Goal: Information Seeking & Learning: Get advice/opinions

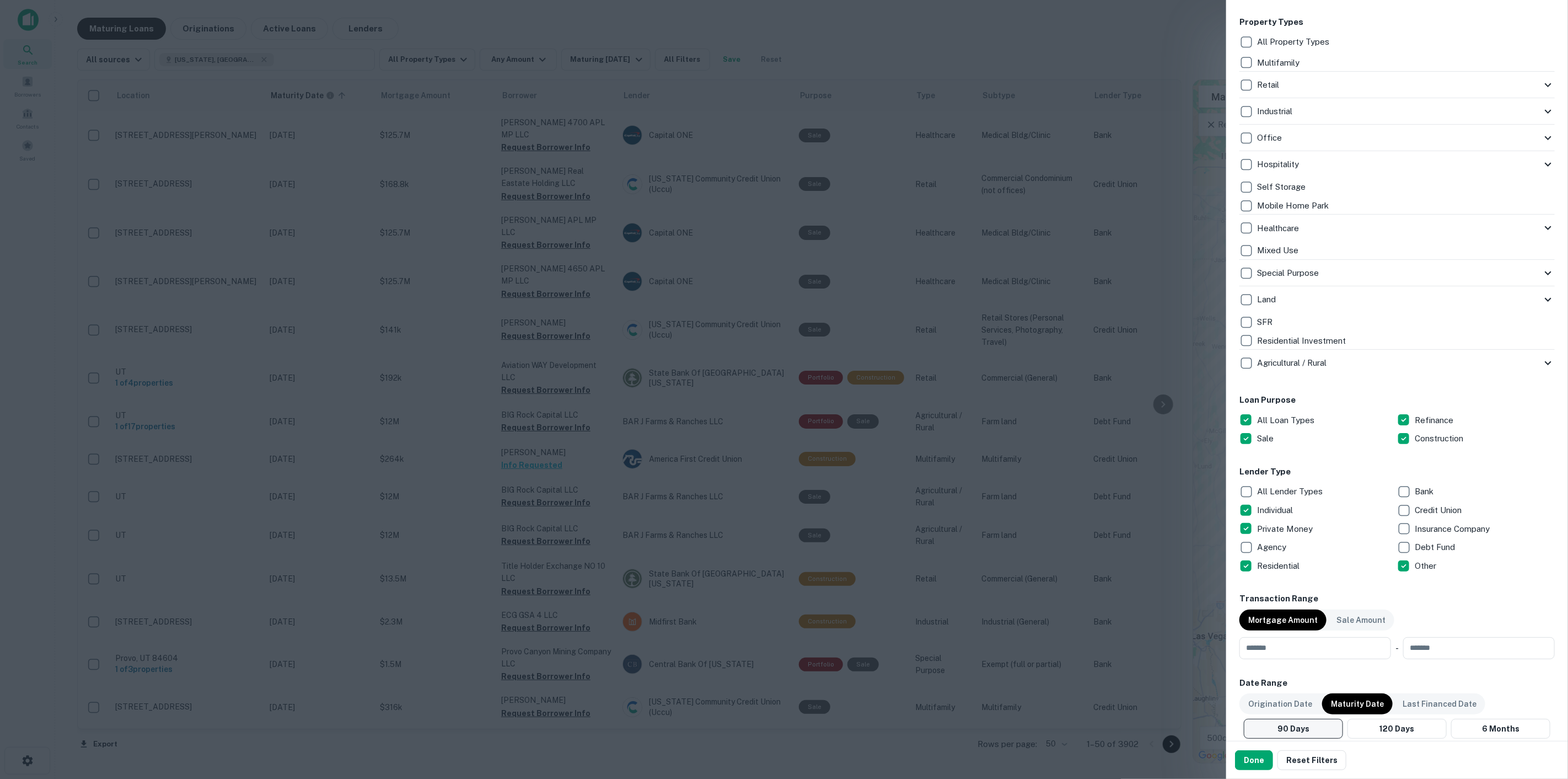
scroll to position [367, 0]
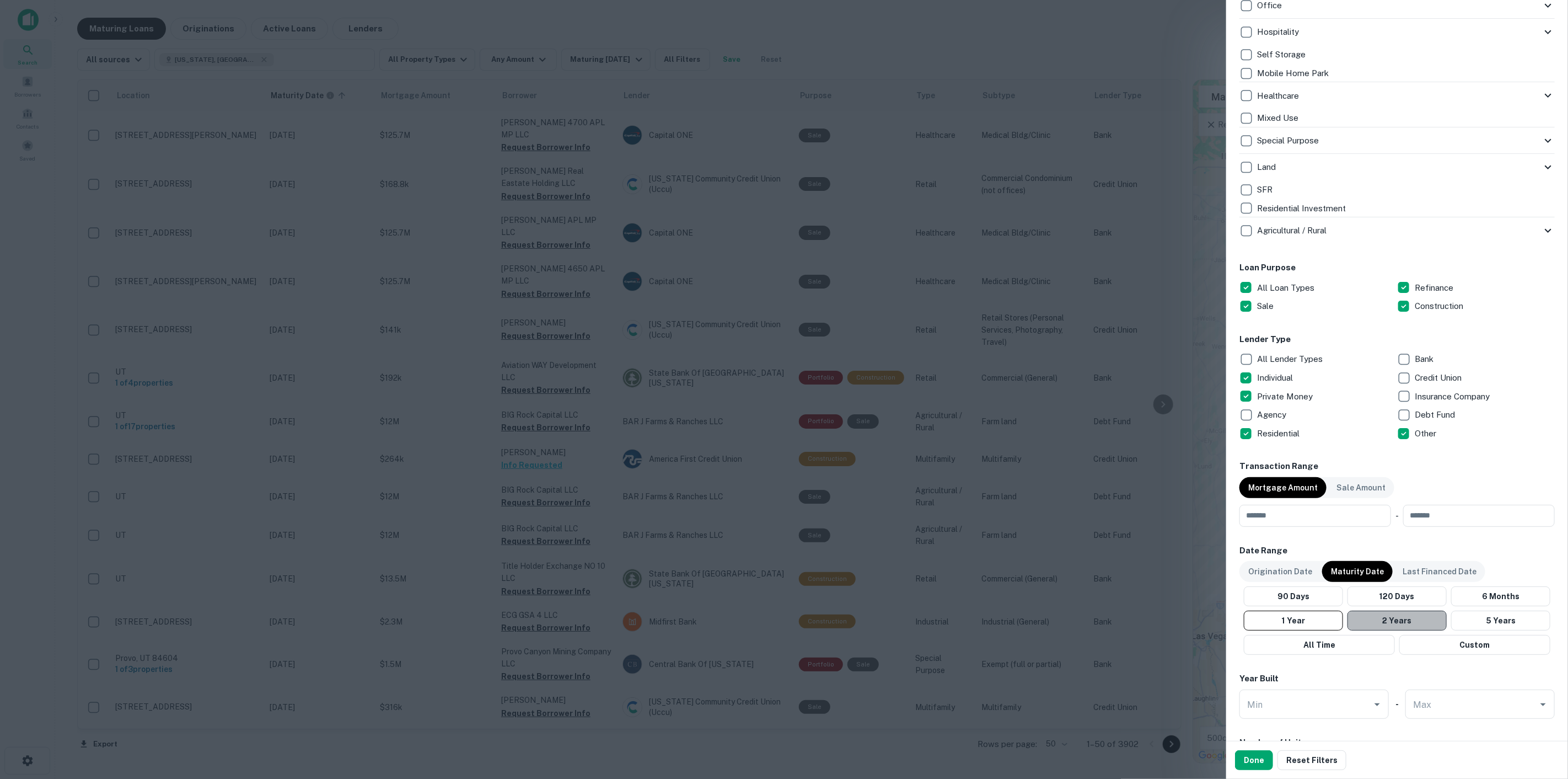
click at [1408, 619] on button "2 Years" at bounding box center [1397, 621] width 99 height 20
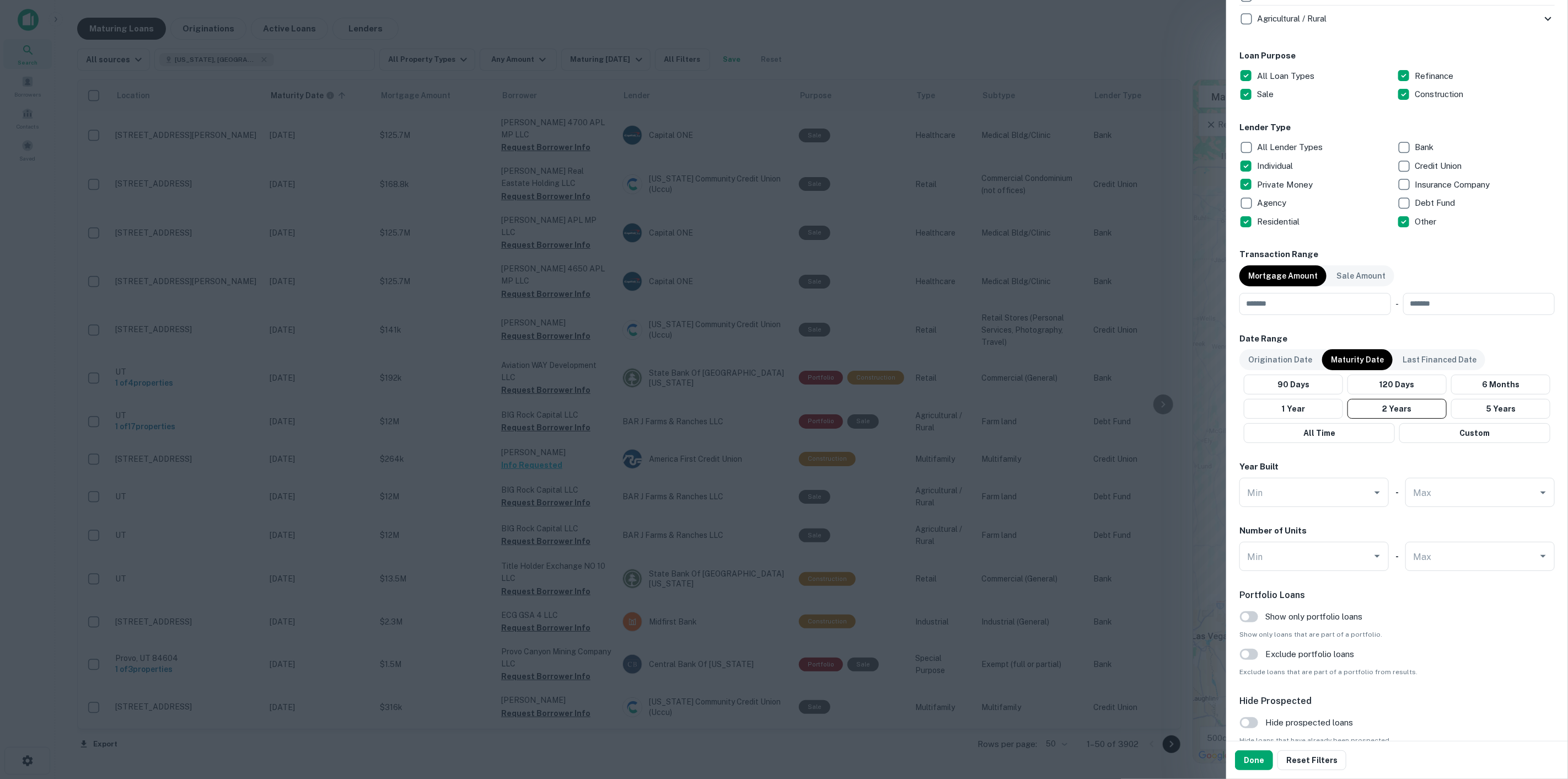
scroll to position [613, 0]
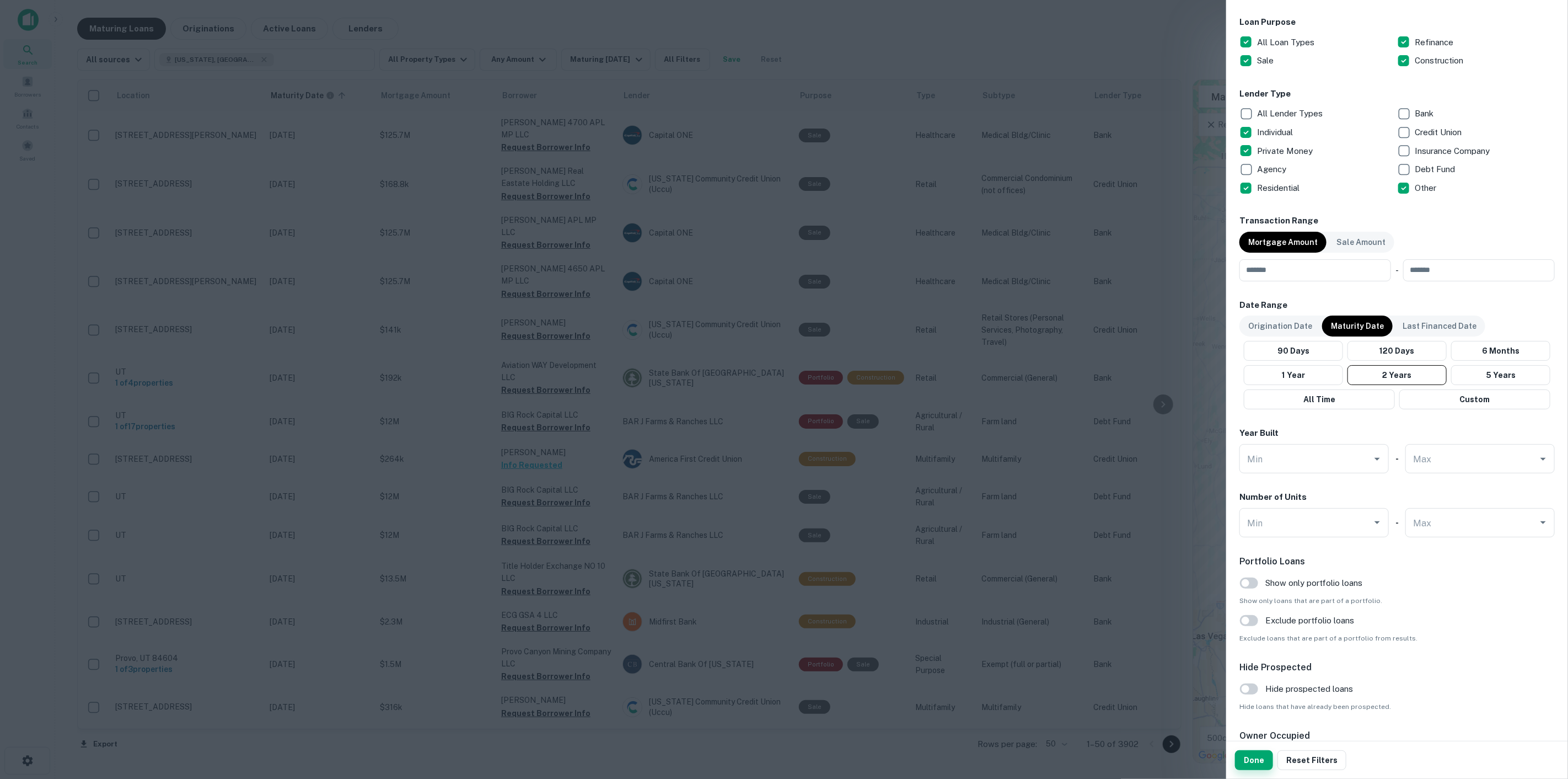
click at [1255, 755] on button "Done" at bounding box center [1254, 760] width 38 height 20
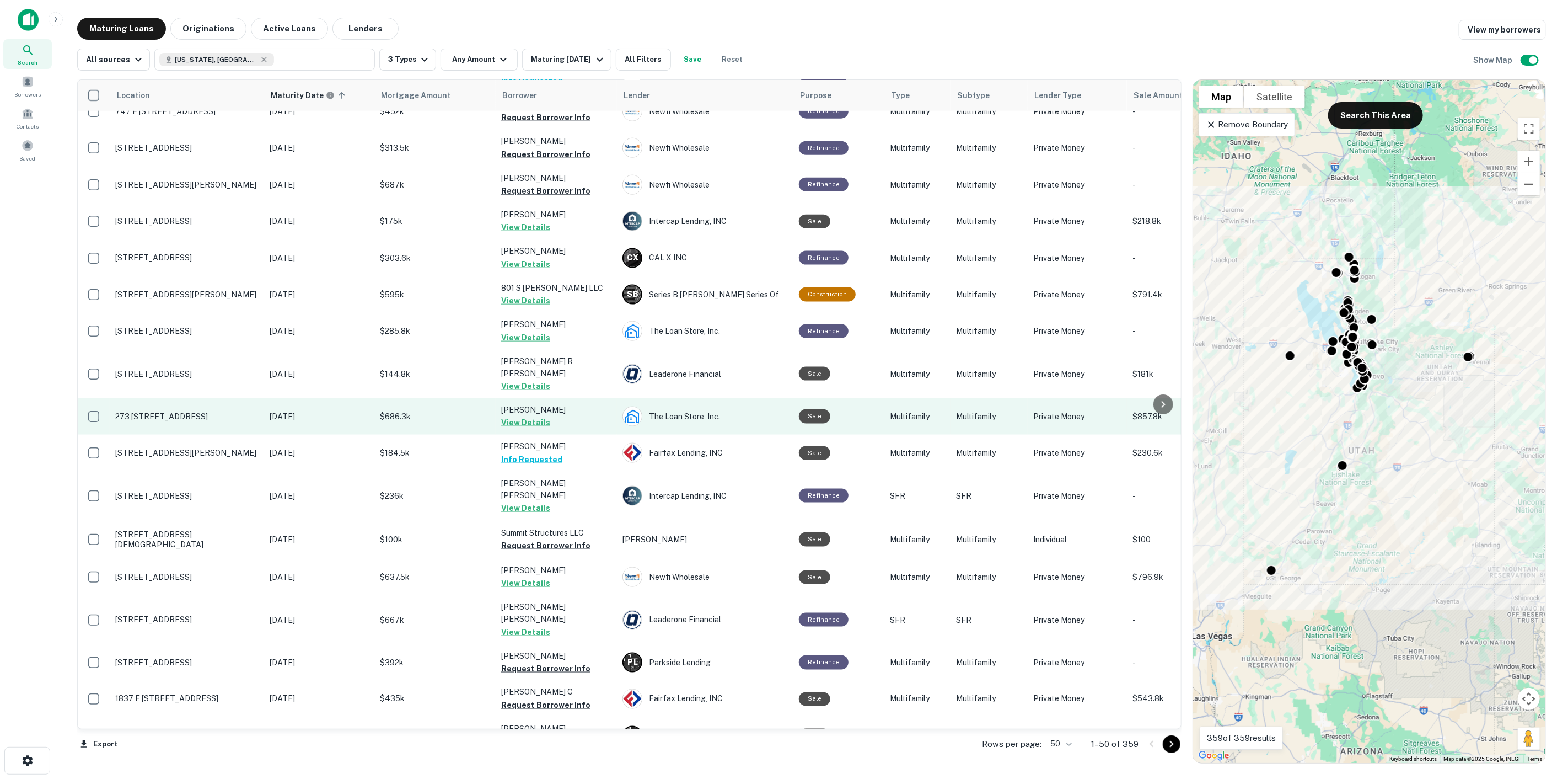
scroll to position [1229, 0]
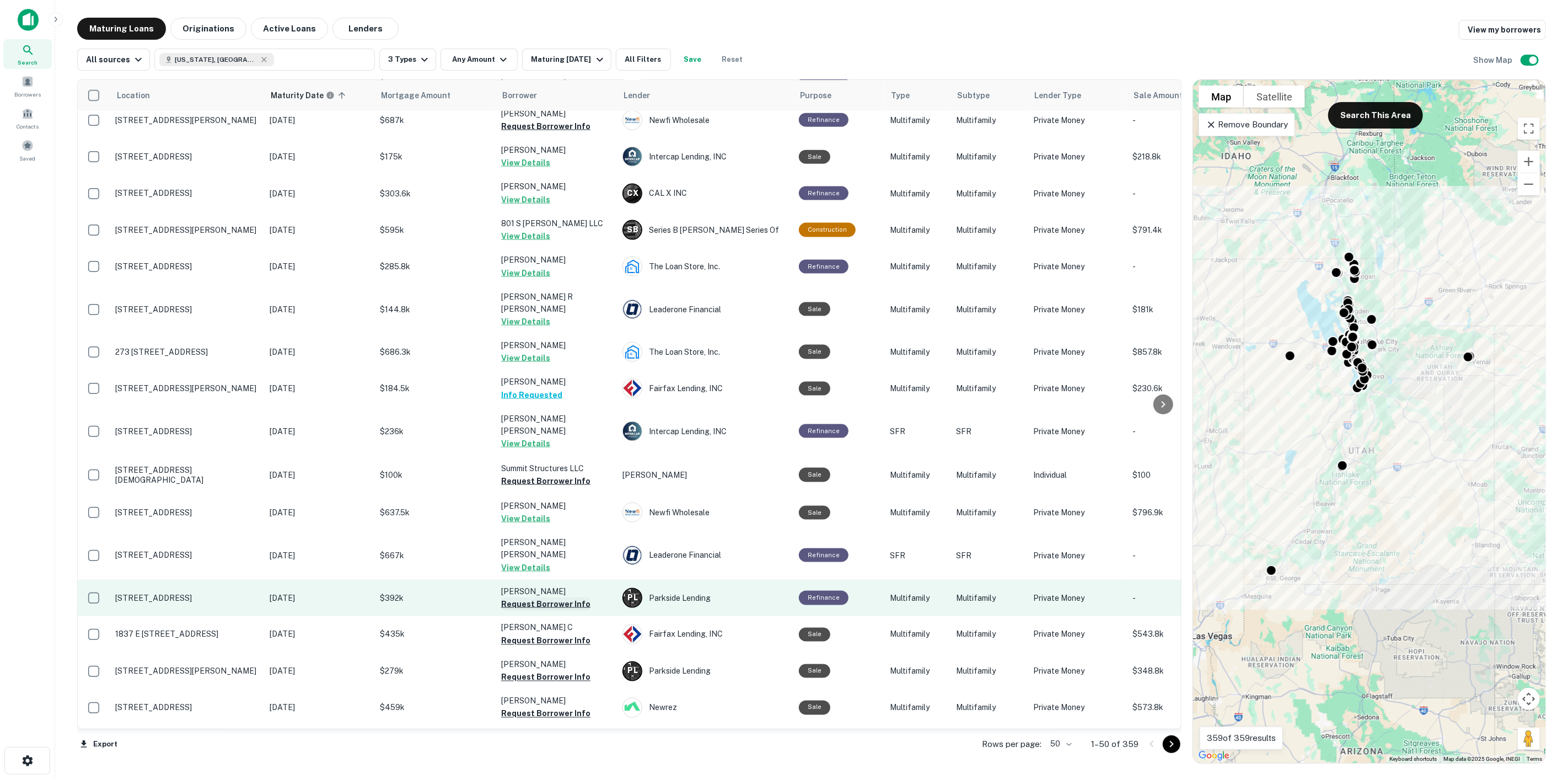
click at [549, 598] on button "Request Borrower Info" at bounding box center [546, 604] width 90 height 13
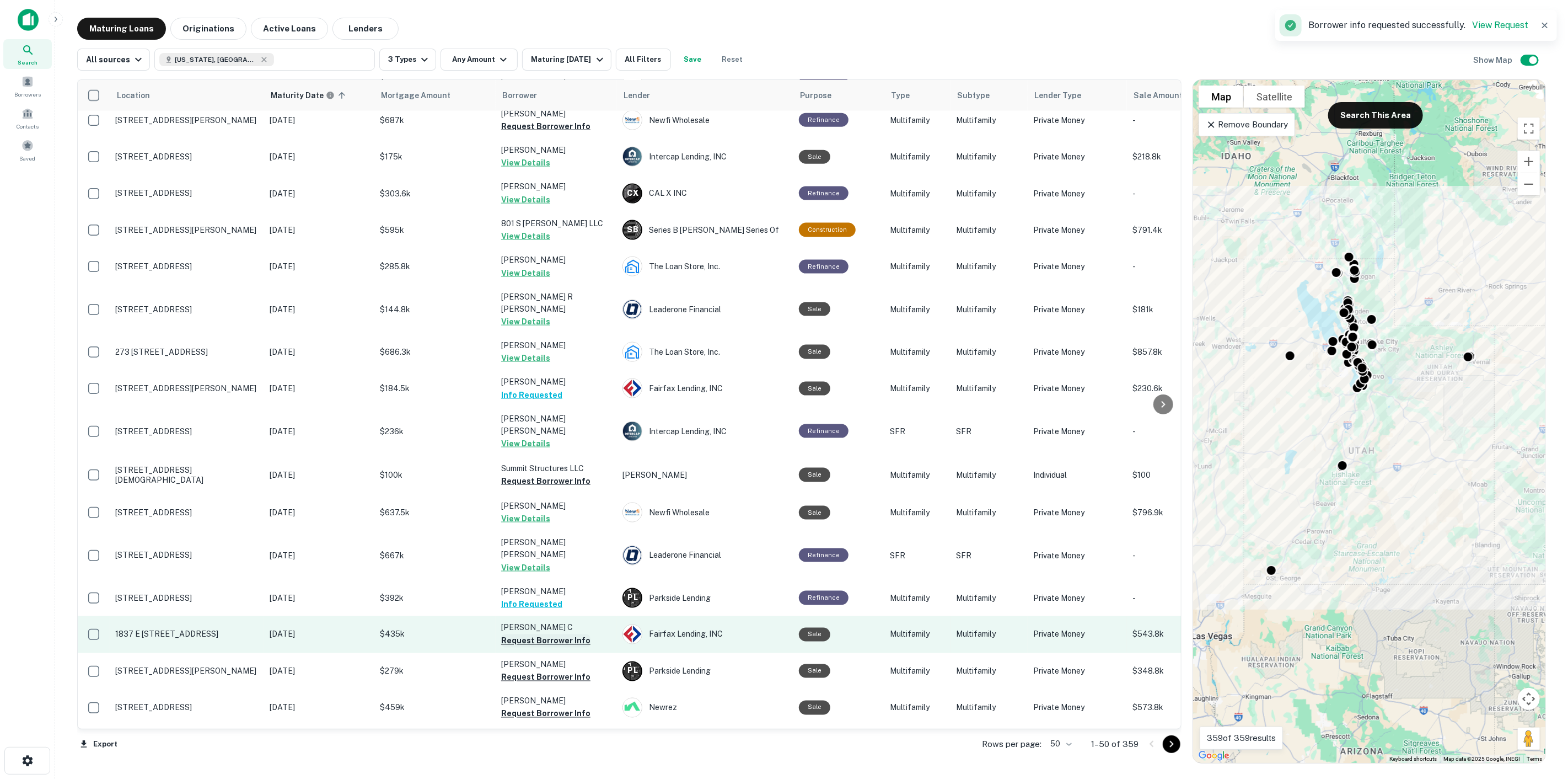
click at [559, 634] on button "Request Borrower Info" at bounding box center [546, 641] width 90 height 13
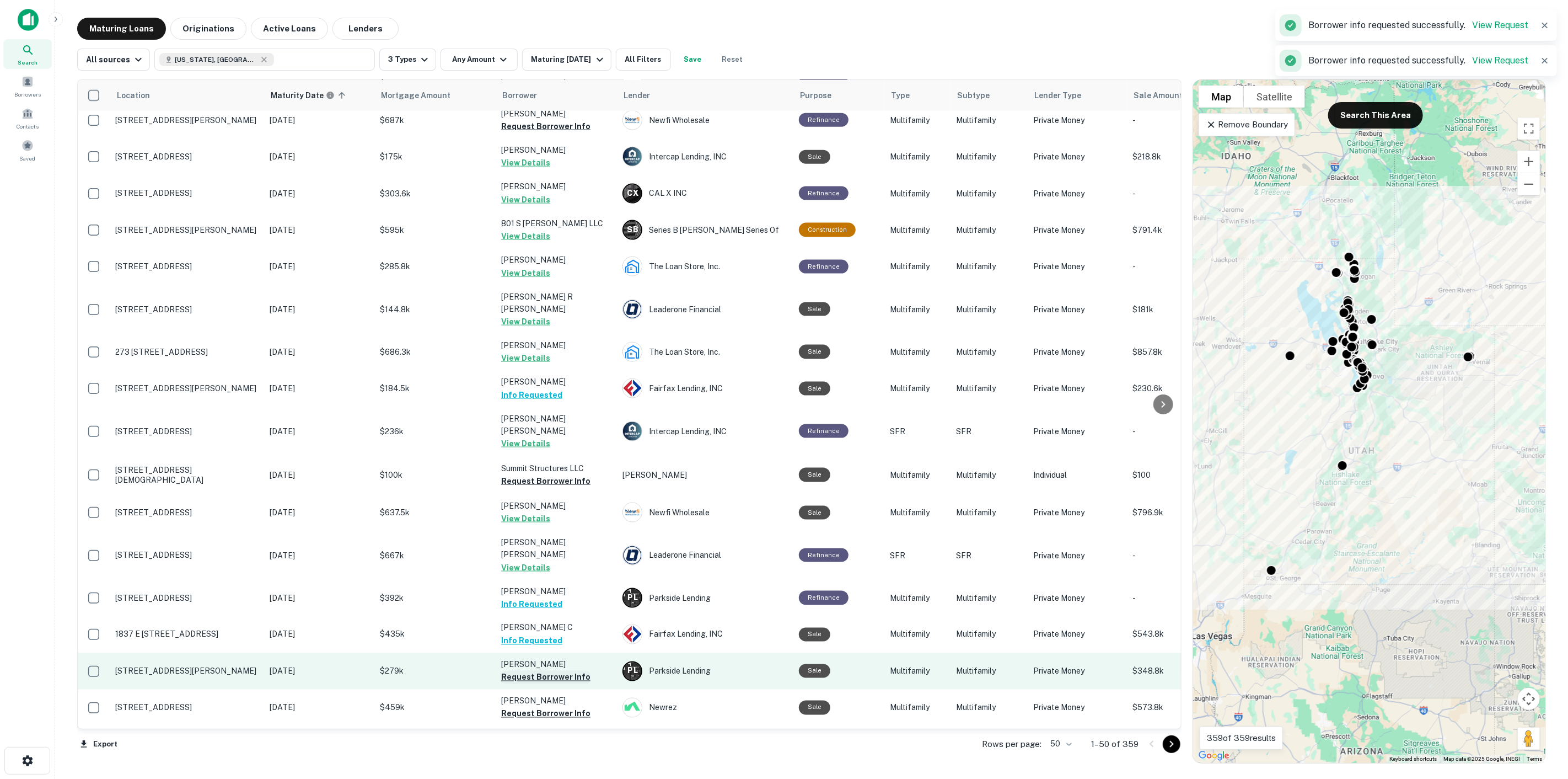
click at [562, 671] on button "Request Borrower Info" at bounding box center [546, 678] width 90 height 13
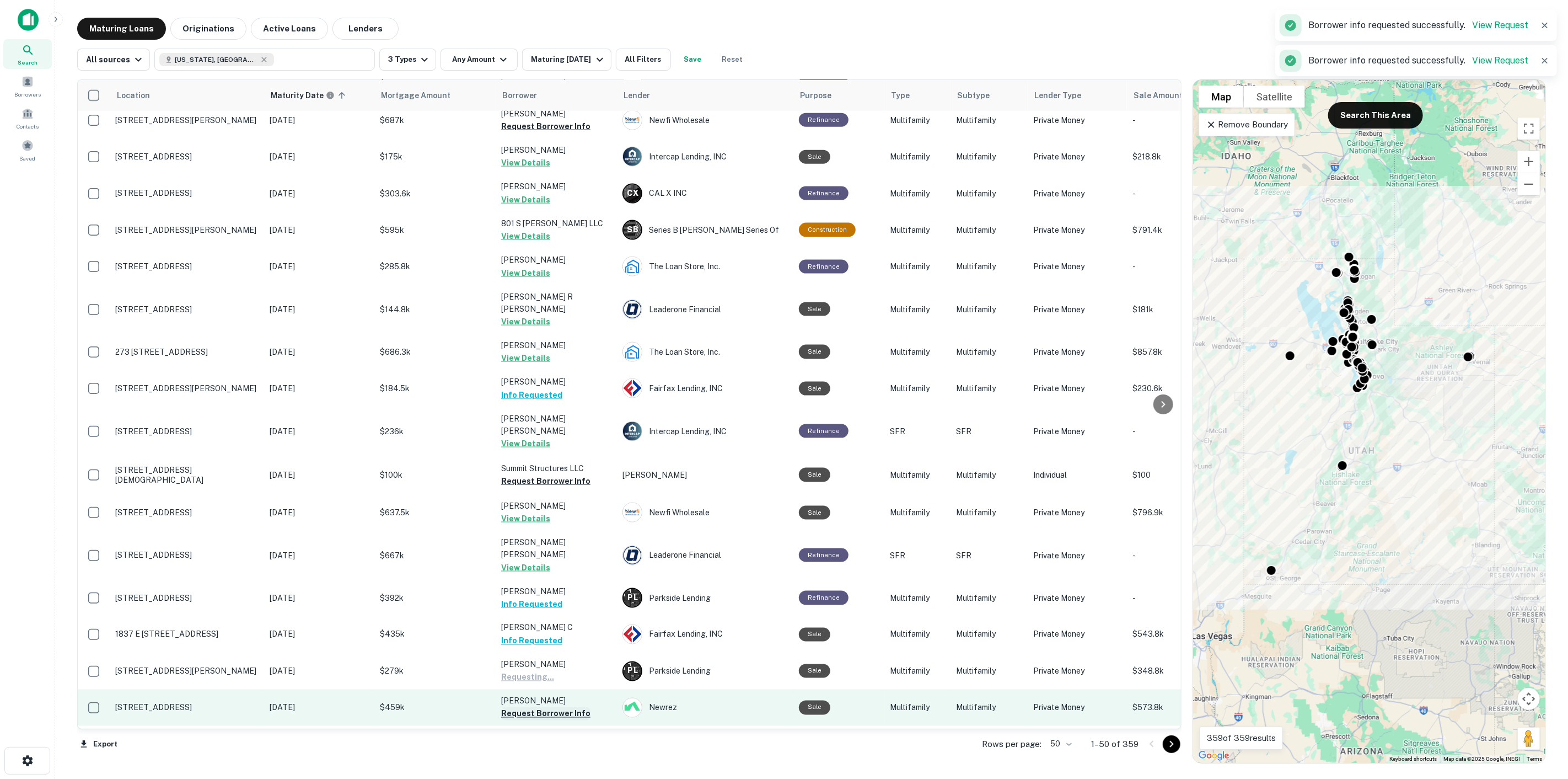
click at [569, 707] on button "Request Borrower Info" at bounding box center [546, 714] width 90 height 13
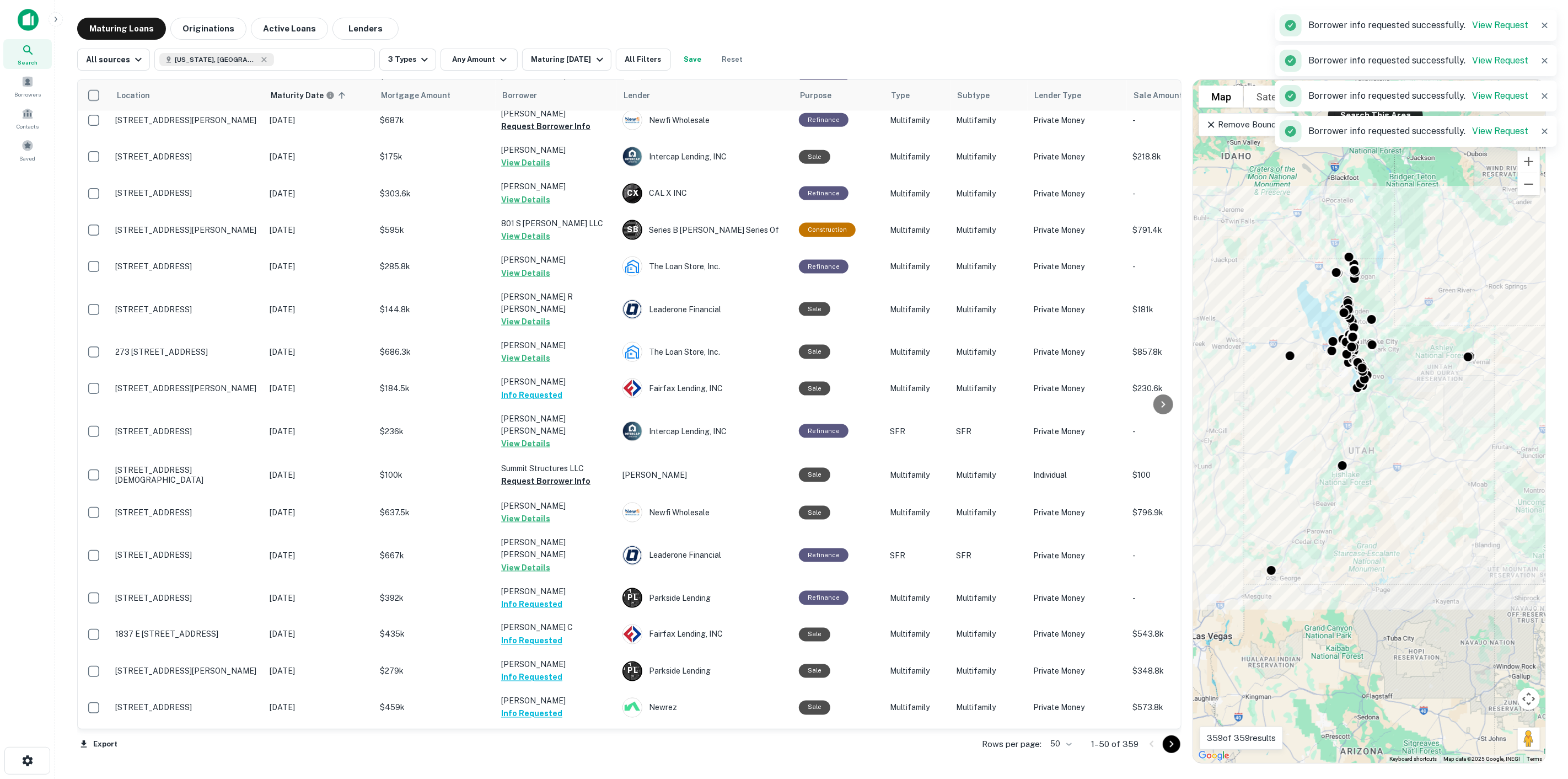
click at [541, 778] on button "Request Borrower Info" at bounding box center [546, 787] width 90 height 13
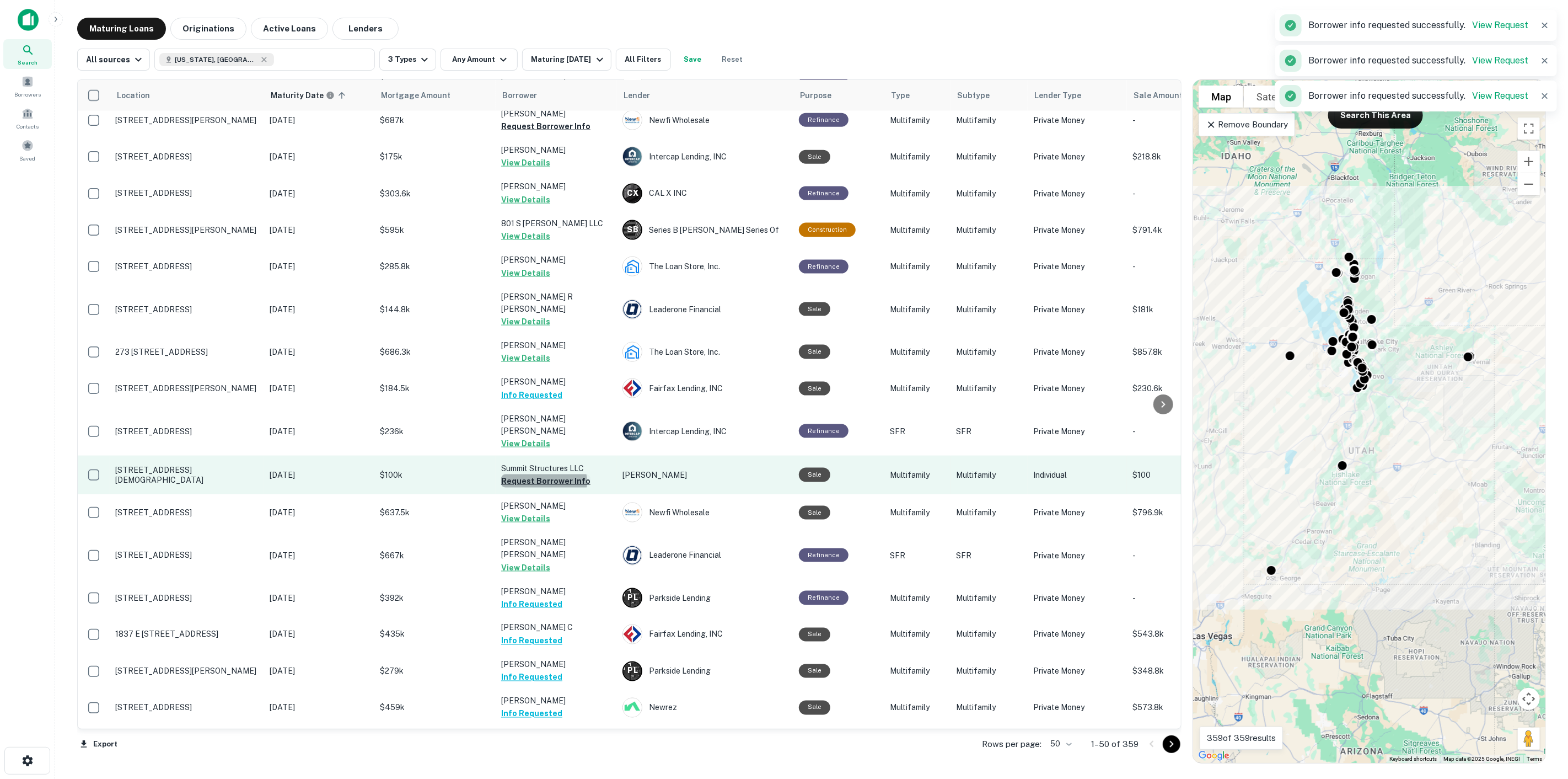
click at [544, 475] on button "Request Borrower Info" at bounding box center [546, 481] width 90 height 13
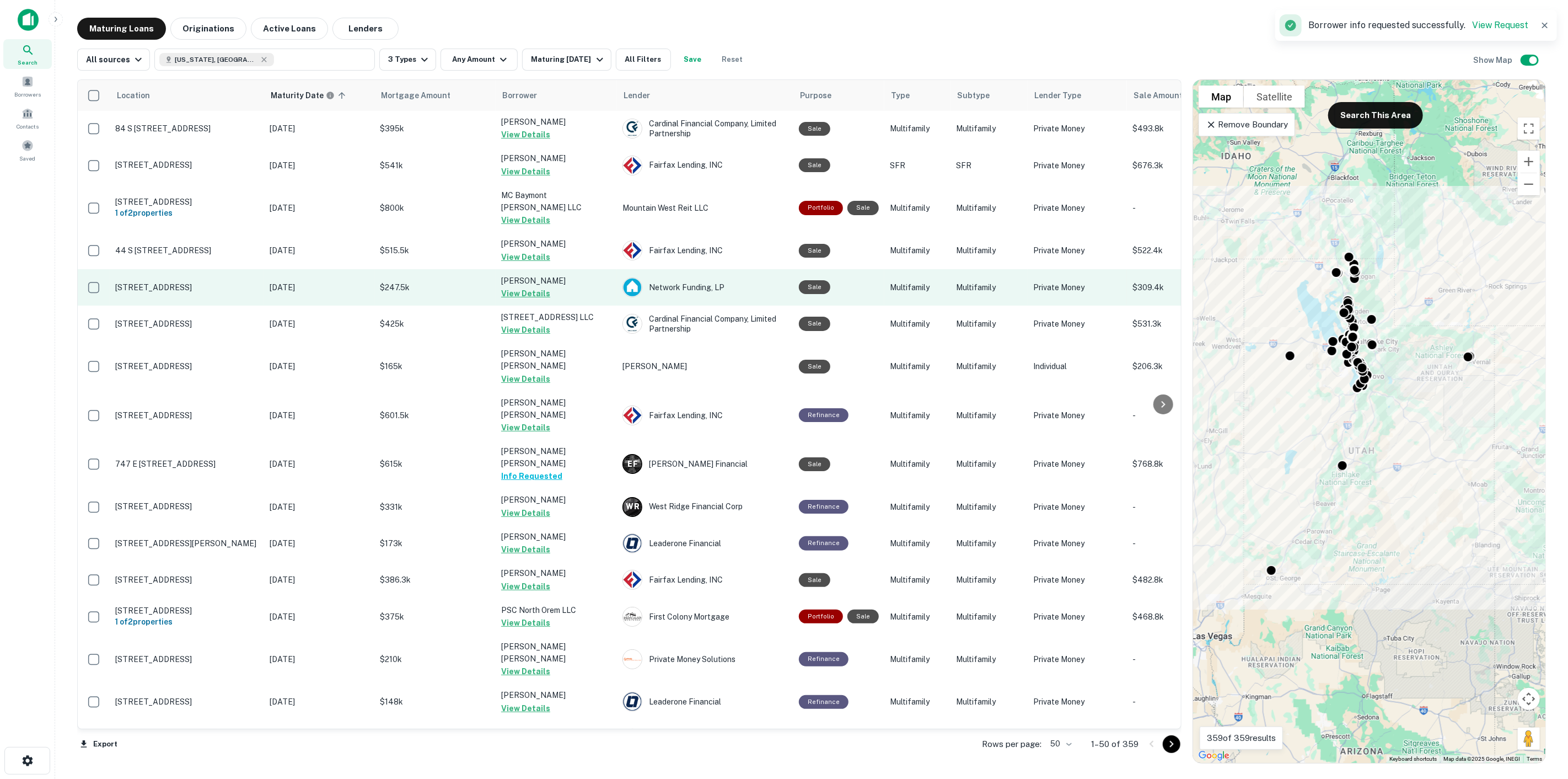
scroll to position [0, 0]
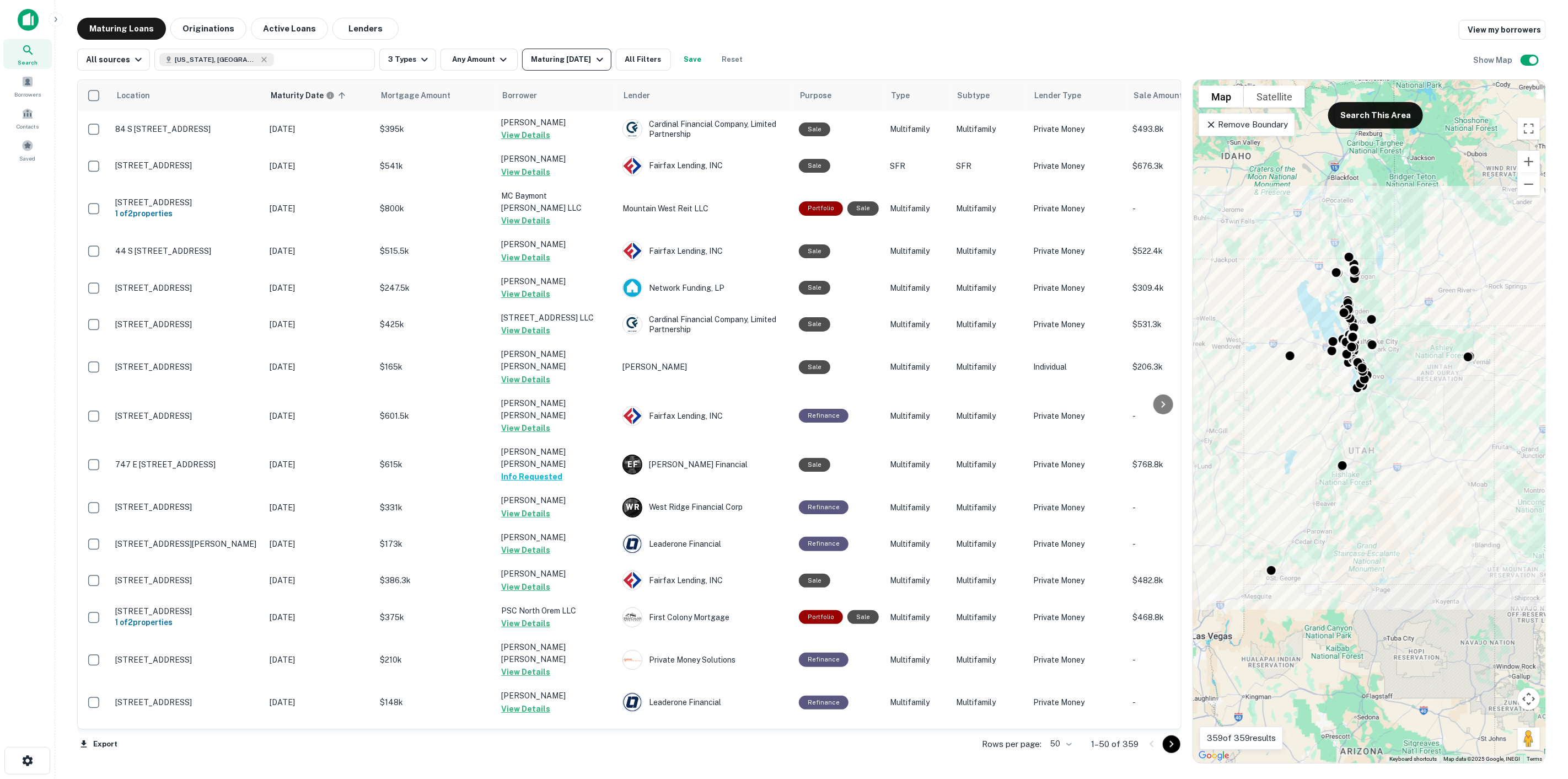
click at [603, 63] on icon "button" at bounding box center [600, 60] width 13 height 13
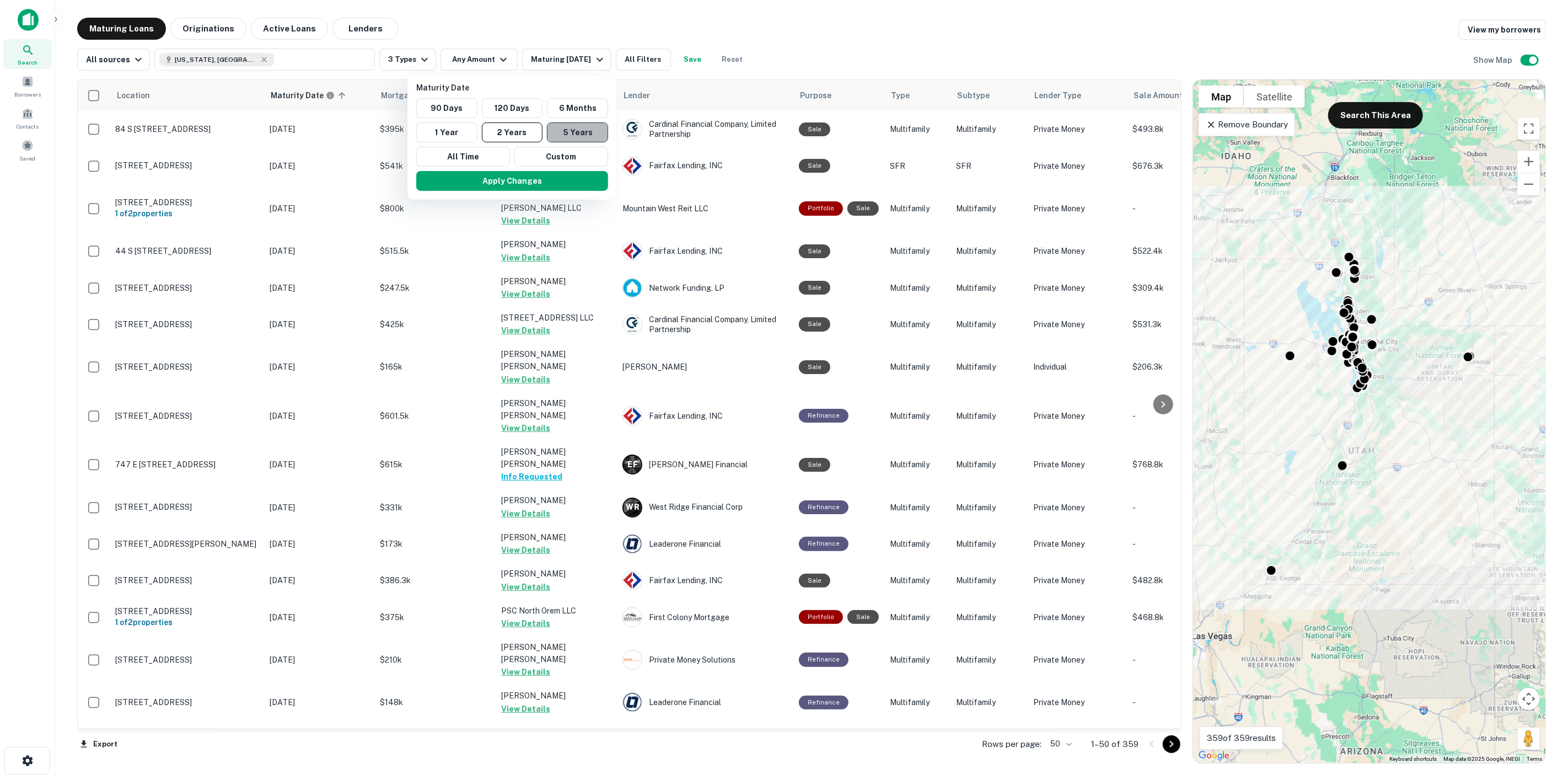
click at [567, 129] on button "5 Years" at bounding box center [578, 132] width 62 height 20
click at [548, 182] on button "Apply Changes" at bounding box center [512, 181] width 192 height 20
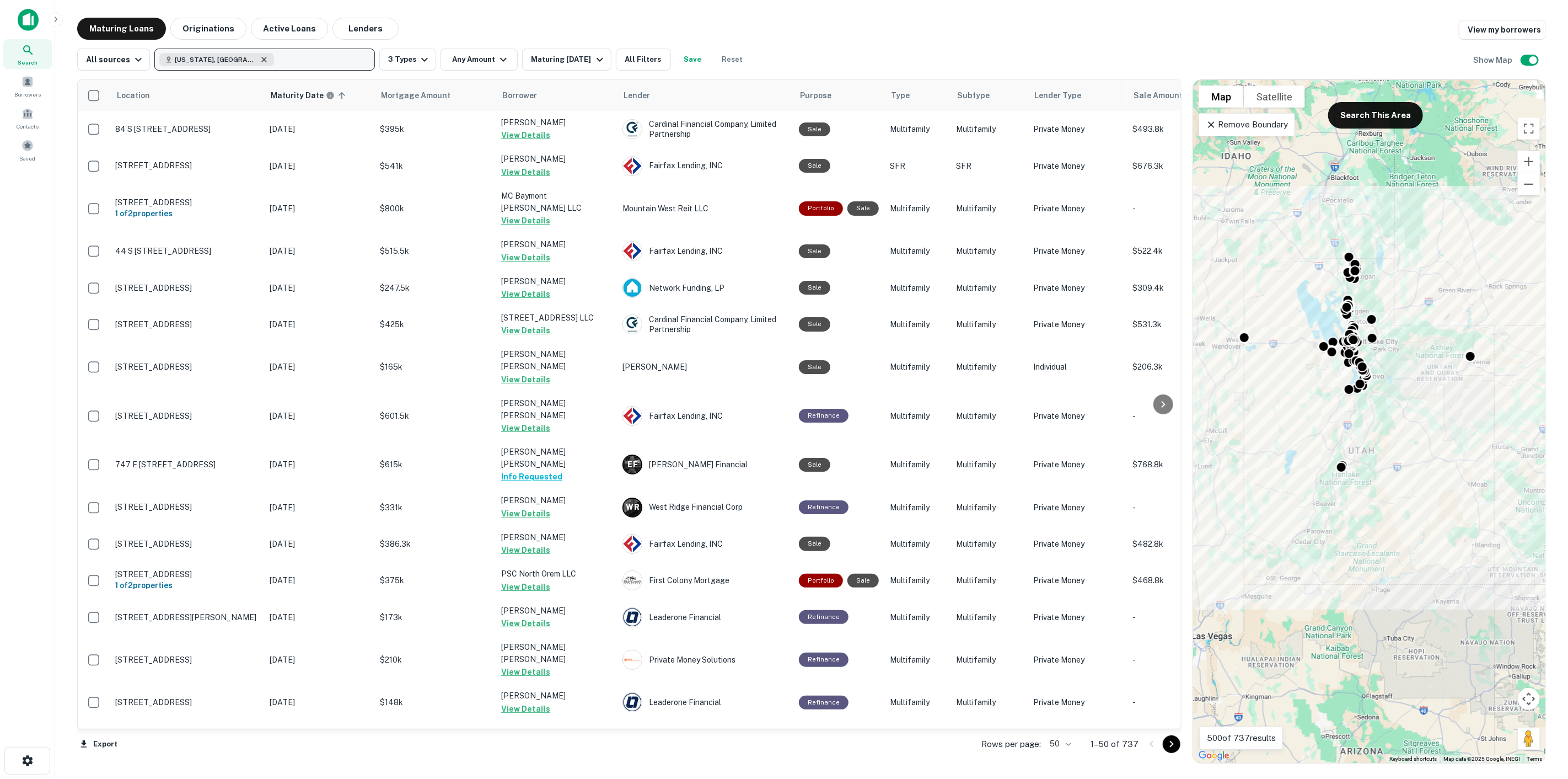
click at [260, 61] on icon "button" at bounding box center [264, 59] width 9 height 9
type input "**********"
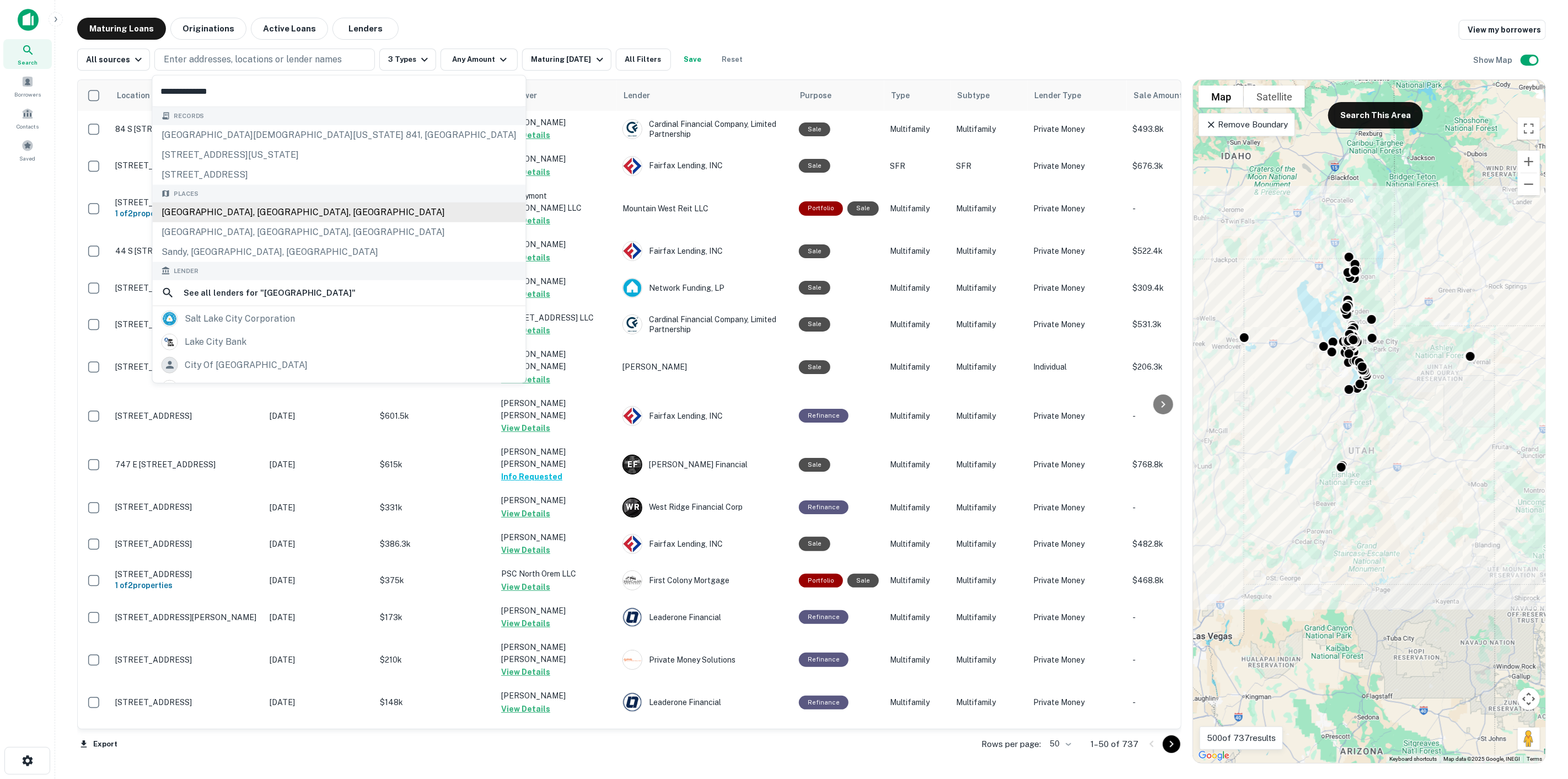
click at [263, 213] on div "[GEOGRAPHIC_DATA], [GEOGRAPHIC_DATA], [GEOGRAPHIC_DATA]" at bounding box center [339, 212] width 373 height 20
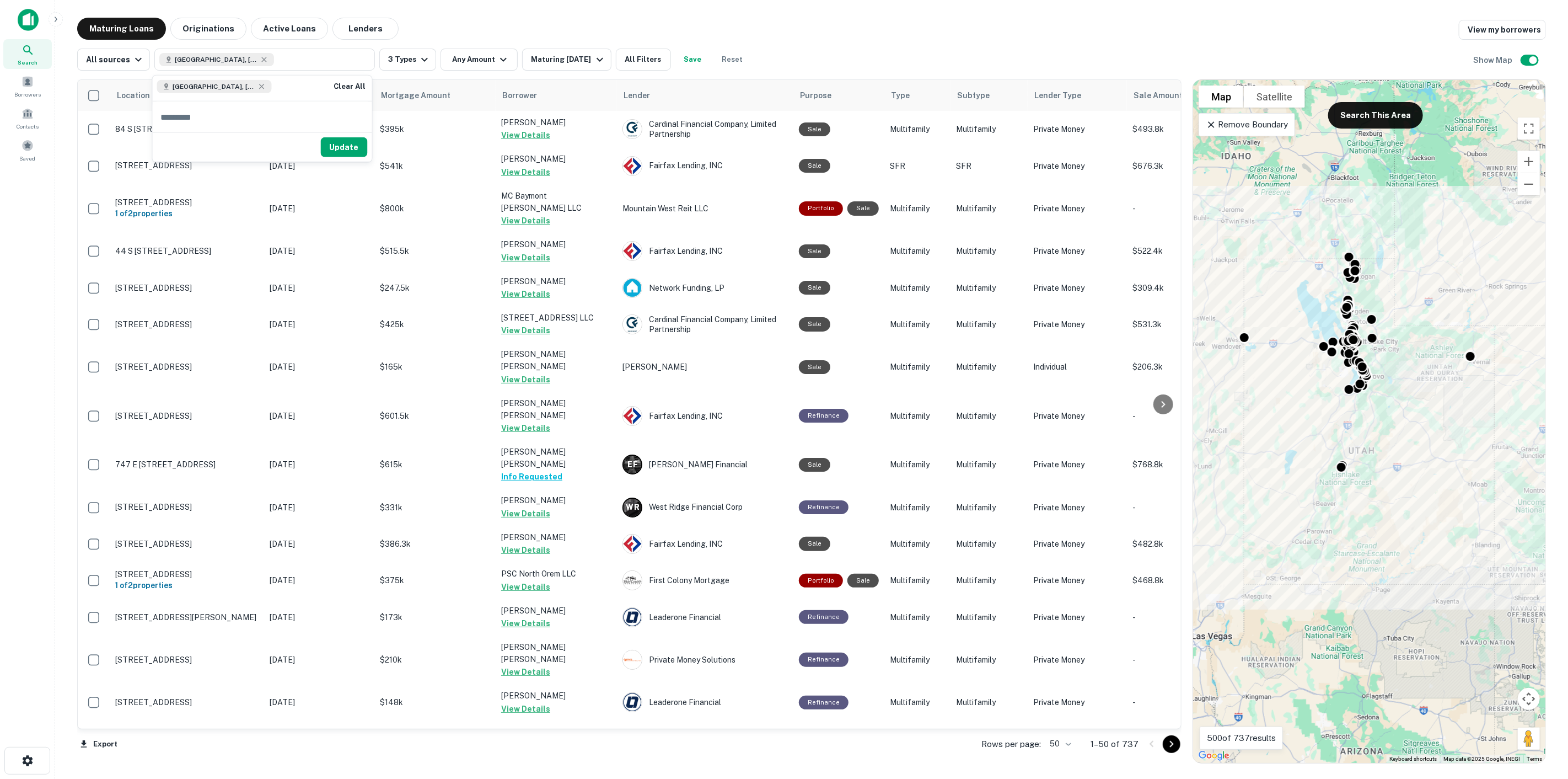
click at [321, 148] on div "Update" at bounding box center [262, 147] width 219 height 29
click at [339, 152] on button "Update" at bounding box center [344, 147] width 47 height 20
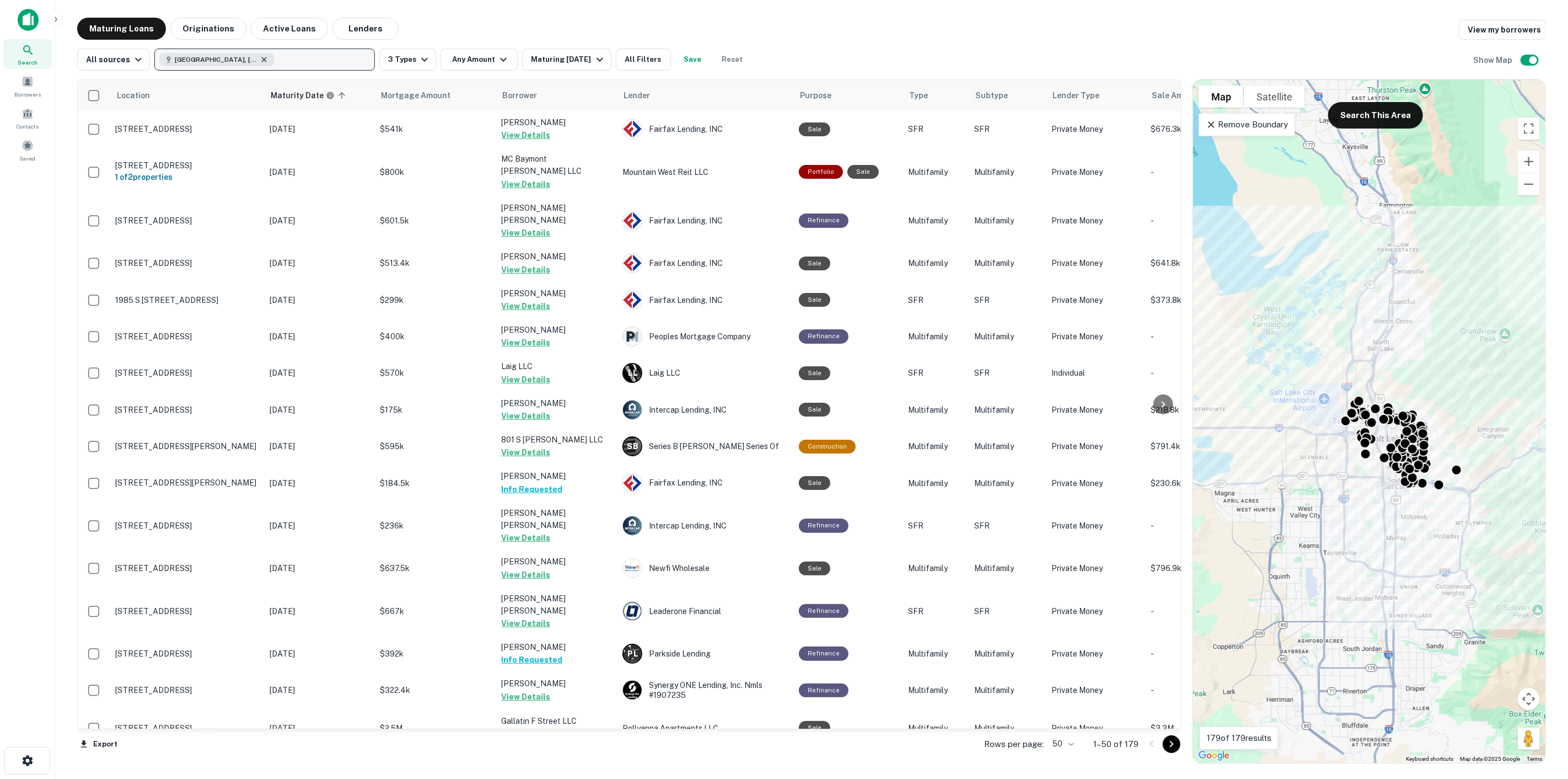
click at [262, 62] on icon "button" at bounding box center [264, 60] width 5 height 5
type input "****"
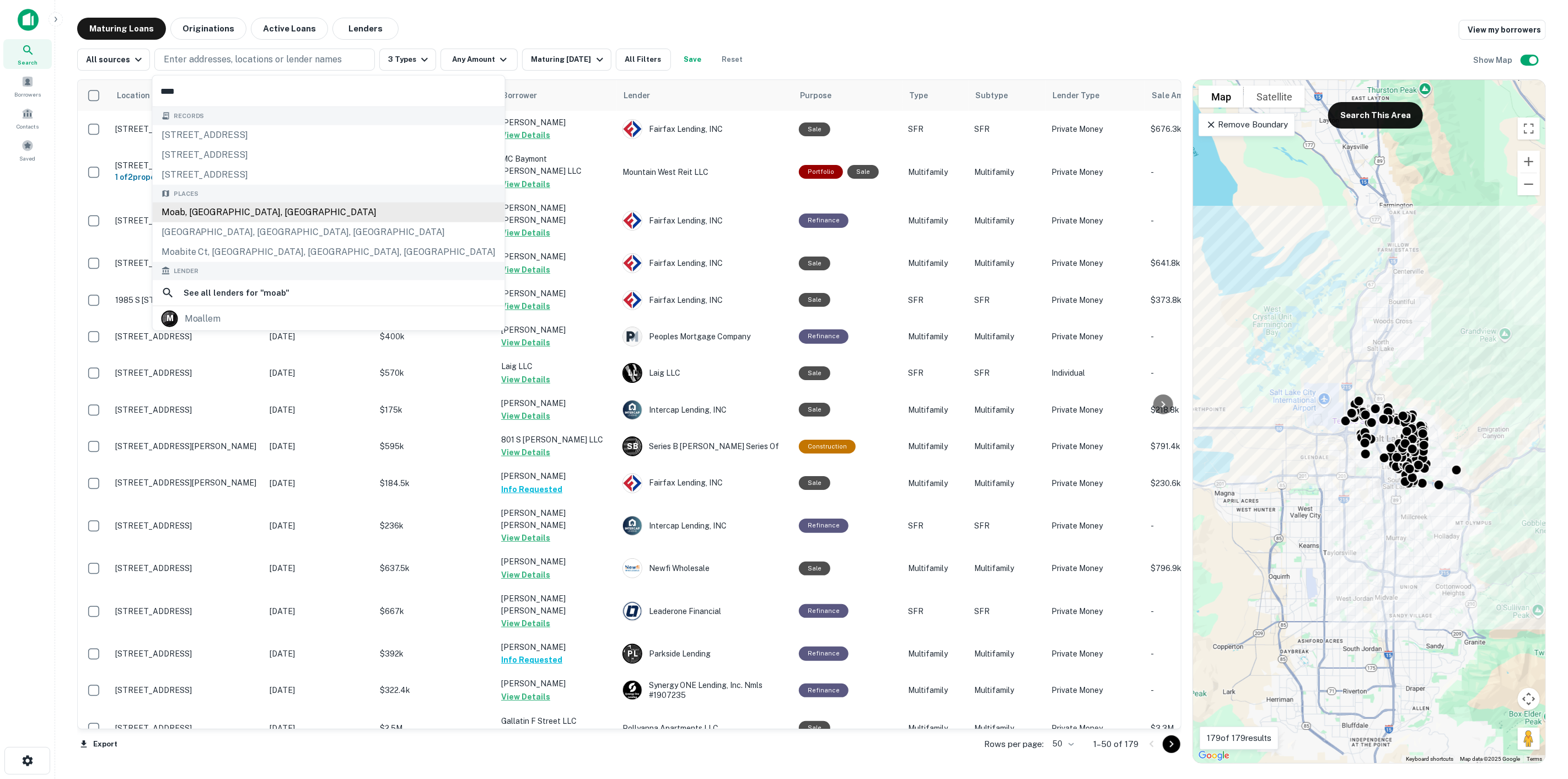
click at [251, 209] on div "Moab, [GEOGRAPHIC_DATA], [GEOGRAPHIC_DATA]" at bounding box center [329, 212] width 352 height 20
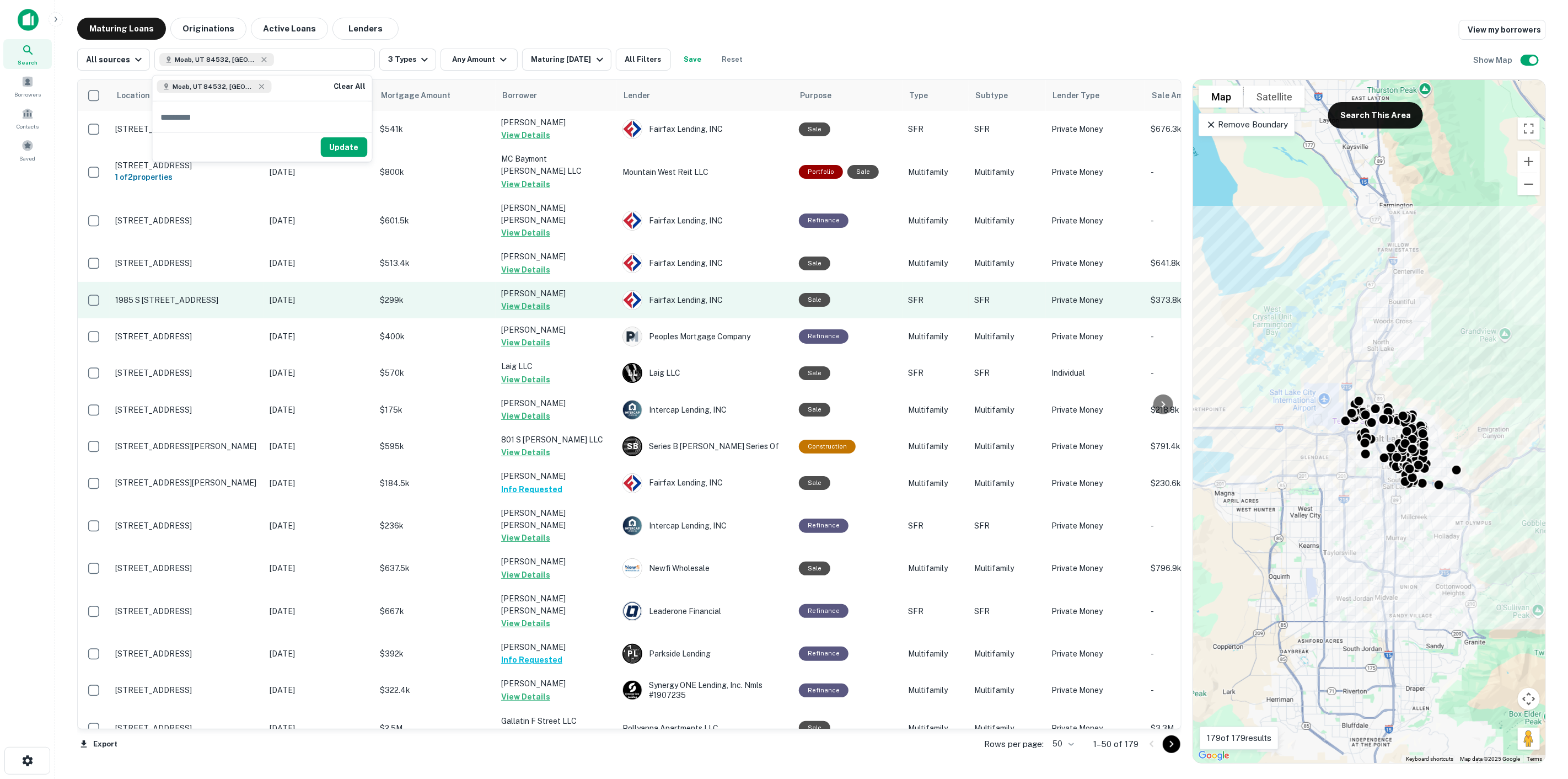
click at [361, 154] on button "Update" at bounding box center [344, 147] width 47 height 20
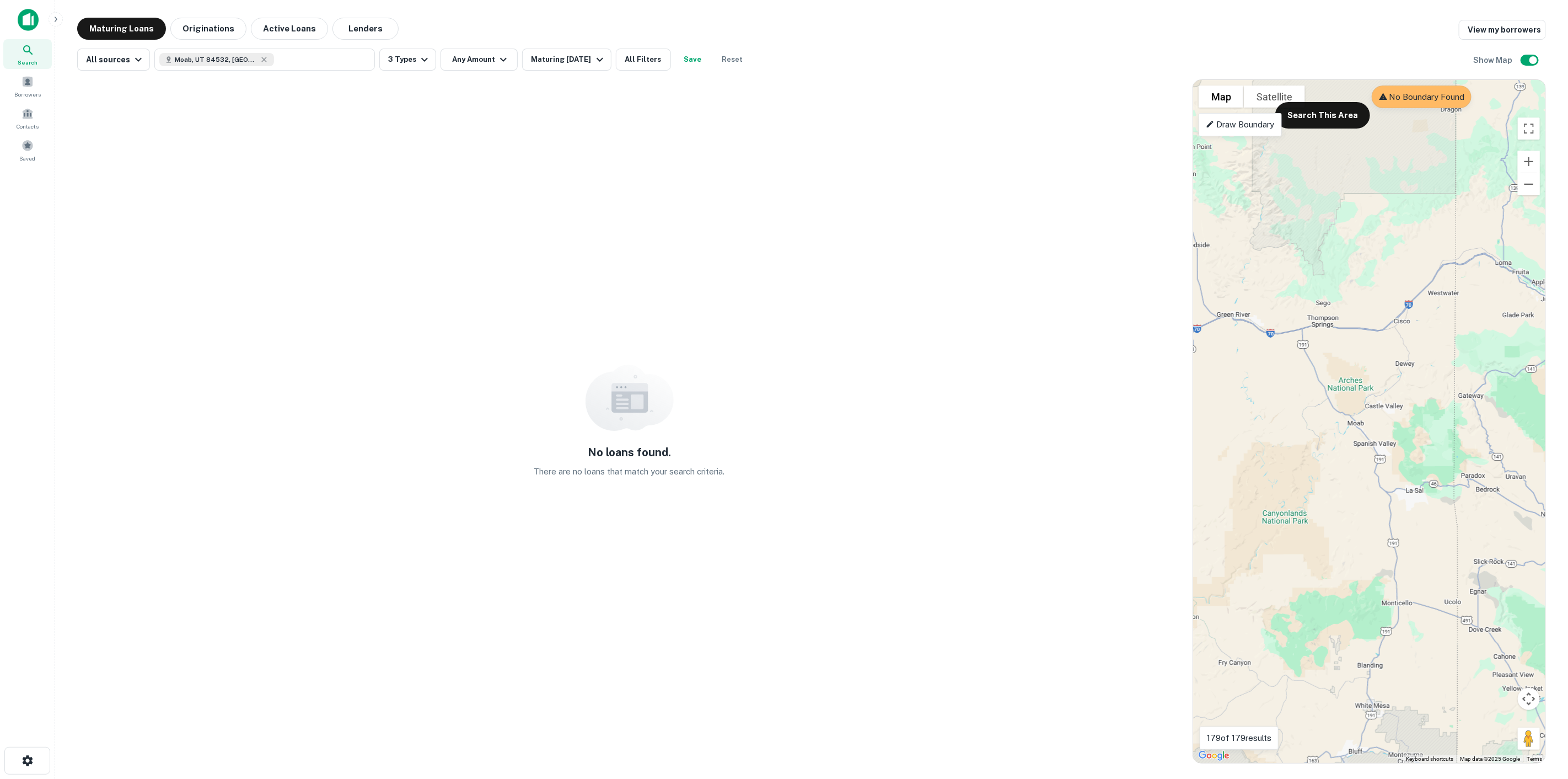
drag, startPoint x: 1434, startPoint y: 505, endPoint x: 1274, endPoint y: 492, distance: 160.5
click at [1274, 493] on div "To activate drag with keyboard, press Alt + Enter. Once in keyboard drag state,…" at bounding box center [1369, 421] width 352 height 683
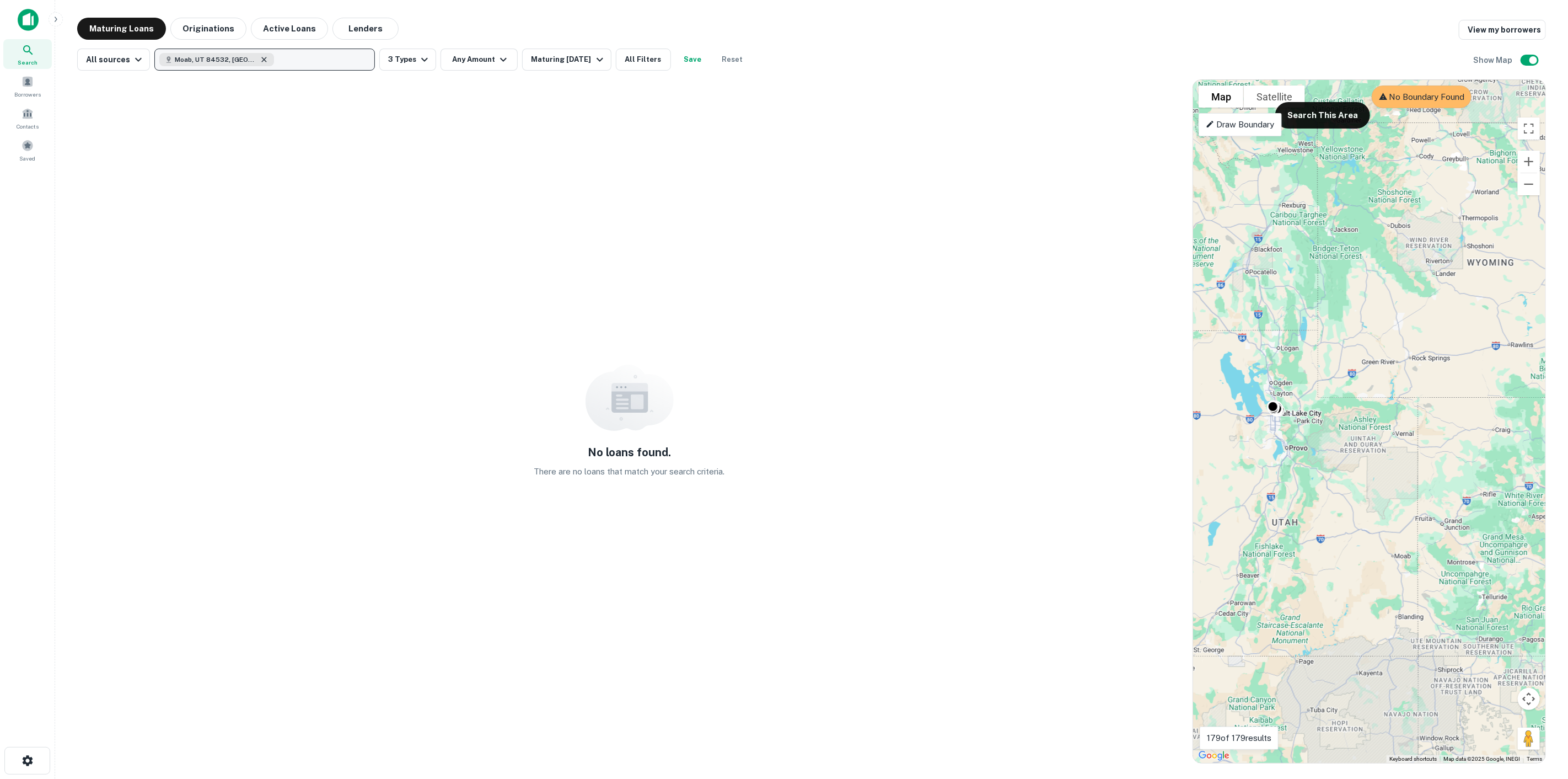
click at [260, 59] on icon "button" at bounding box center [264, 59] width 9 height 9
type input "*****"
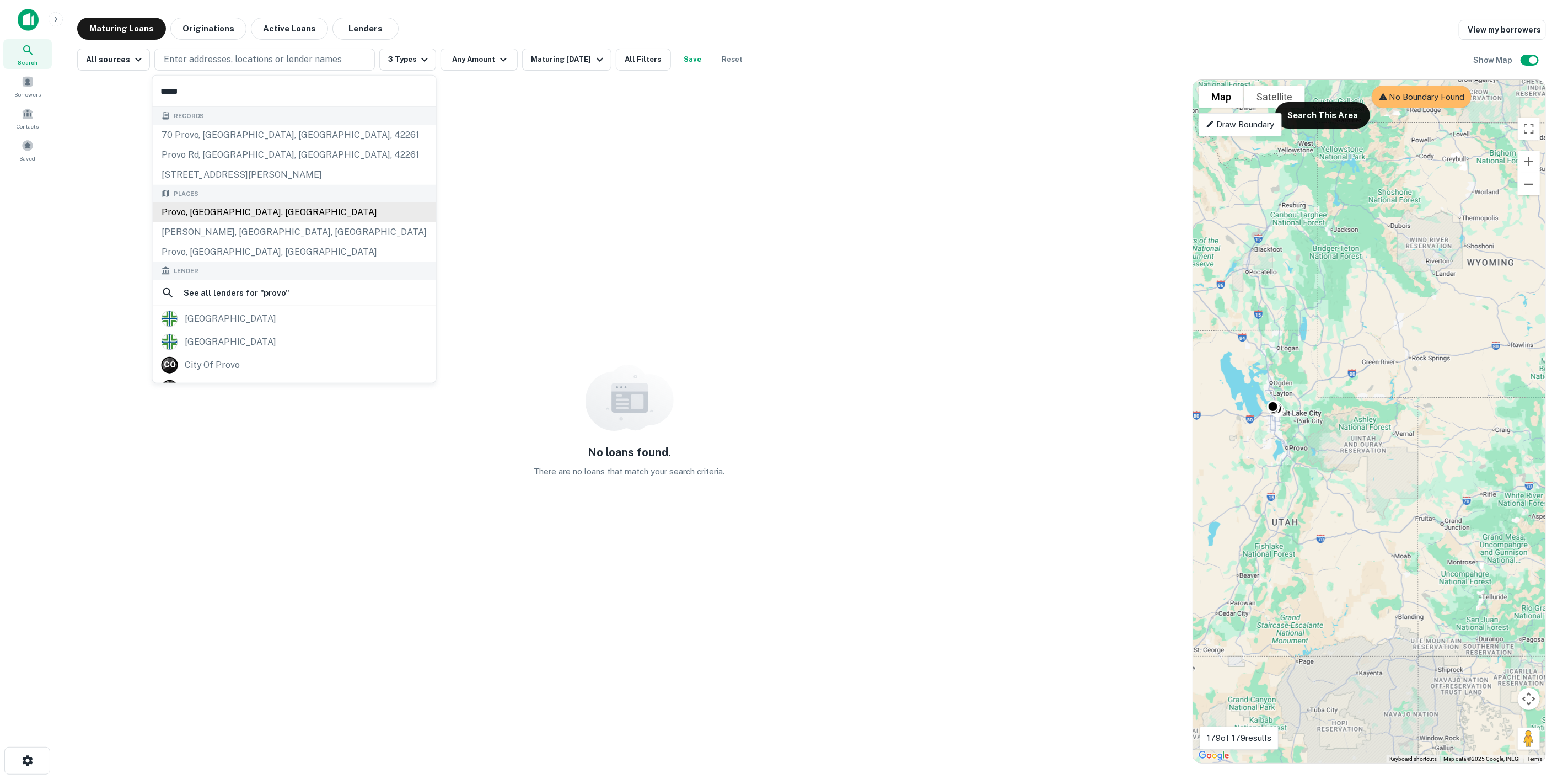
click at [260, 211] on div "Provo, [GEOGRAPHIC_DATA], [GEOGRAPHIC_DATA]" at bounding box center [294, 212] width 283 height 20
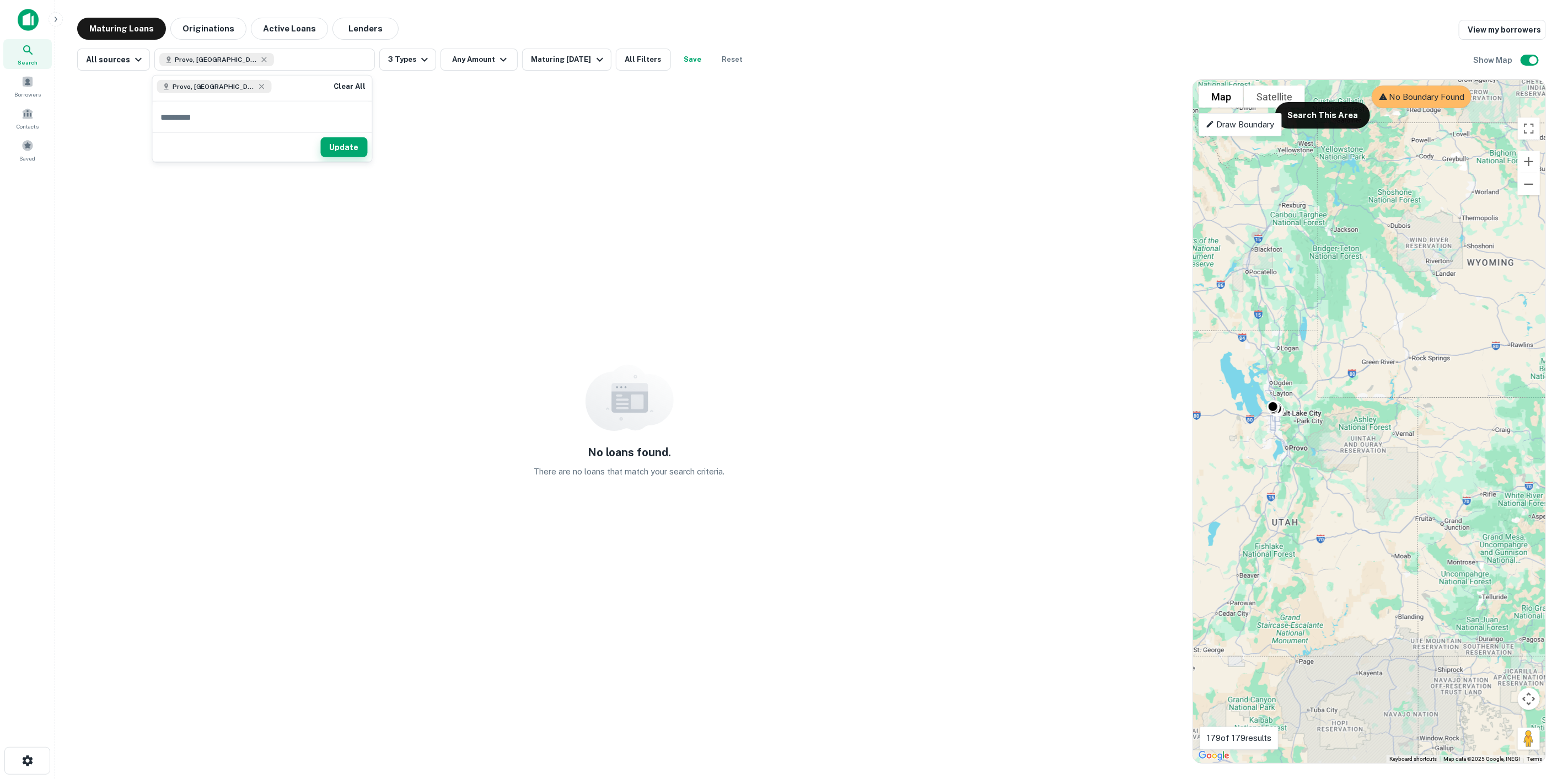
click at [351, 145] on button "Update" at bounding box center [344, 147] width 47 height 20
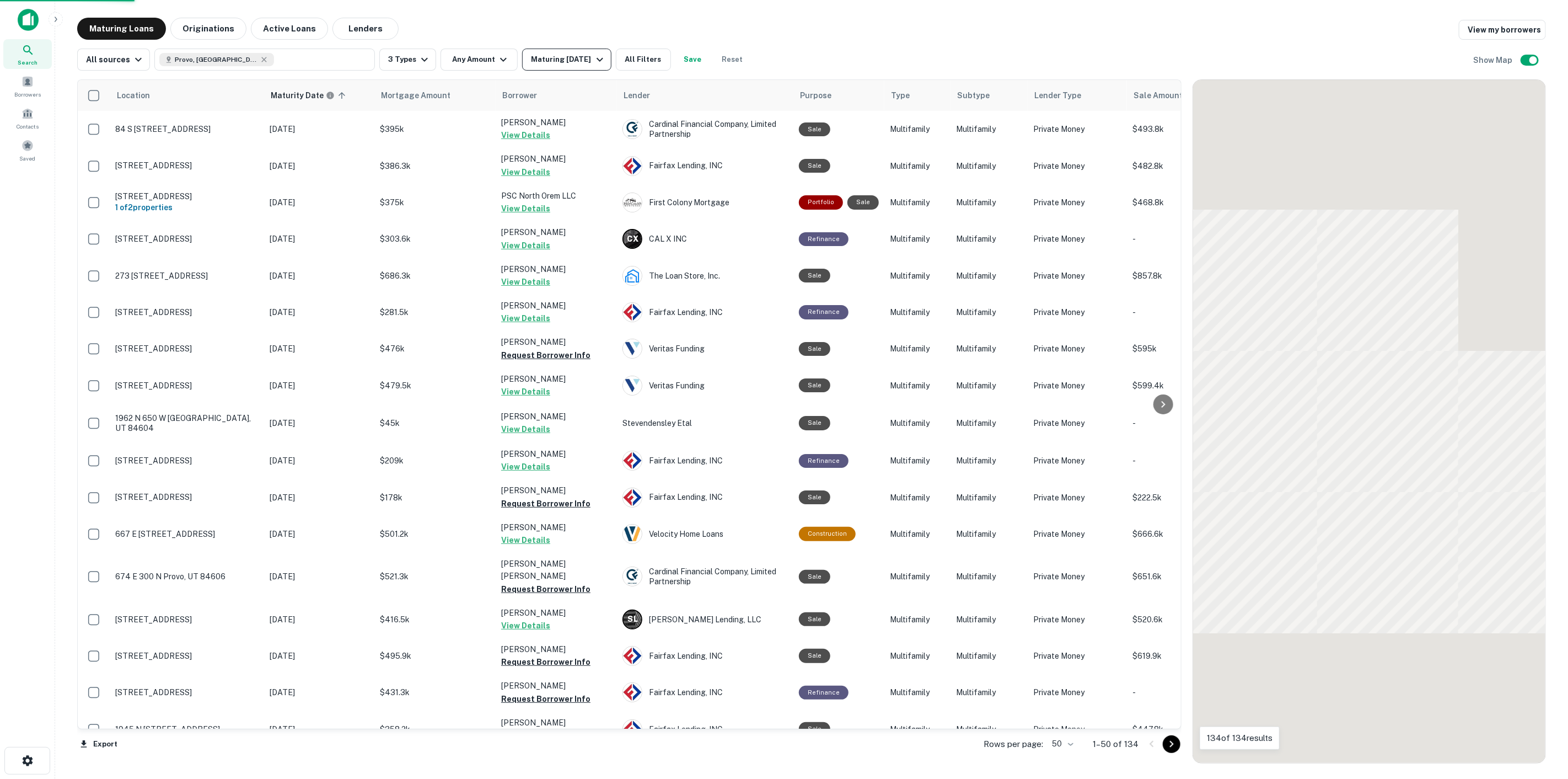
click at [600, 60] on icon "button" at bounding box center [600, 60] width 7 height 4
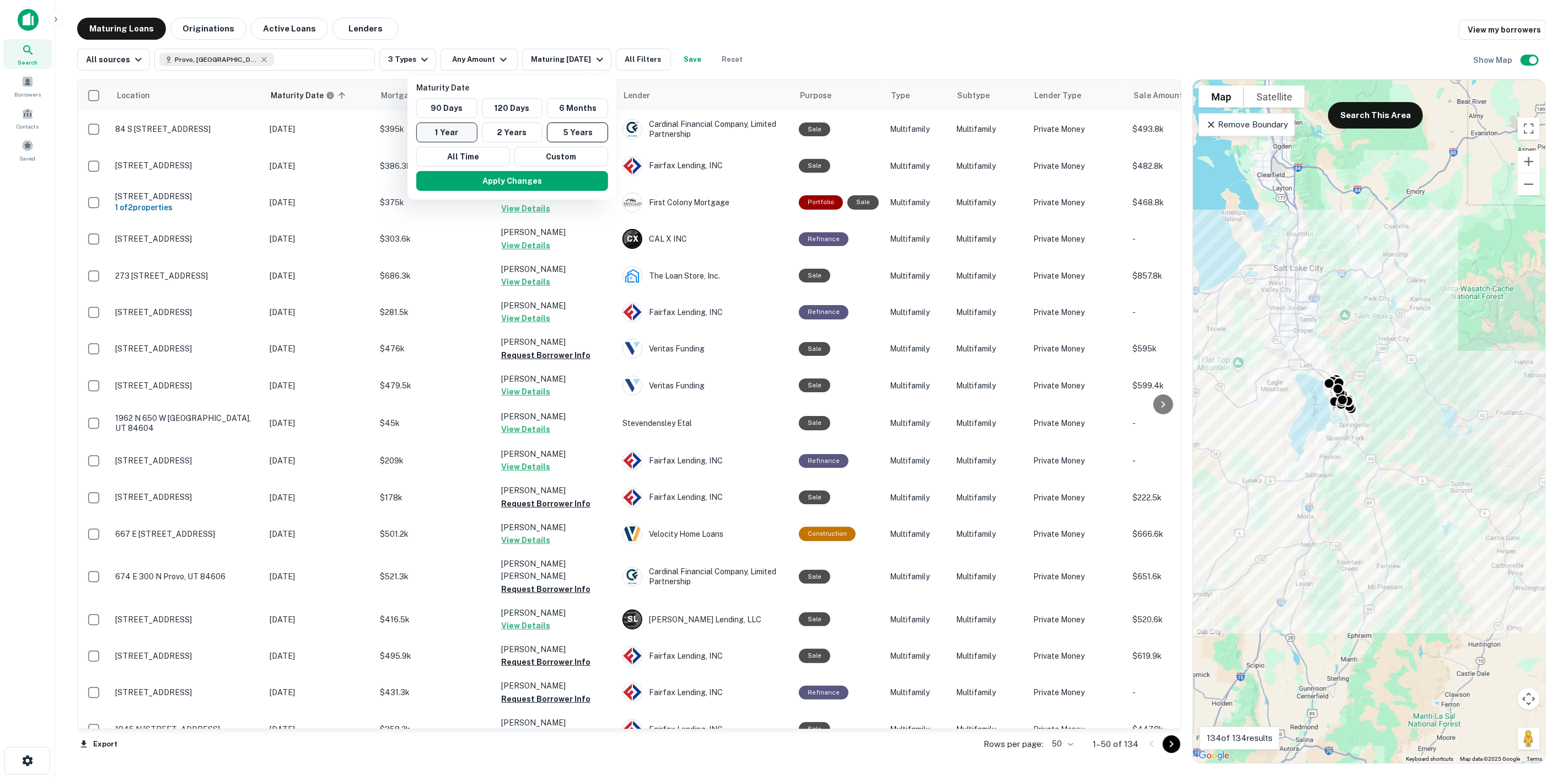
click at [442, 142] on button "1 Year" at bounding box center [447, 132] width 62 height 20
click at [487, 177] on button "Apply Changes" at bounding box center [507, 181] width 192 height 20
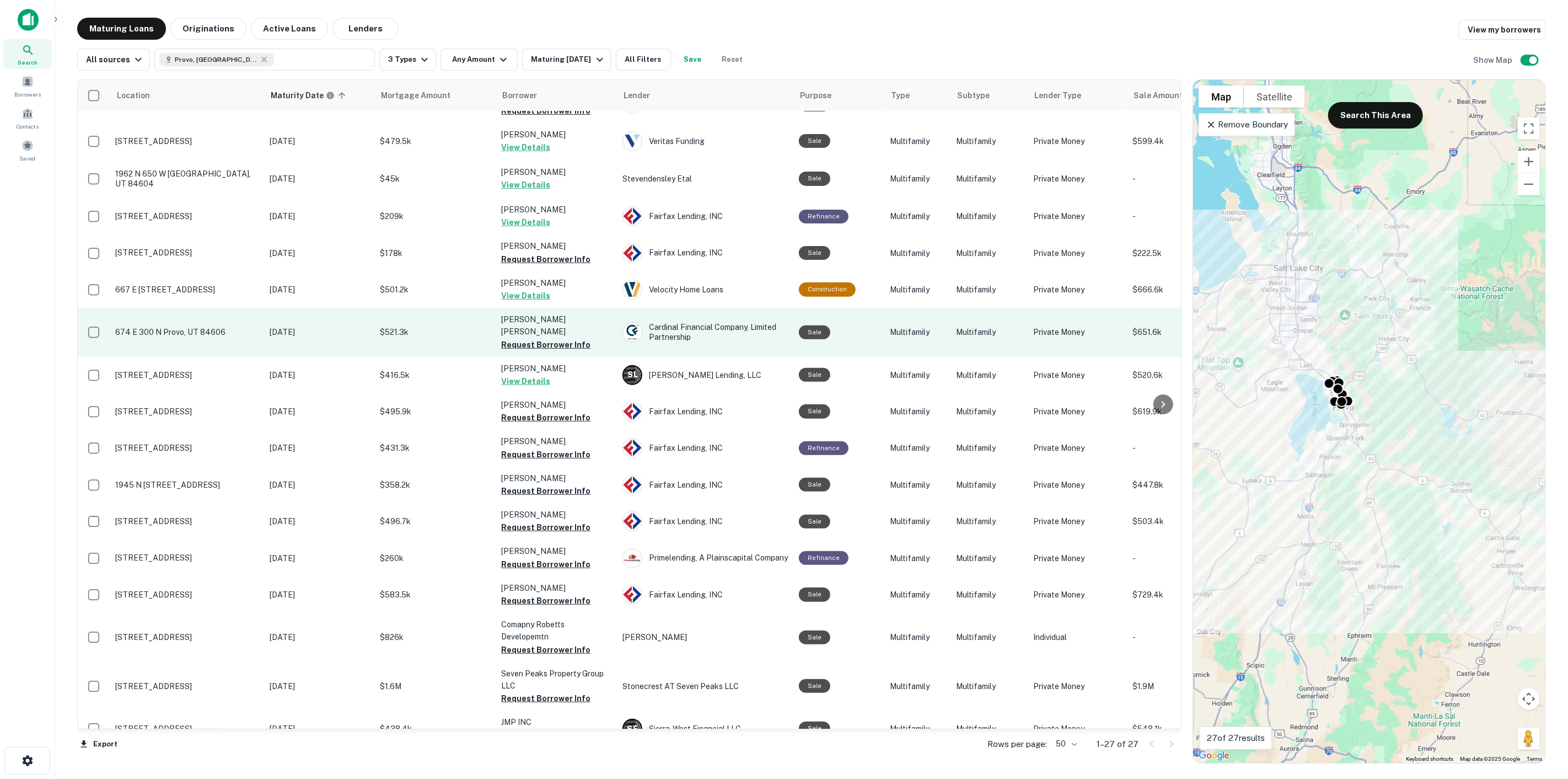
scroll to position [245, 0]
click at [539, 338] on button "Request Borrower Info" at bounding box center [546, 344] width 90 height 13
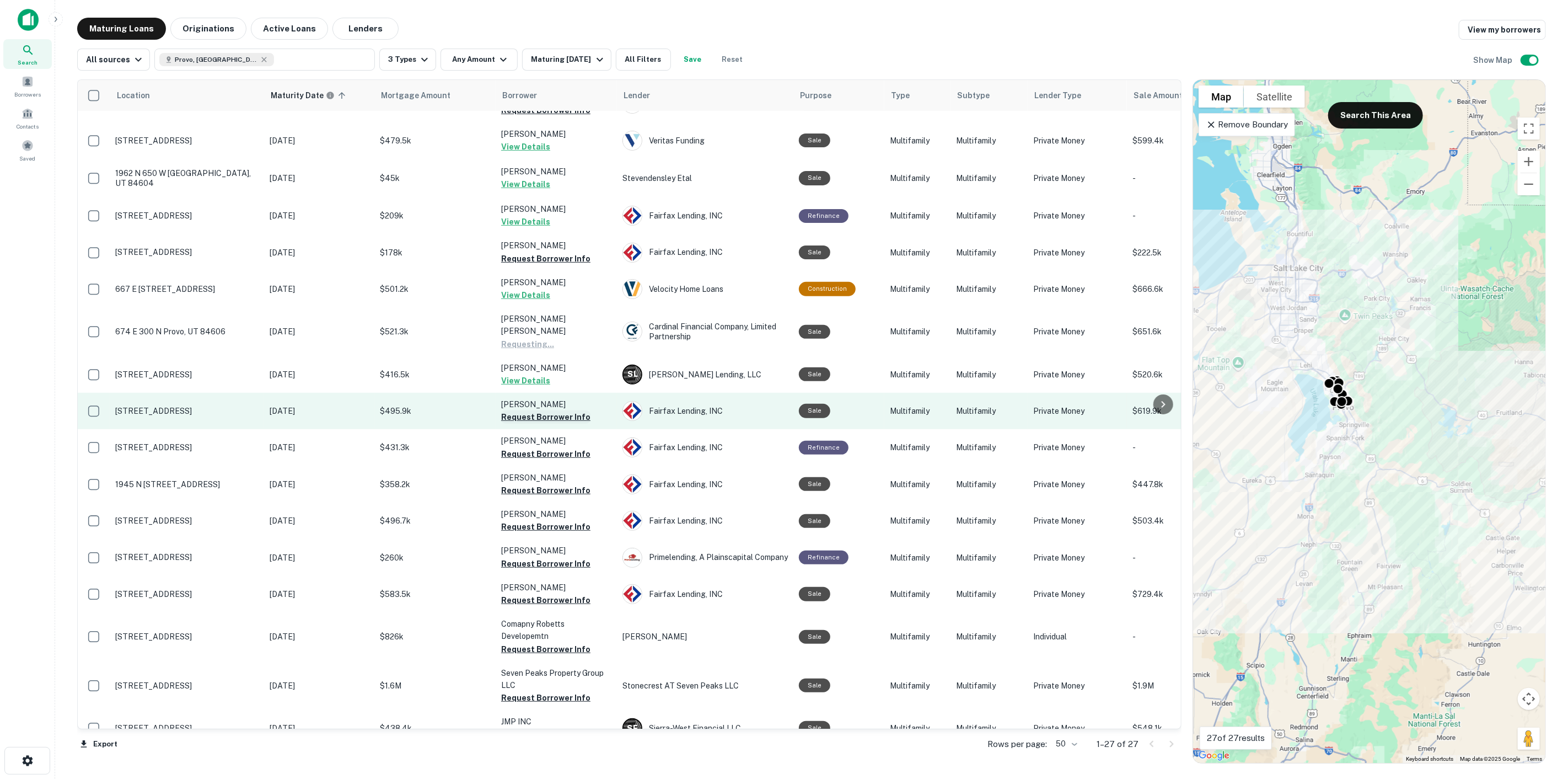
click at [577, 410] on button "Request Borrower Info" at bounding box center [546, 417] width 90 height 13
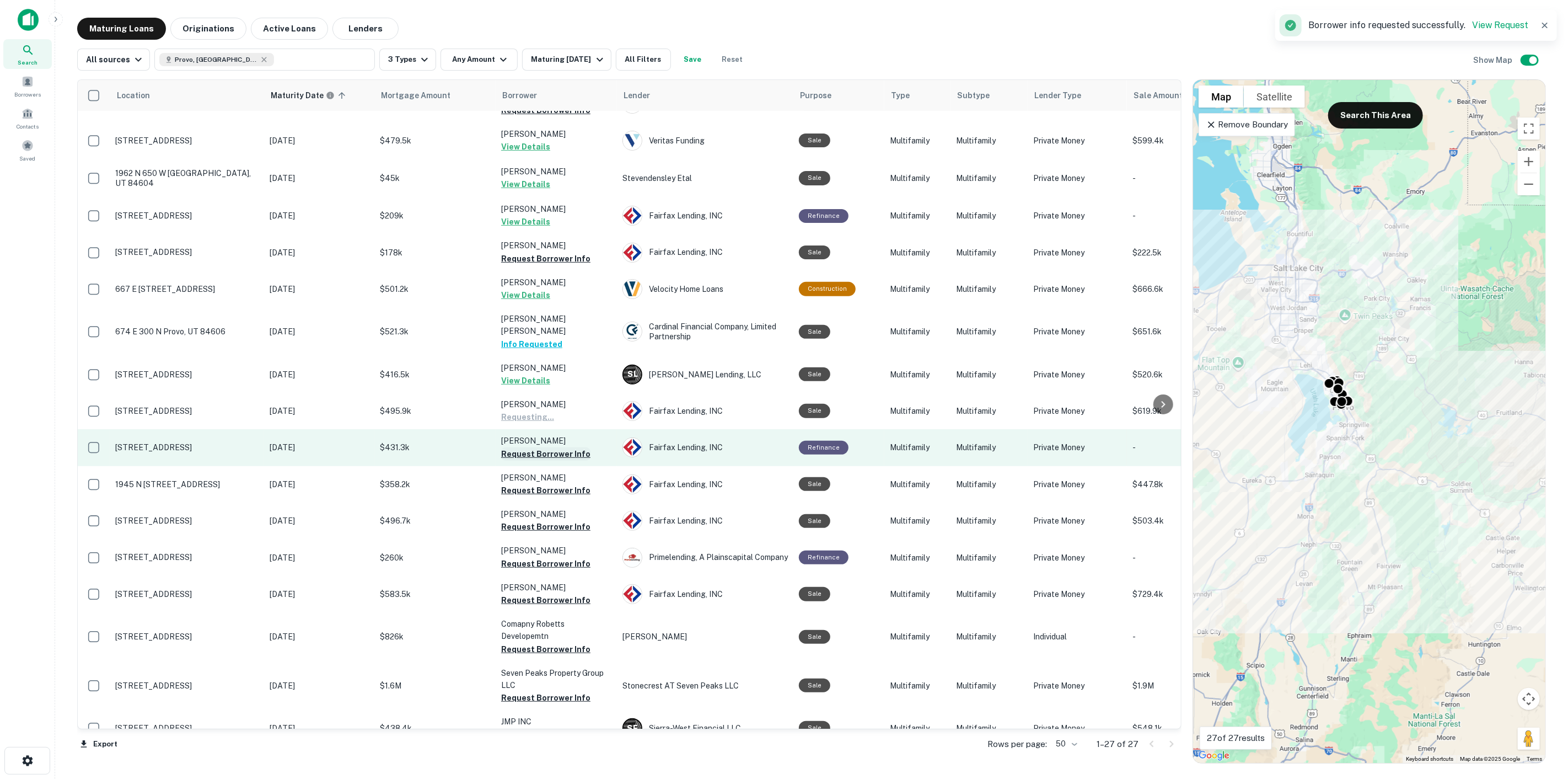
click at [574, 447] on button "Request Borrower Info" at bounding box center [546, 454] width 90 height 13
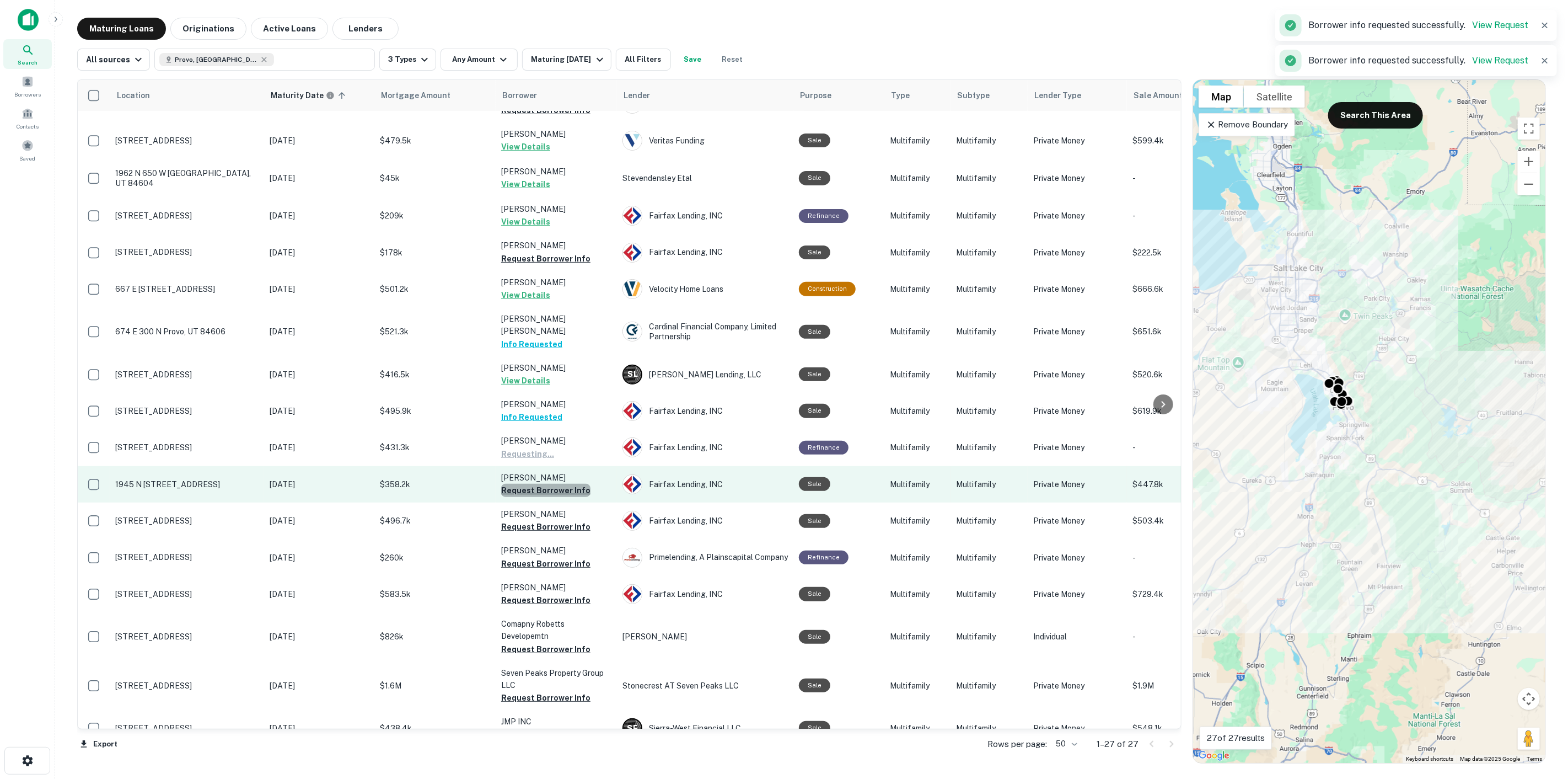
click at [571, 484] on button "Request Borrower Info" at bounding box center [546, 490] width 90 height 13
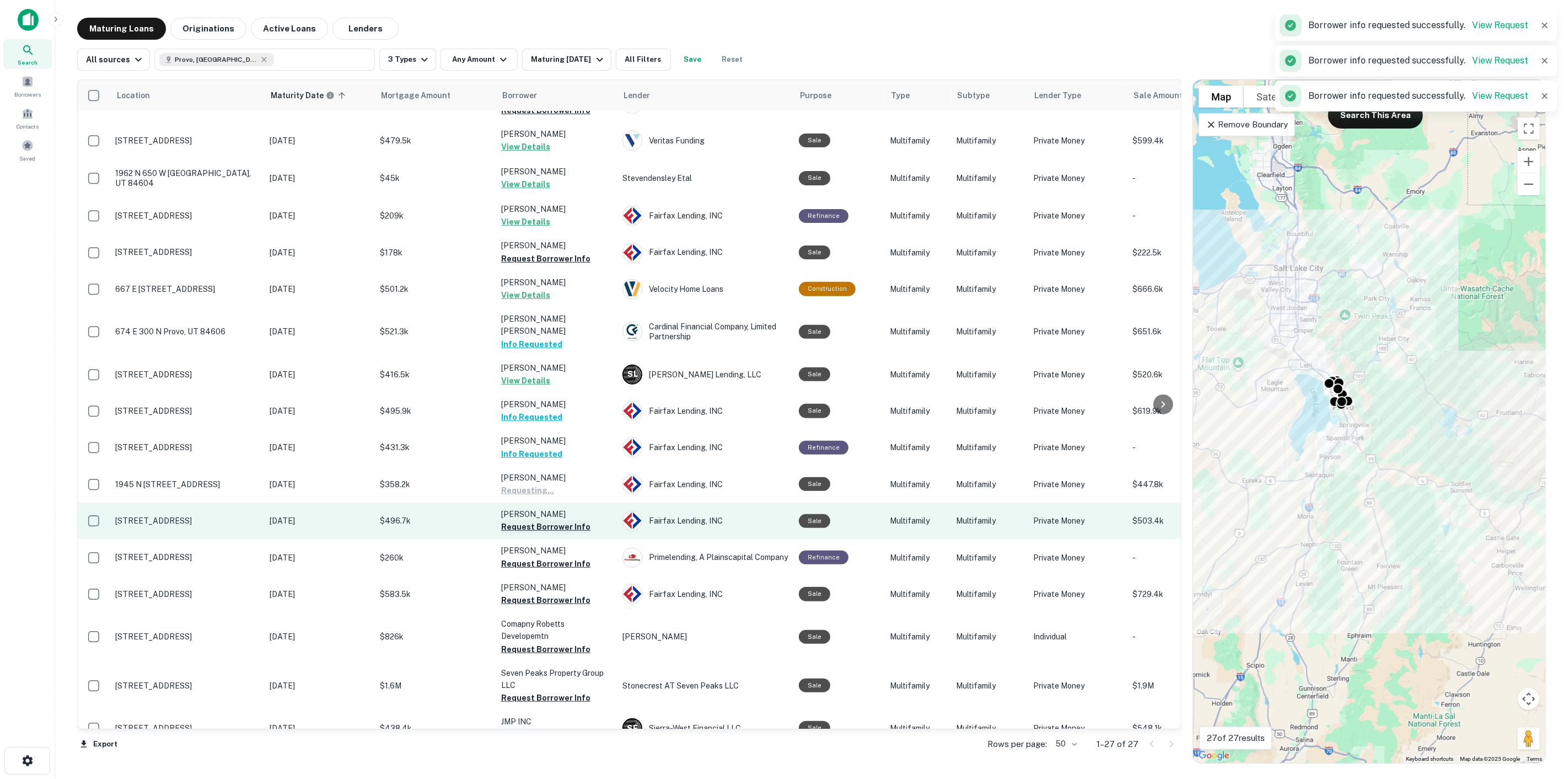
click at [575, 520] on button "Request Borrower Info" at bounding box center [546, 527] width 90 height 13
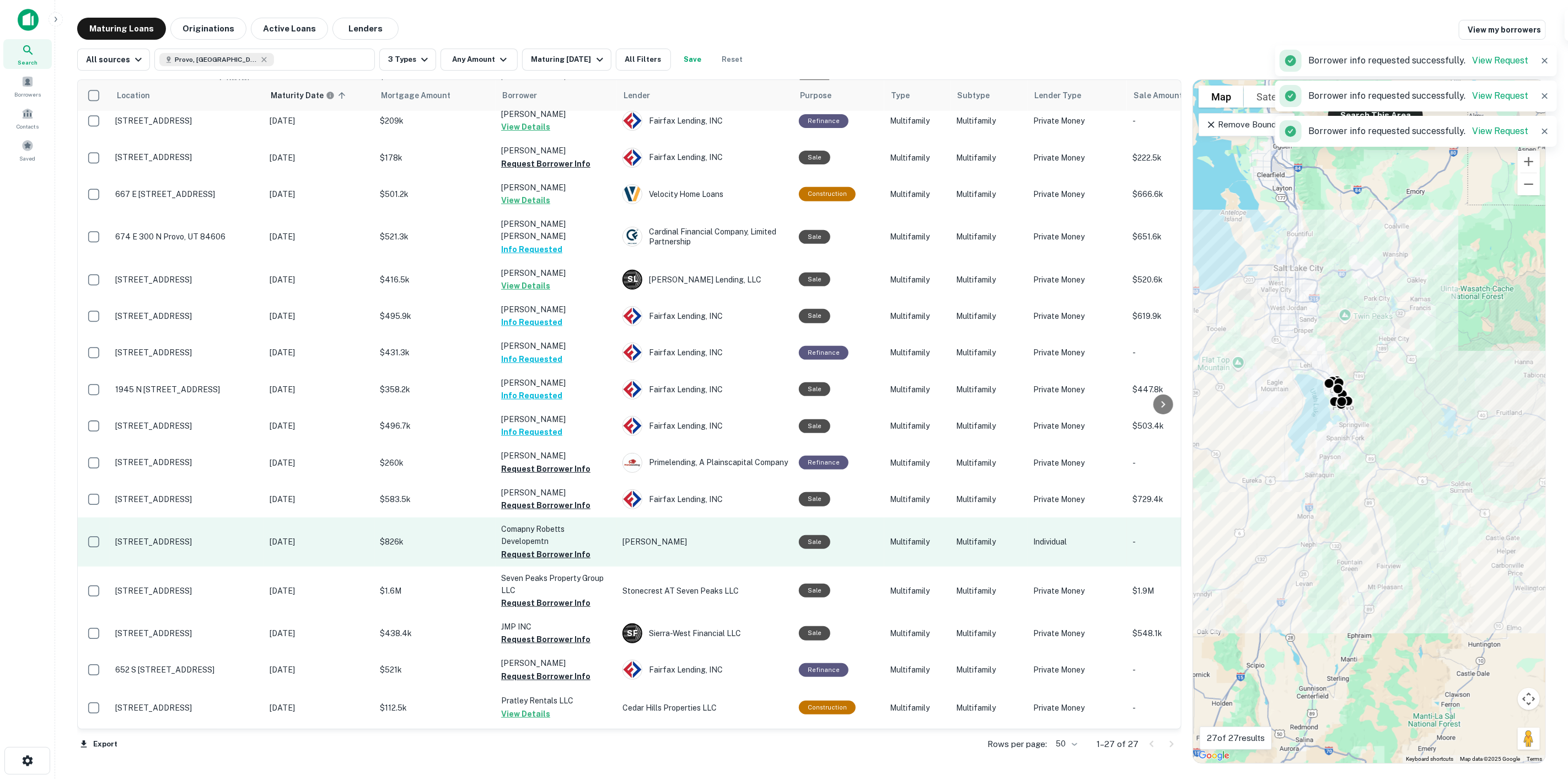
scroll to position [367, 0]
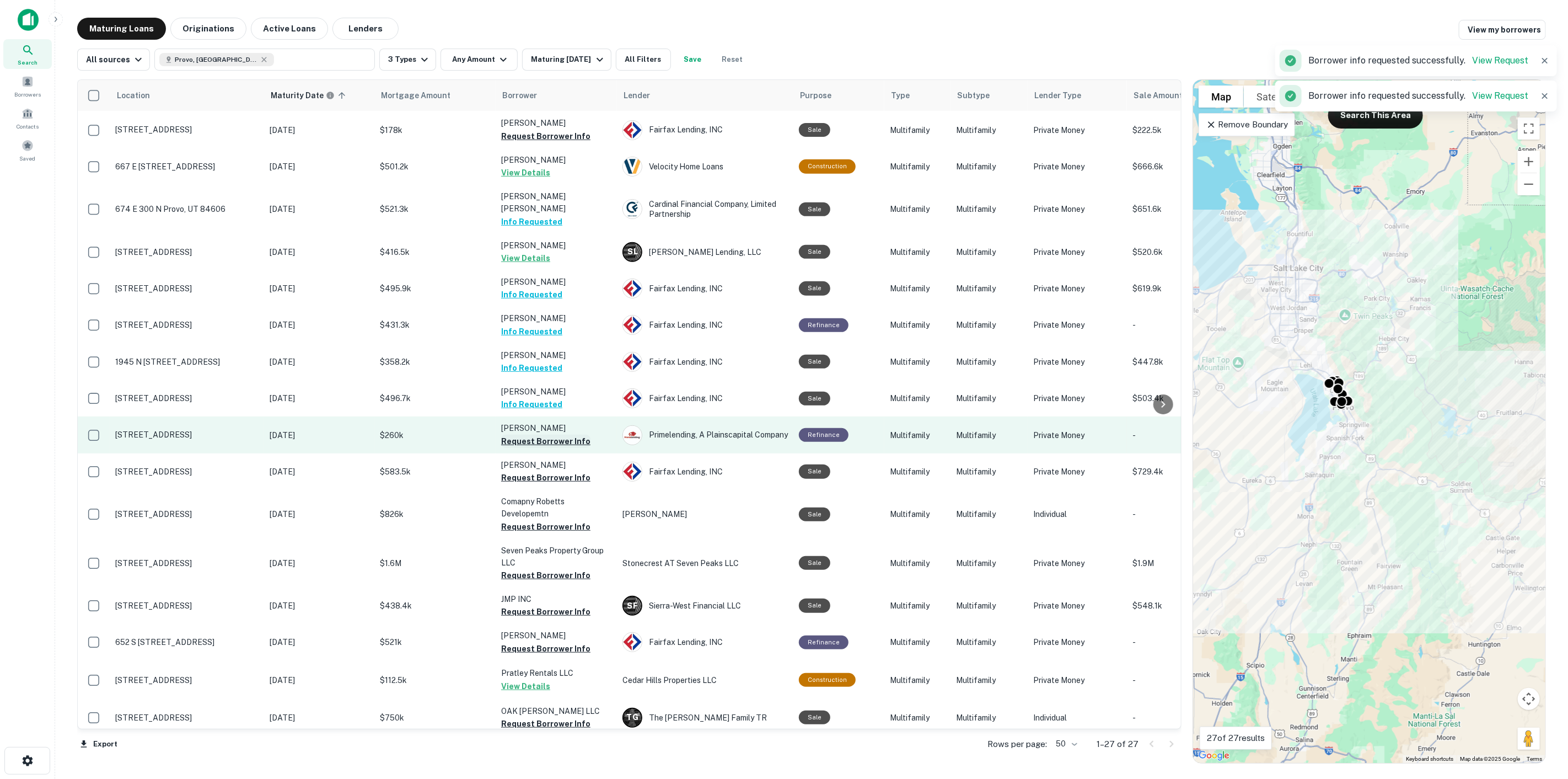
click at [554, 435] on button "Request Borrower Info" at bounding box center [546, 441] width 90 height 13
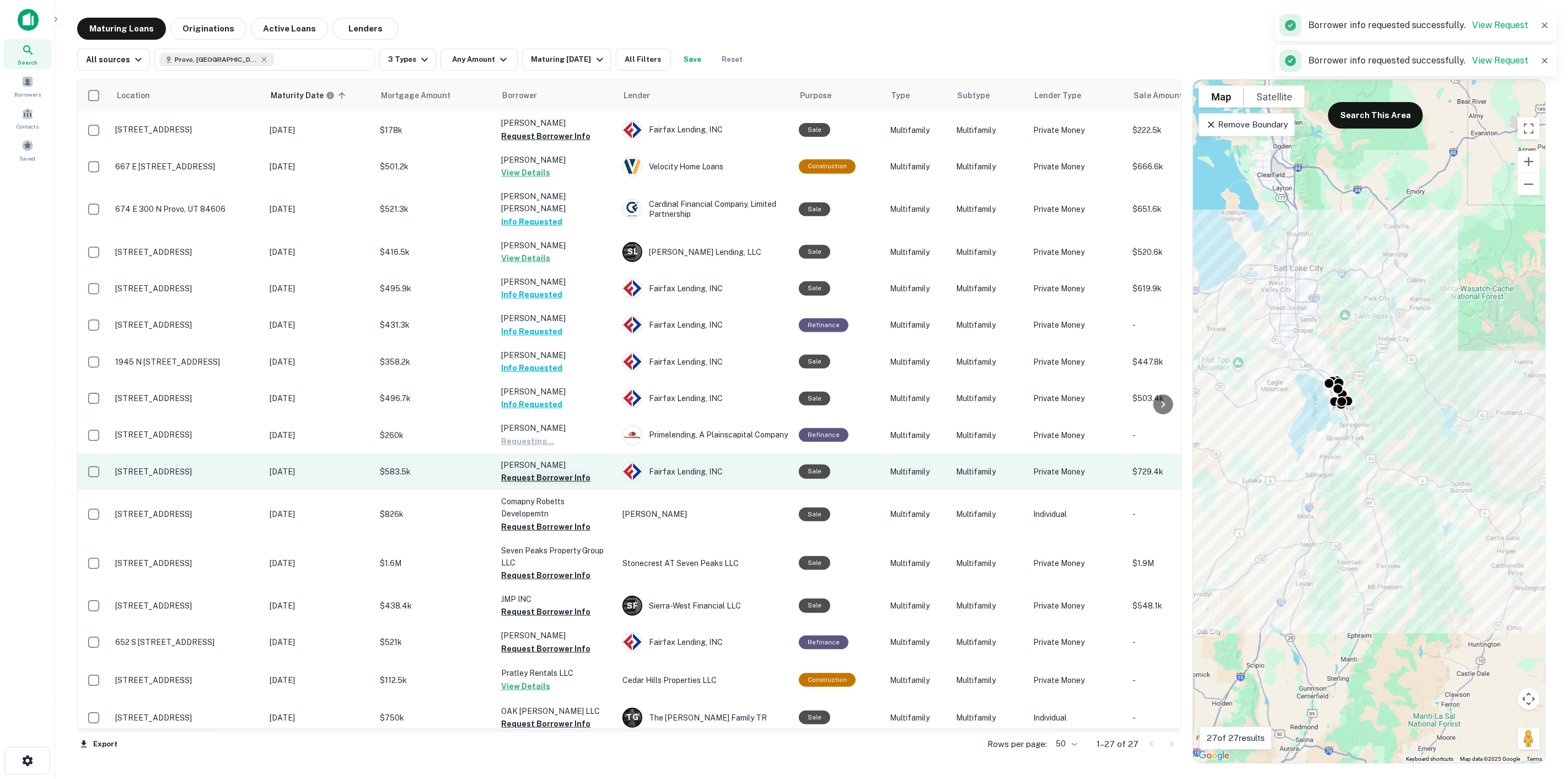
click at [561, 471] on button "Request Borrower Info" at bounding box center [546, 478] width 90 height 13
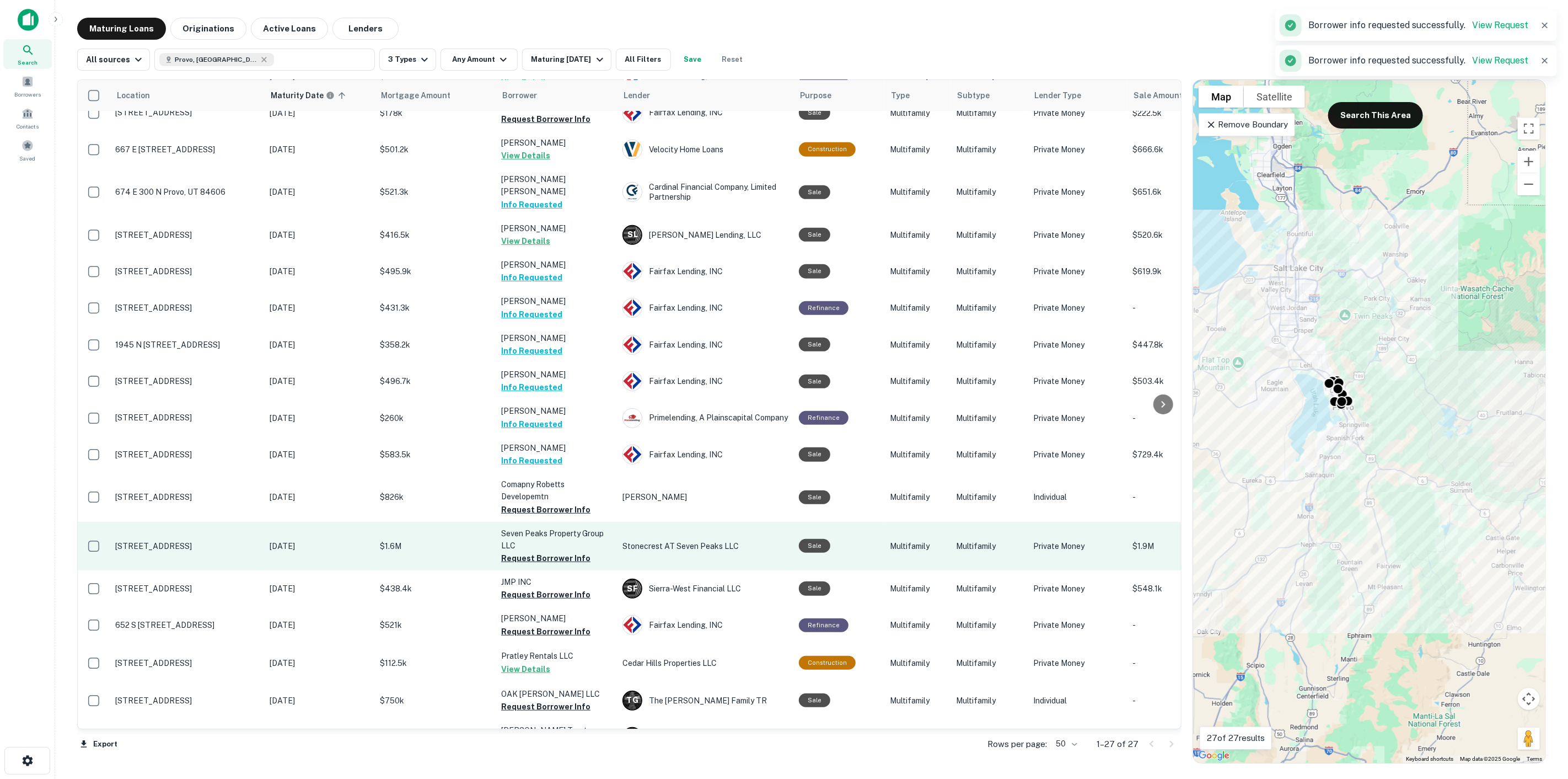
scroll to position [401, 0]
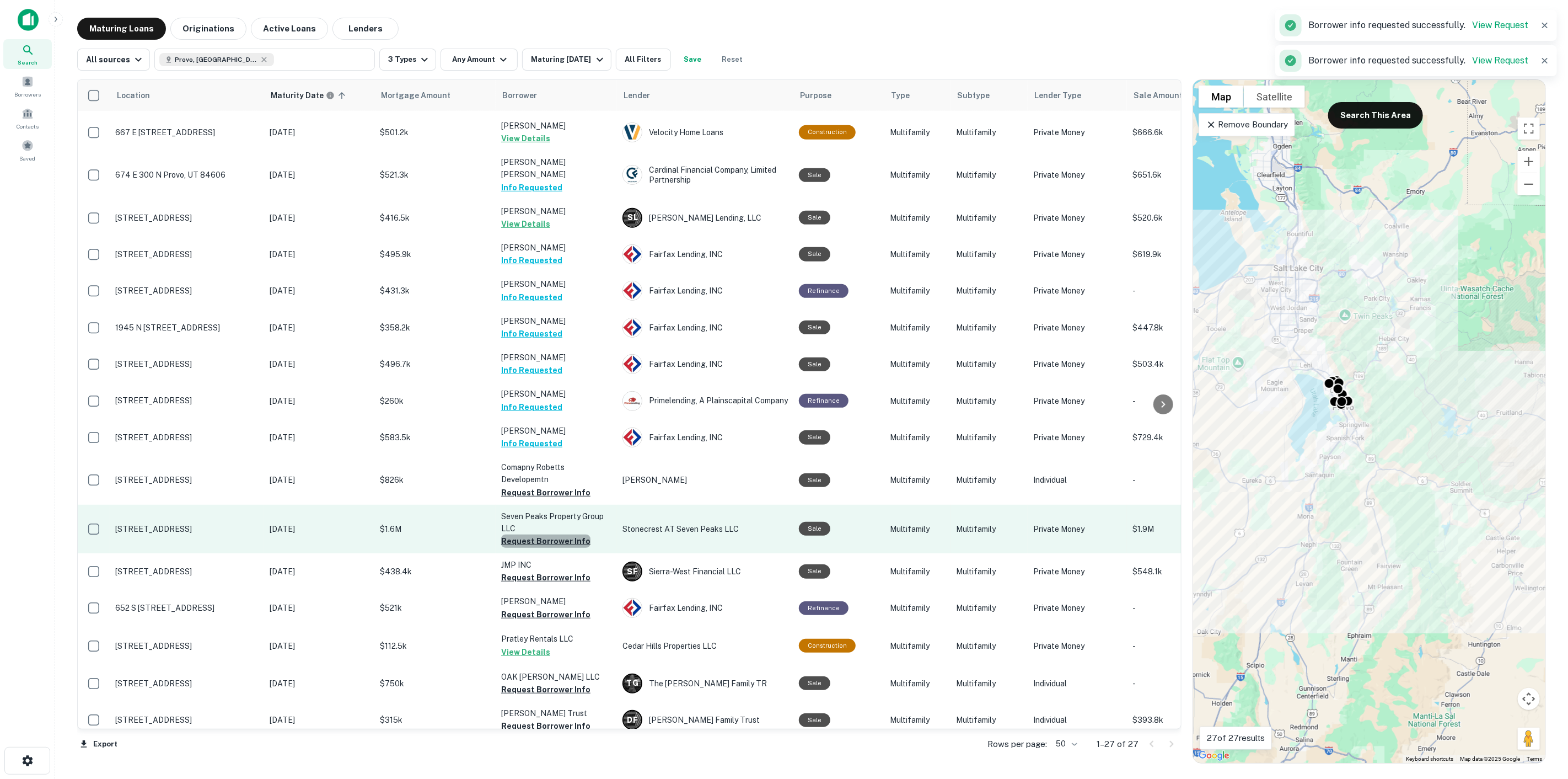
click at [566, 534] on button "Request Borrower Info" at bounding box center [546, 541] width 90 height 13
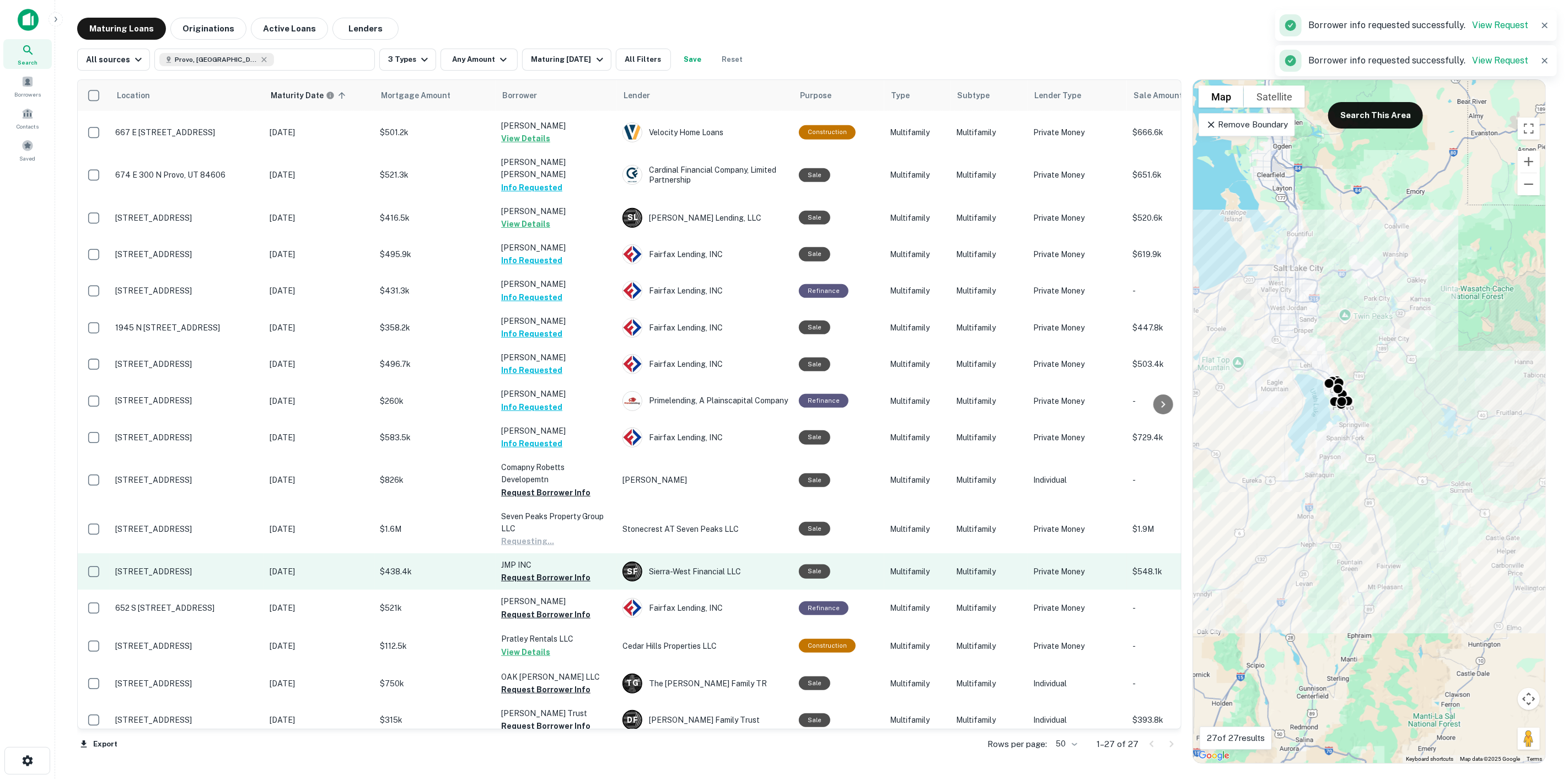
click at [570, 559] on p "JMP INC" at bounding box center [556, 565] width 111 height 12
click at [567, 571] on button "Request Borrower Info" at bounding box center [546, 577] width 90 height 13
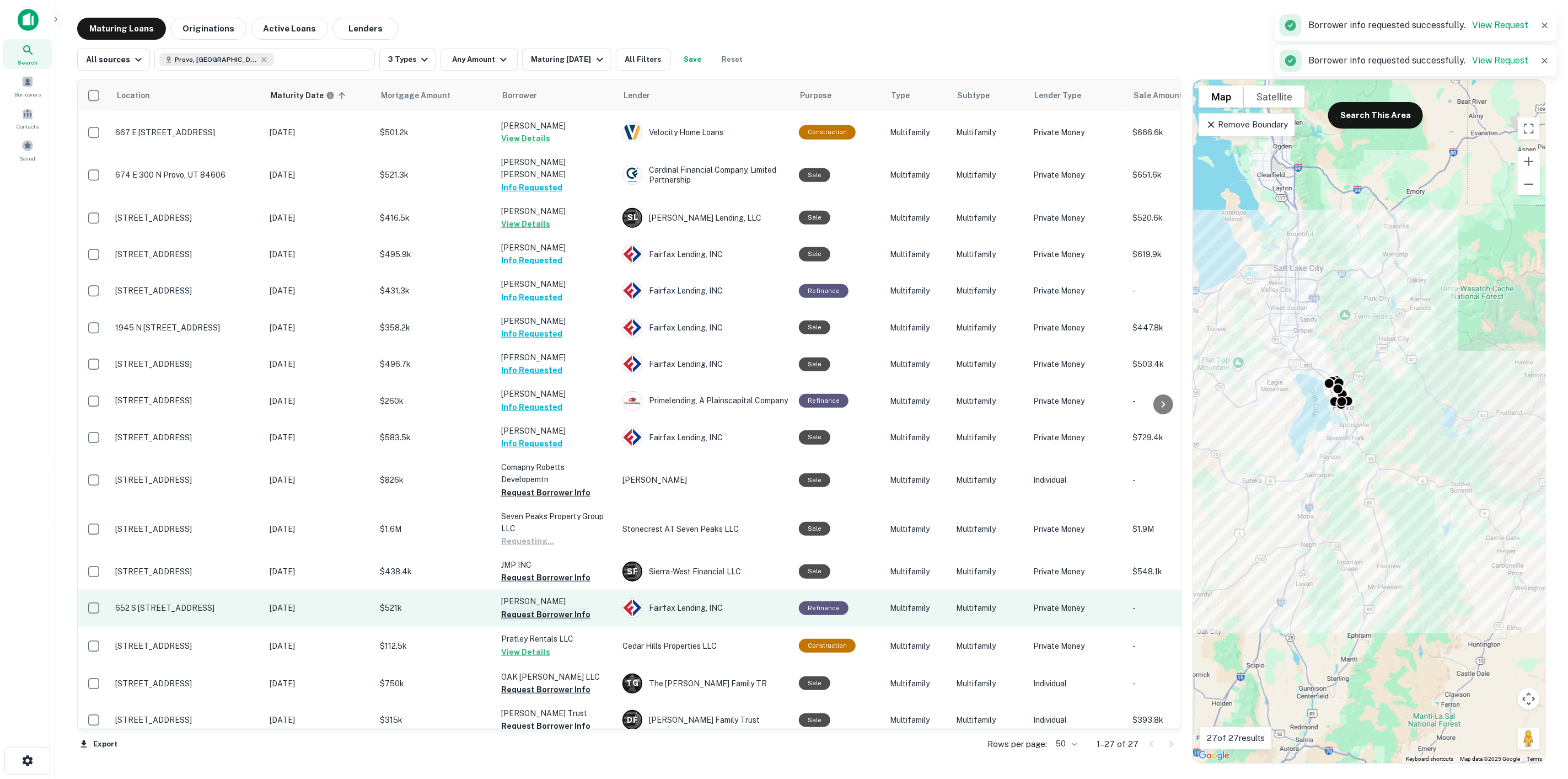
click at [574, 608] on button "Request Borrower Info" at bounding box center [546, 615] width 90 height 13
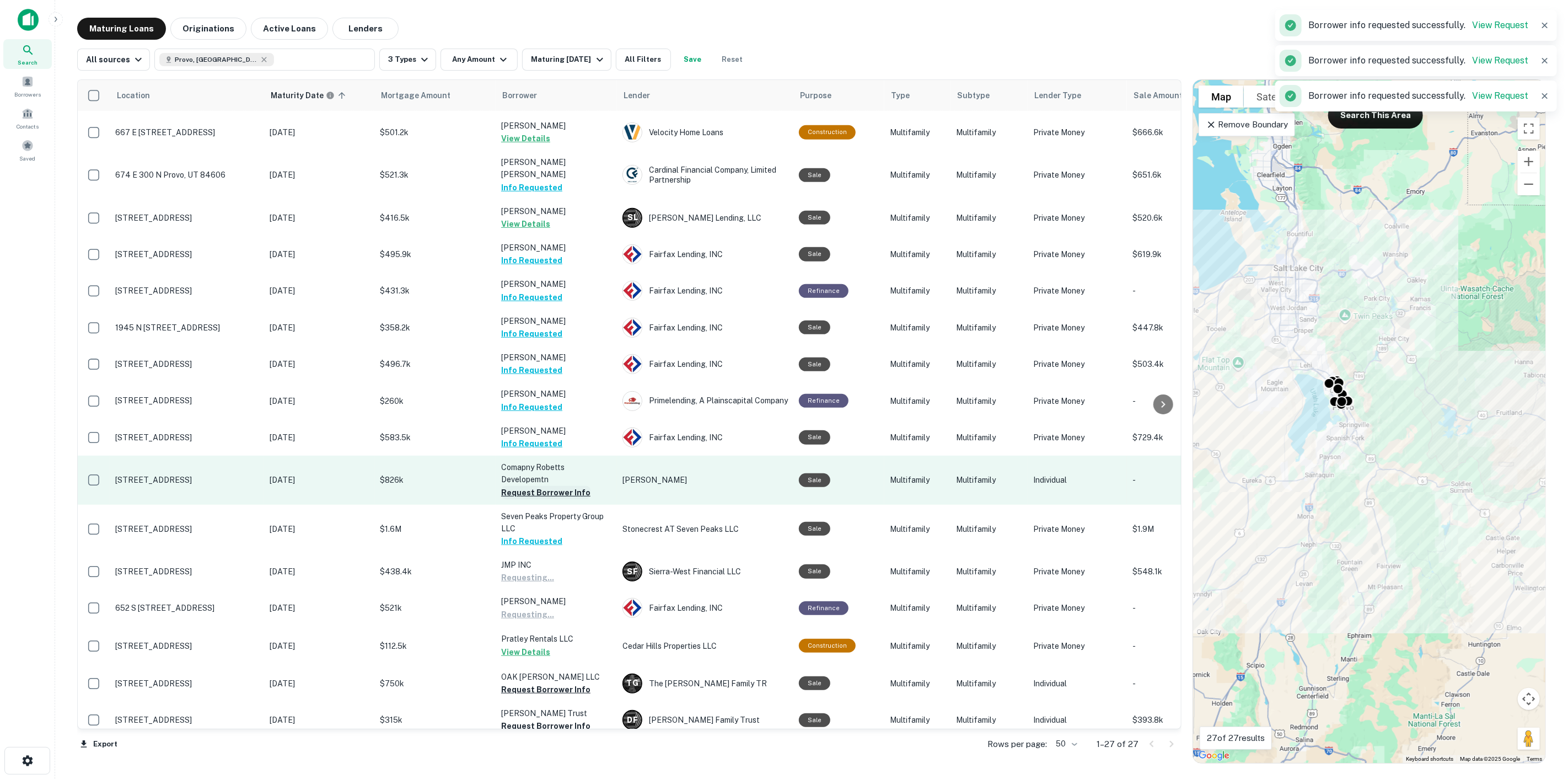
click at [541, 486] on button "Request Borrower Info" at bounding box center [546, 492] width 90 height 13
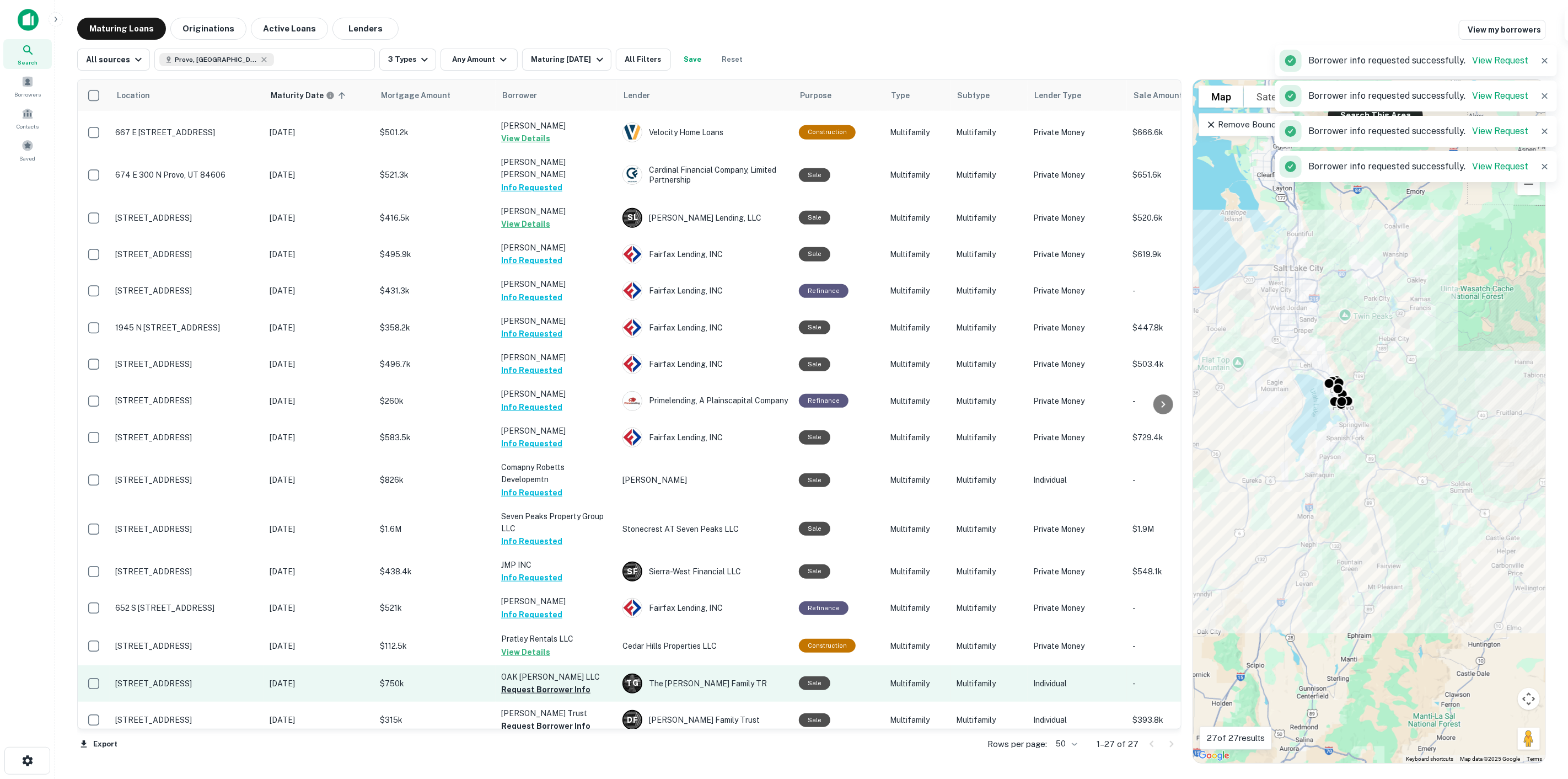
drag, startPoint x: 561, startPoint y: 669, endPoint x: 561, endPoint y: 682, distance: 13.0
click at [561, 683] on button "Request Borrower Info" at bounding box center [546, 689] width 90 height 13
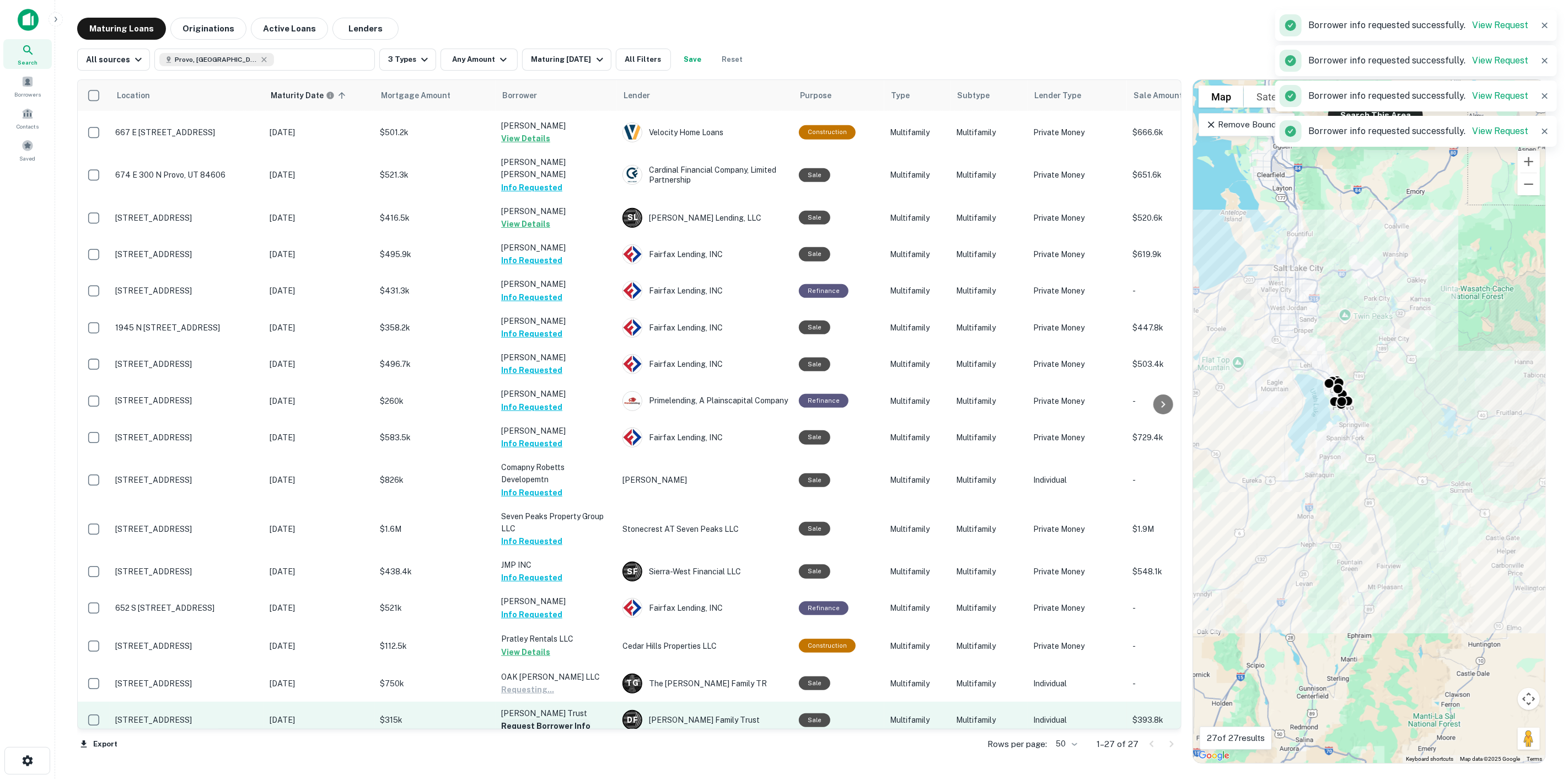
drag, startPoint x: 556, startPoint y: 712, endPoint x: 558, endPoint y: 703, distance: 9.2
click at [556, 719] on button "Request Borrower Info" at bounding box center [546, 726] width 90 height 13
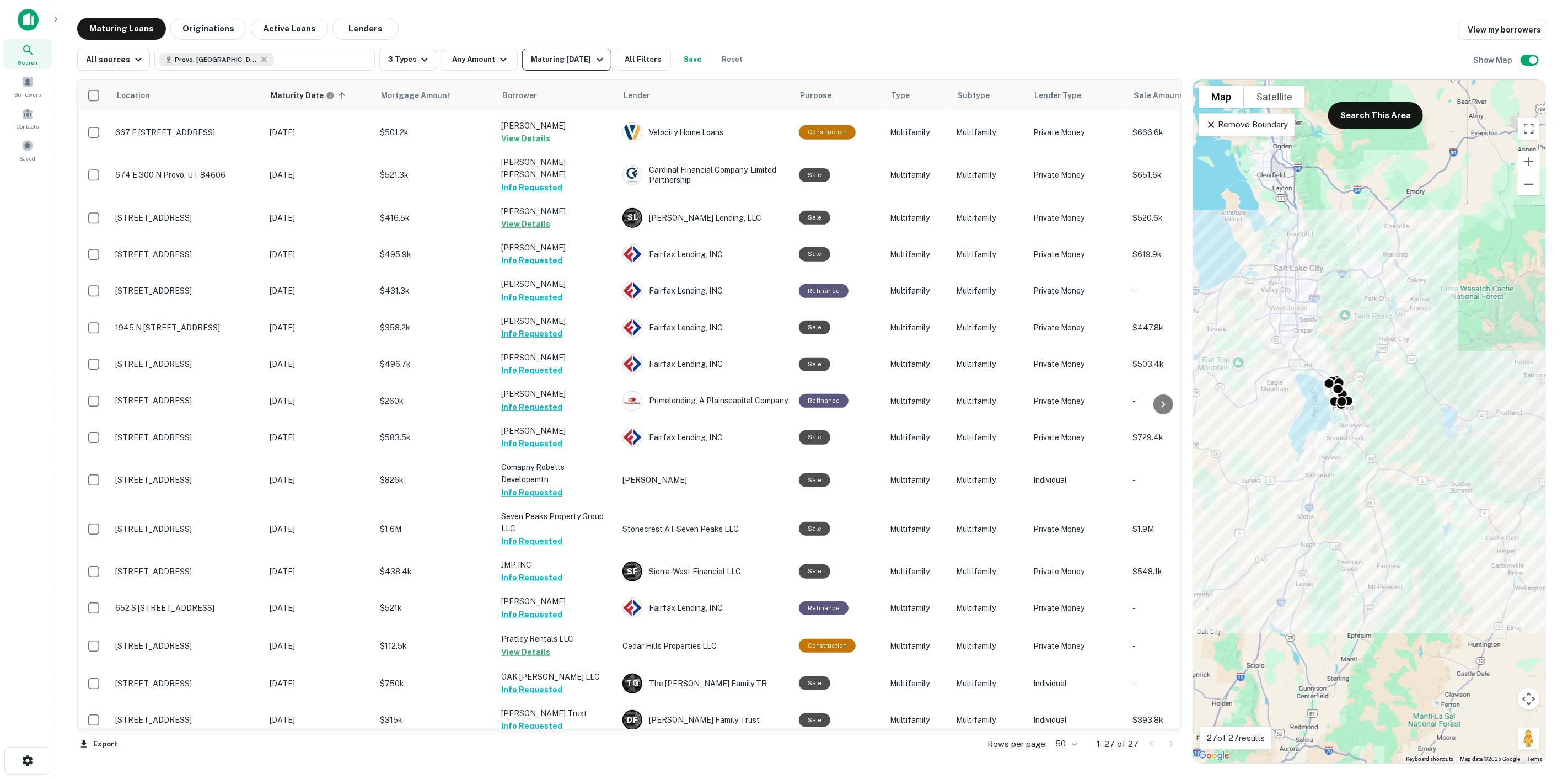
click at [531, 54] on div "Maturing [DATE]" at bounding box center [568, 60] width 75 height 13
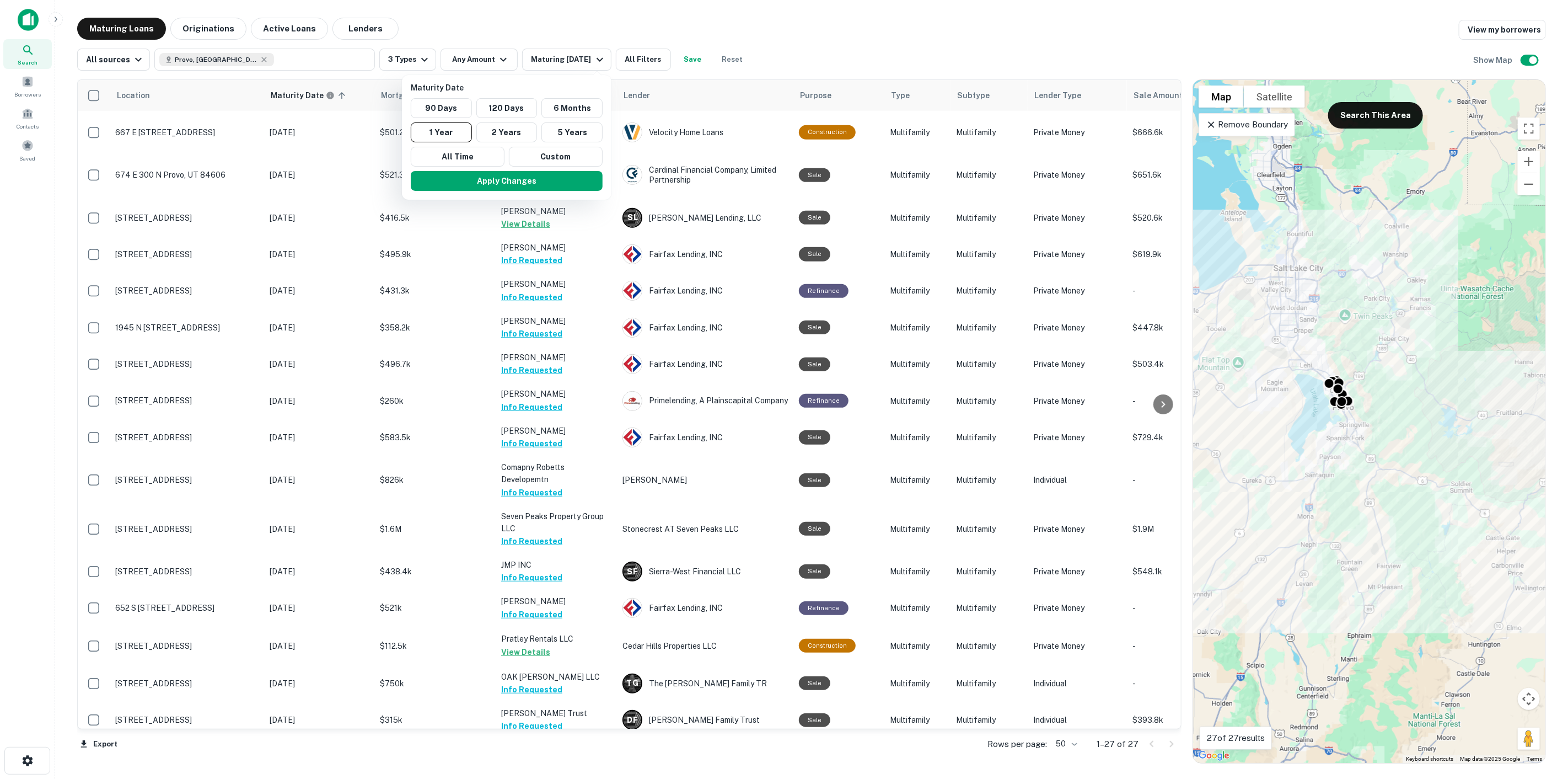
drag, startPoint x: 531, startPoint y: 136, endPoint x: 526, endPoint y: 145, distance: 10.3
click at [531, 136] on button "2 Years" at bounding box center [507, 132] width 62 height 20
click at [526, 173] on button "Apply Changes" at bounding box center [512, 181] width 192 height 20
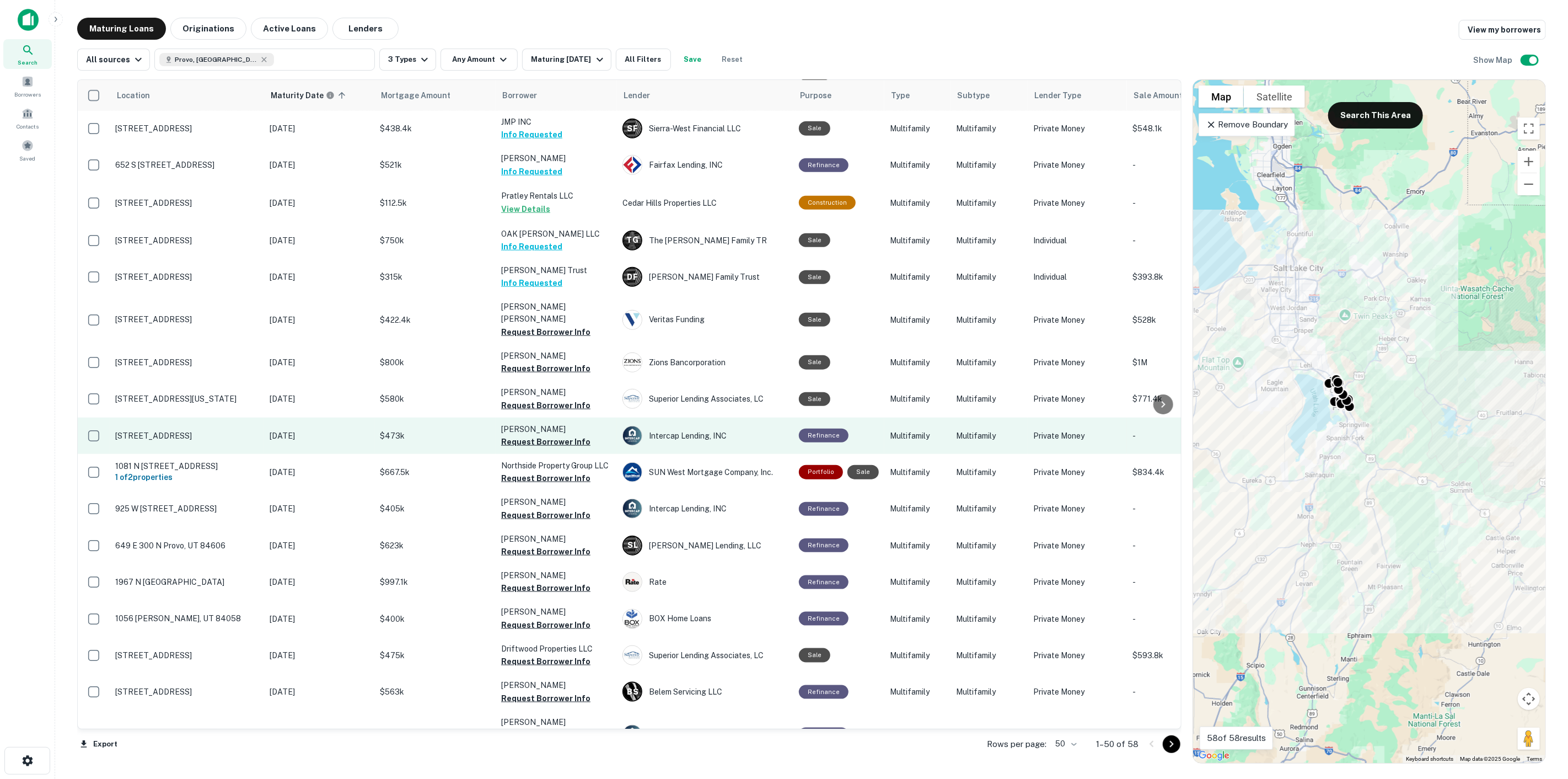
scroll to position [831, 0]
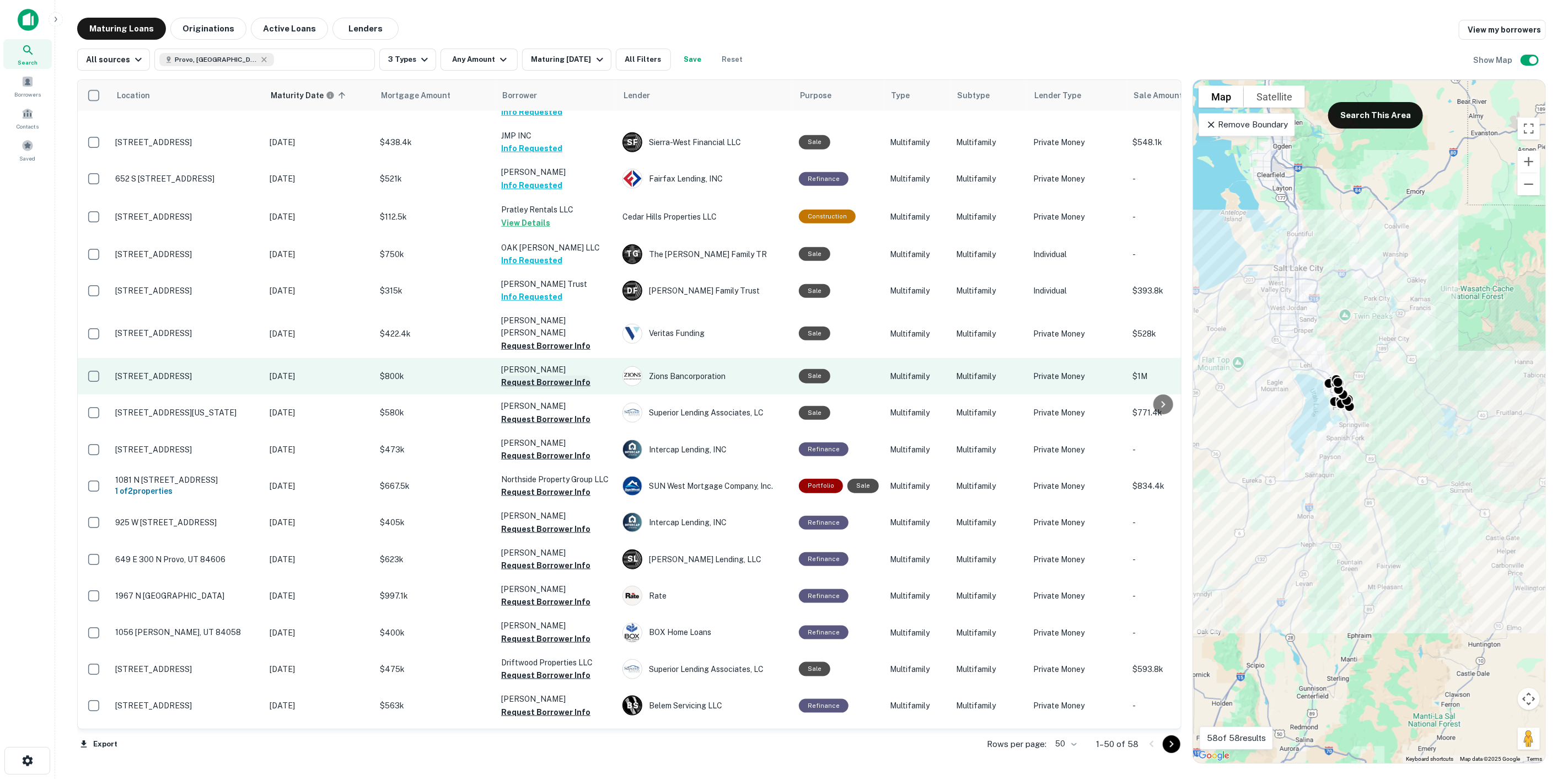
drag, startPoint x: 561, startPoint y: 317, endPoint x: 559, endPoint y: 346, distance: 29.1
click at [561, 339] on button "Request Borrower Info" at bounding box center [546, 346] width 90 height 13
click at [557, 376] on button "Request Borrower Info" at bounding box center [546, 382] width 90 height 13
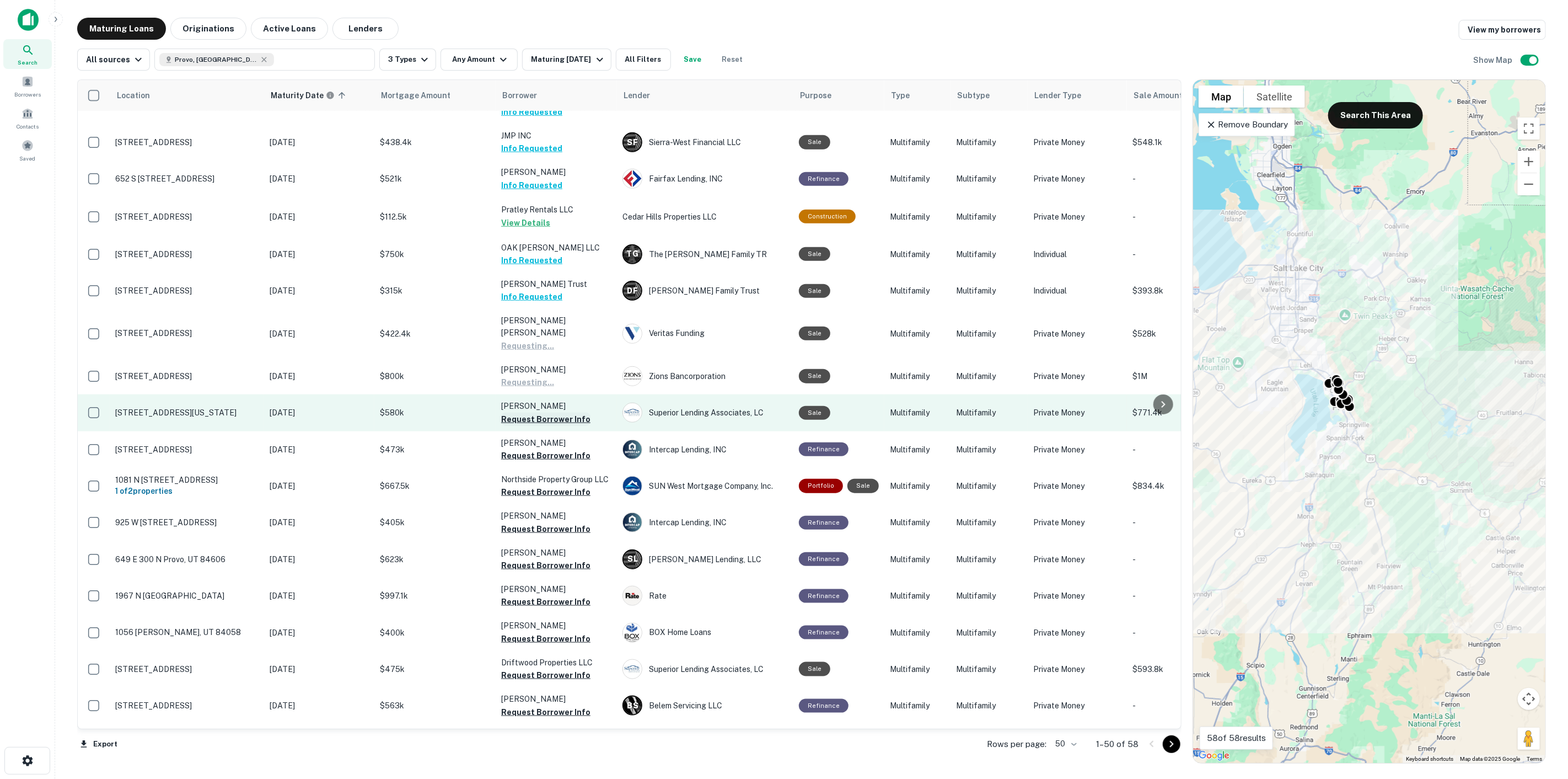
click at [560, 412] on button "Request Borrower Info" at bounding box center [546, 419] width 90 height 13
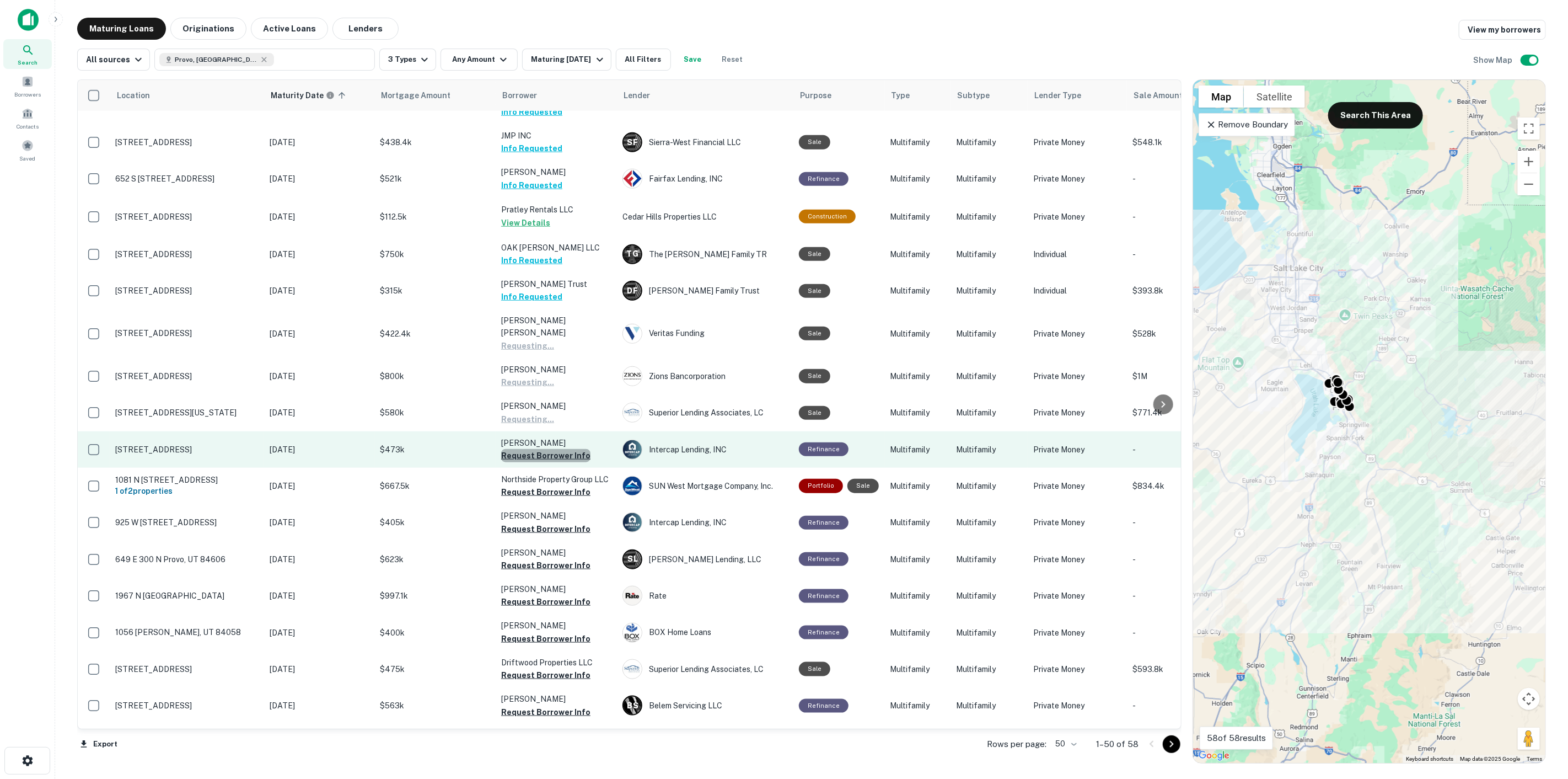
click at [559, 449] on button "Request Borrower Info" at bounding box center [546, 456] width 90 height 13
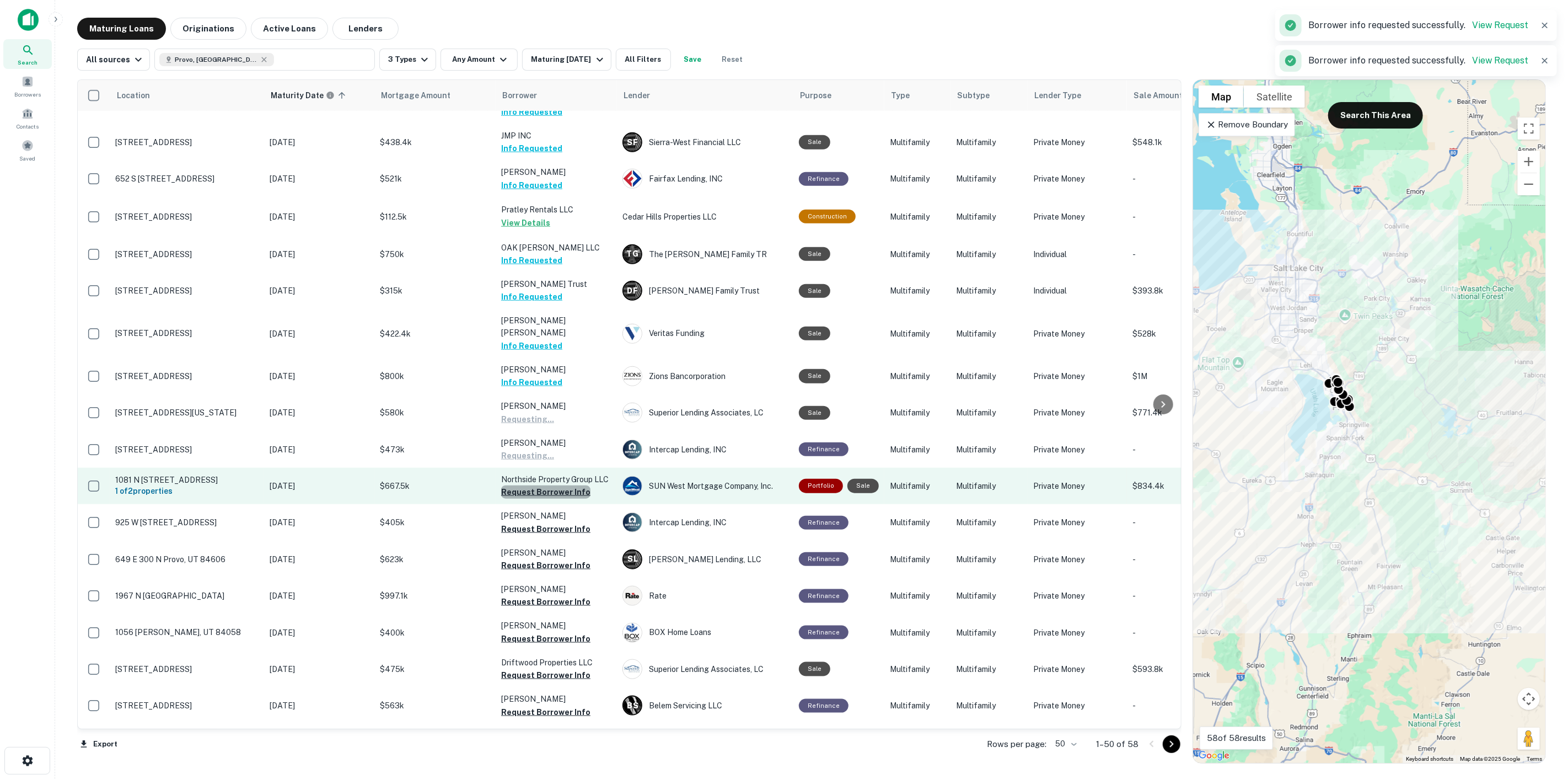
click at [570, 485] on button "Request Borrower Info" at bounding box center [546, 492] width 90 height 13
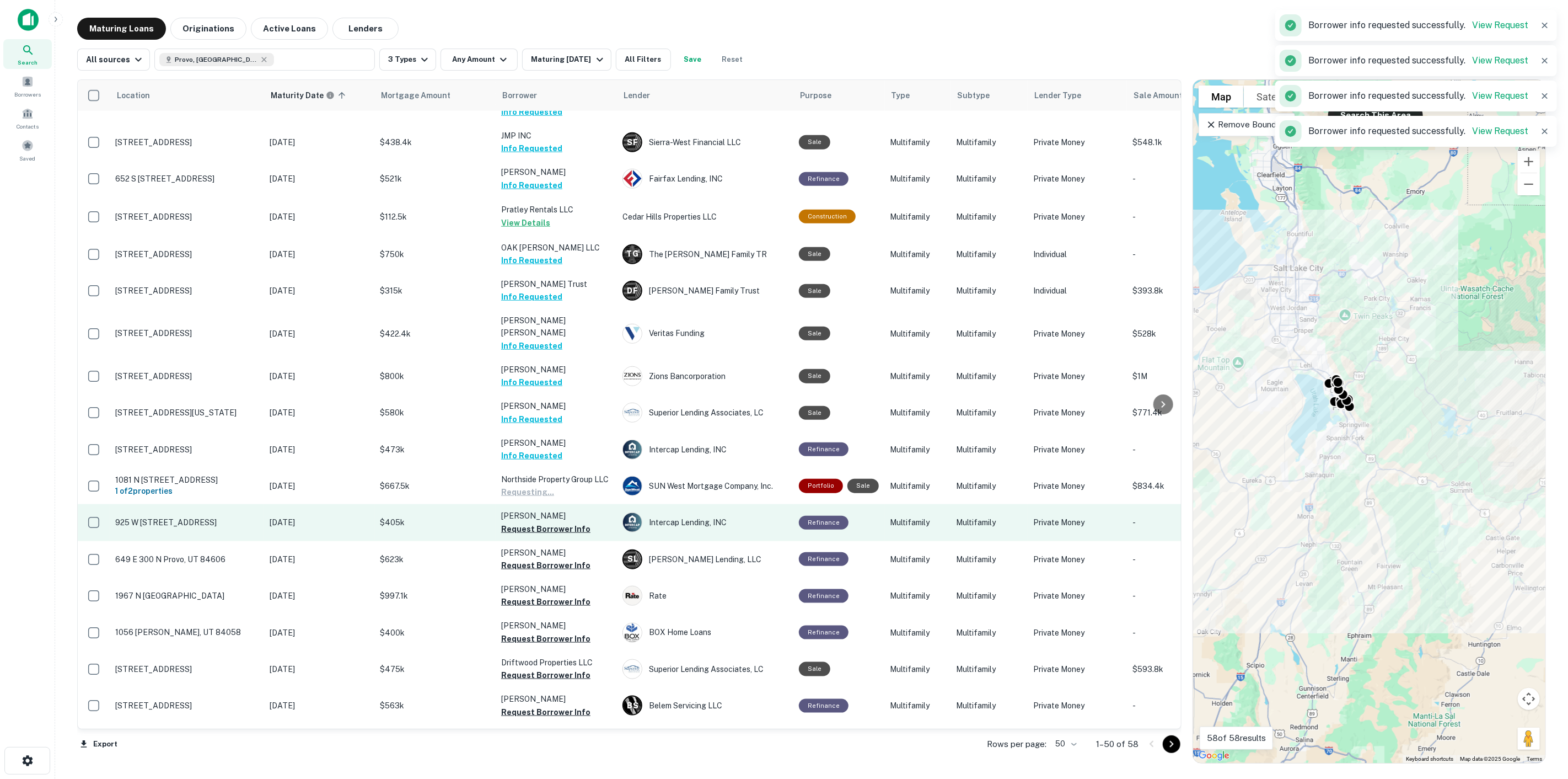
click at [572, 506] on td "[PERSON_NAME] Request Borrower Info" at bounding box center [556, 522] width 121 height 37
click at [572, 522] on button "Request Borrower Info" at bounding box center [546, 529] width 90 height 13
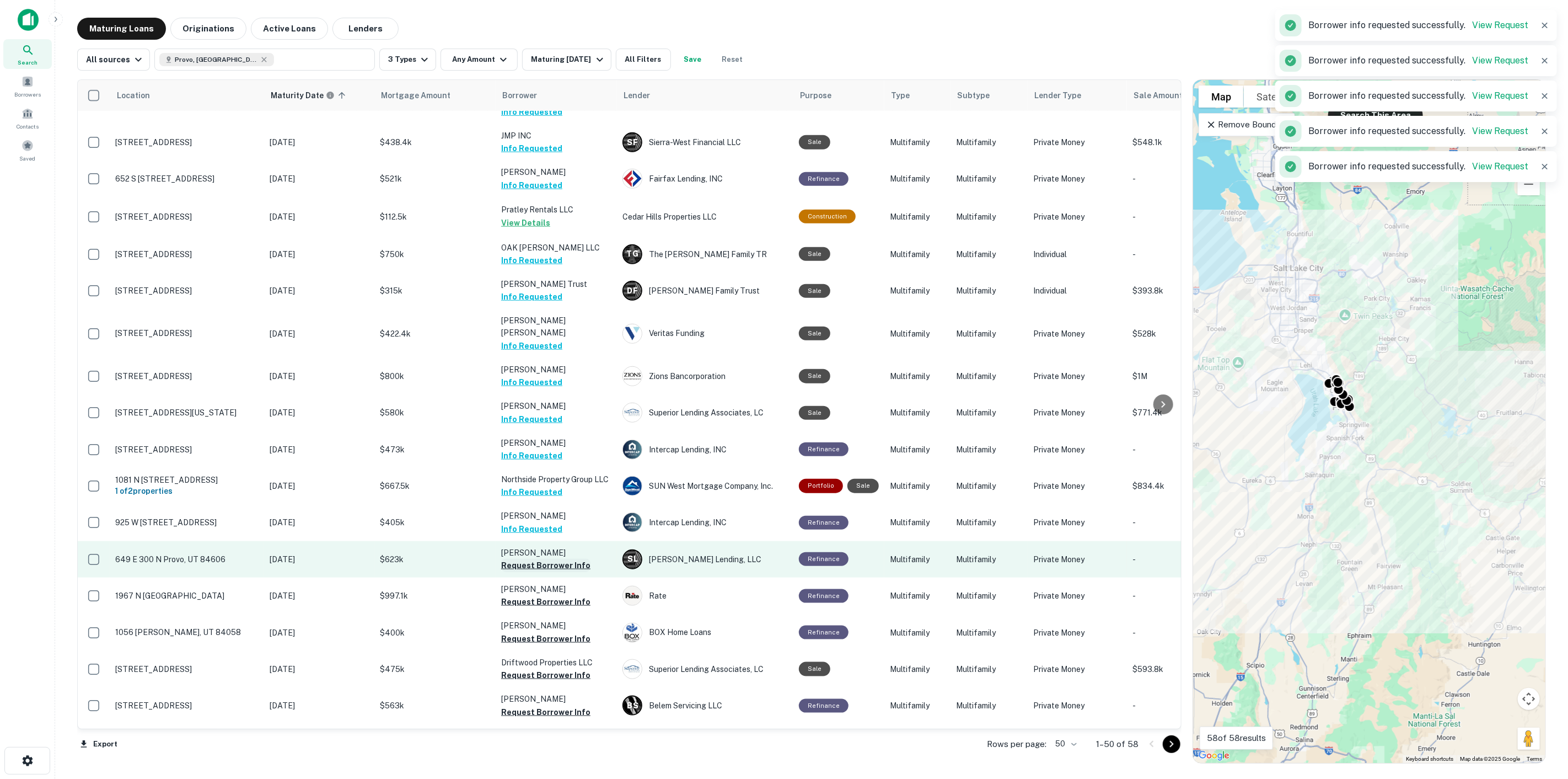
click at [571, 559] on button "Request Borrower Info" at bounding box center [546, 566] width 90 height 13
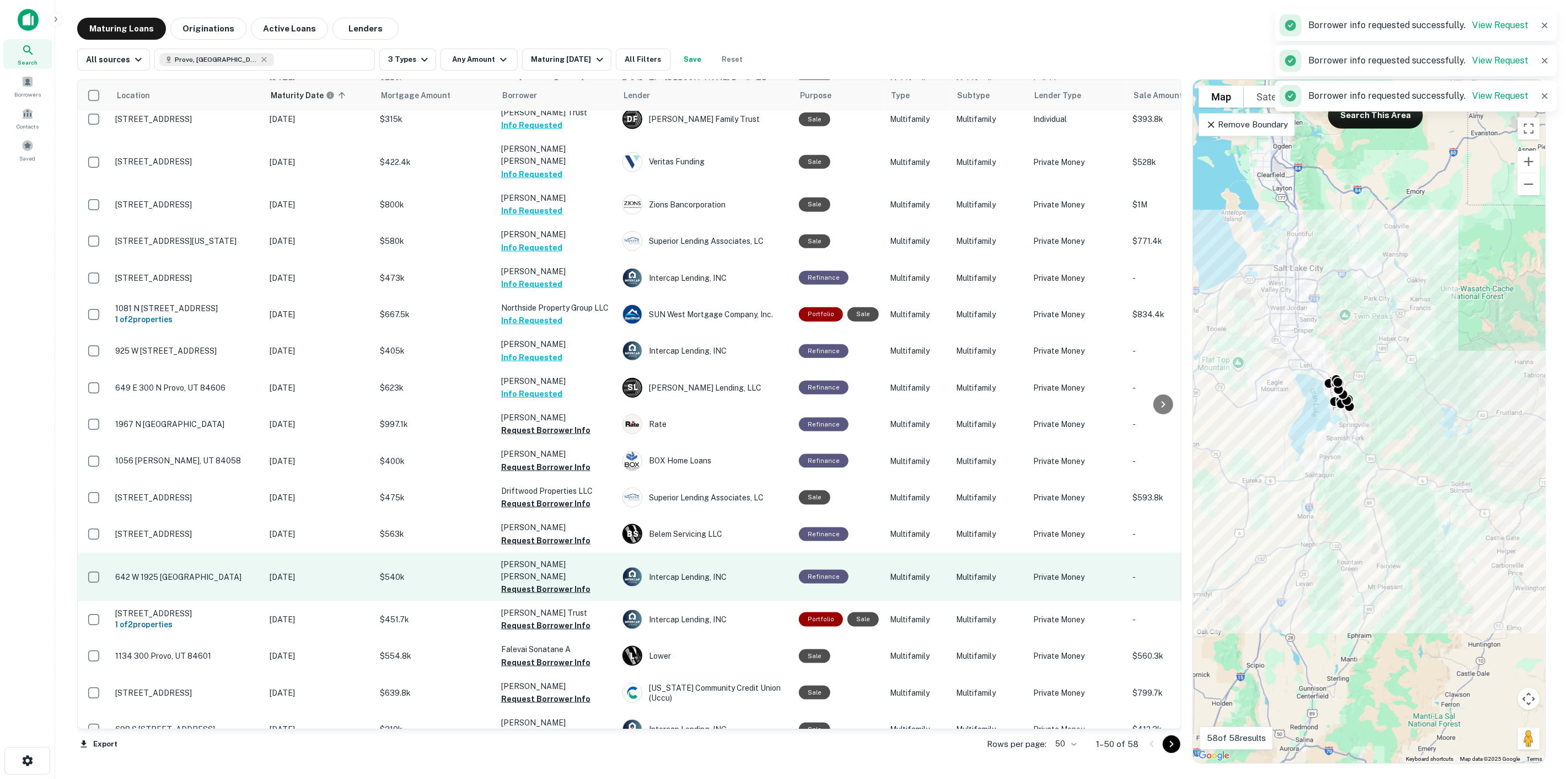
scroll to position [1015, 0]
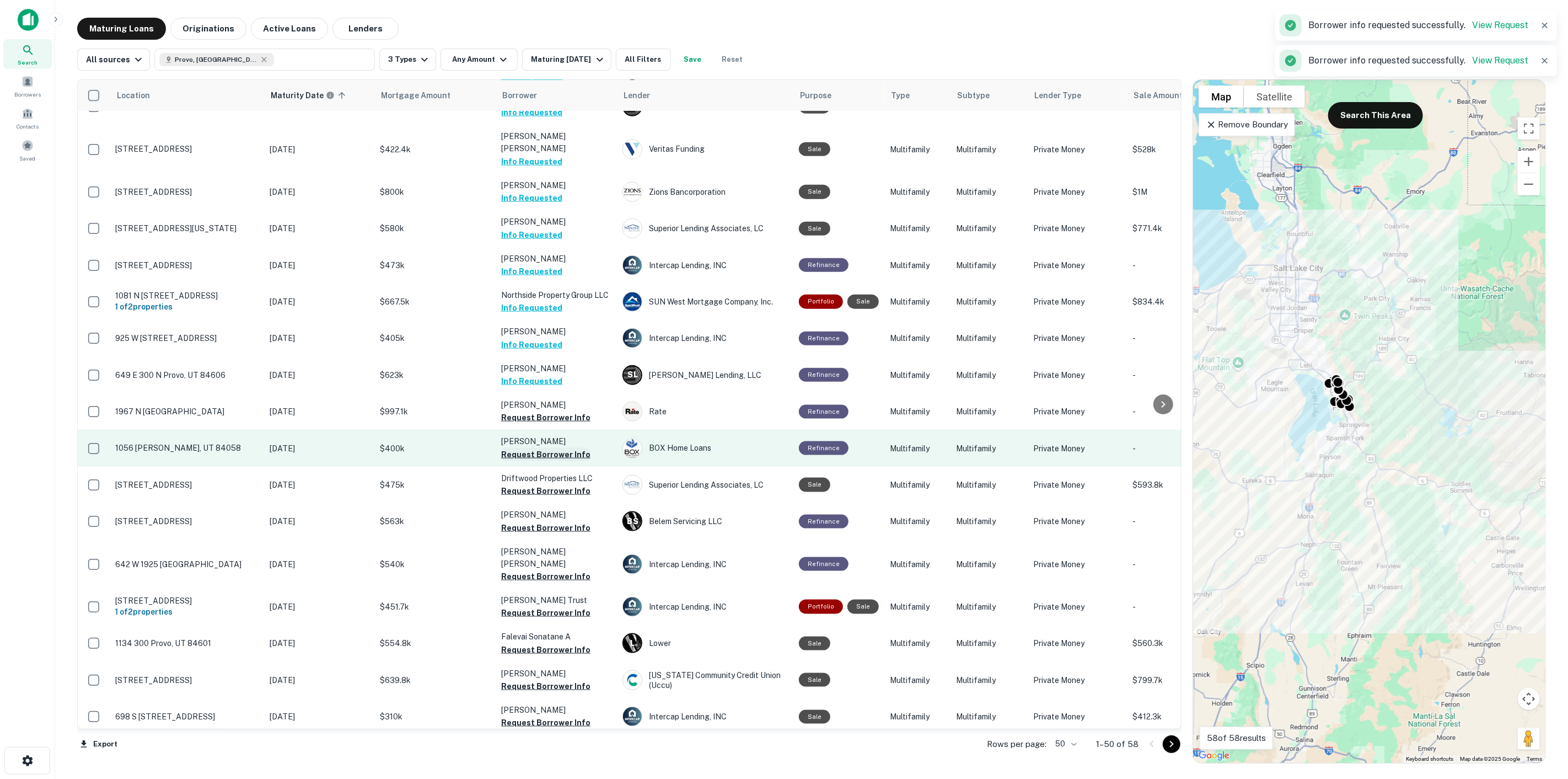
click at [541, 448] on button "Request Borrower Info" at bounding box center [546, 454] width 90 height 13
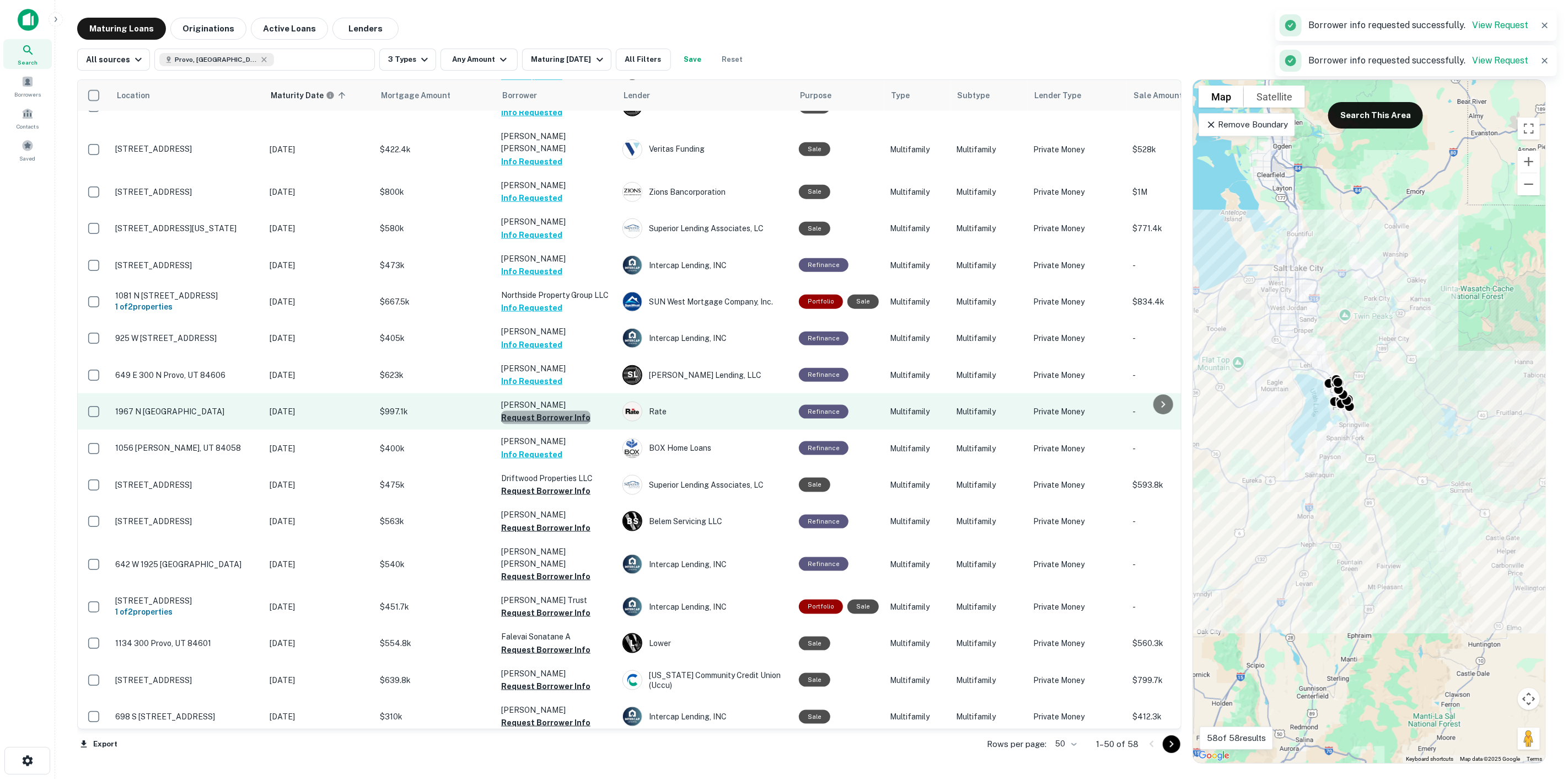
click at [550, 411] on button "Request Borrower Info" at bounding box center [546, 418] width 90 height 13
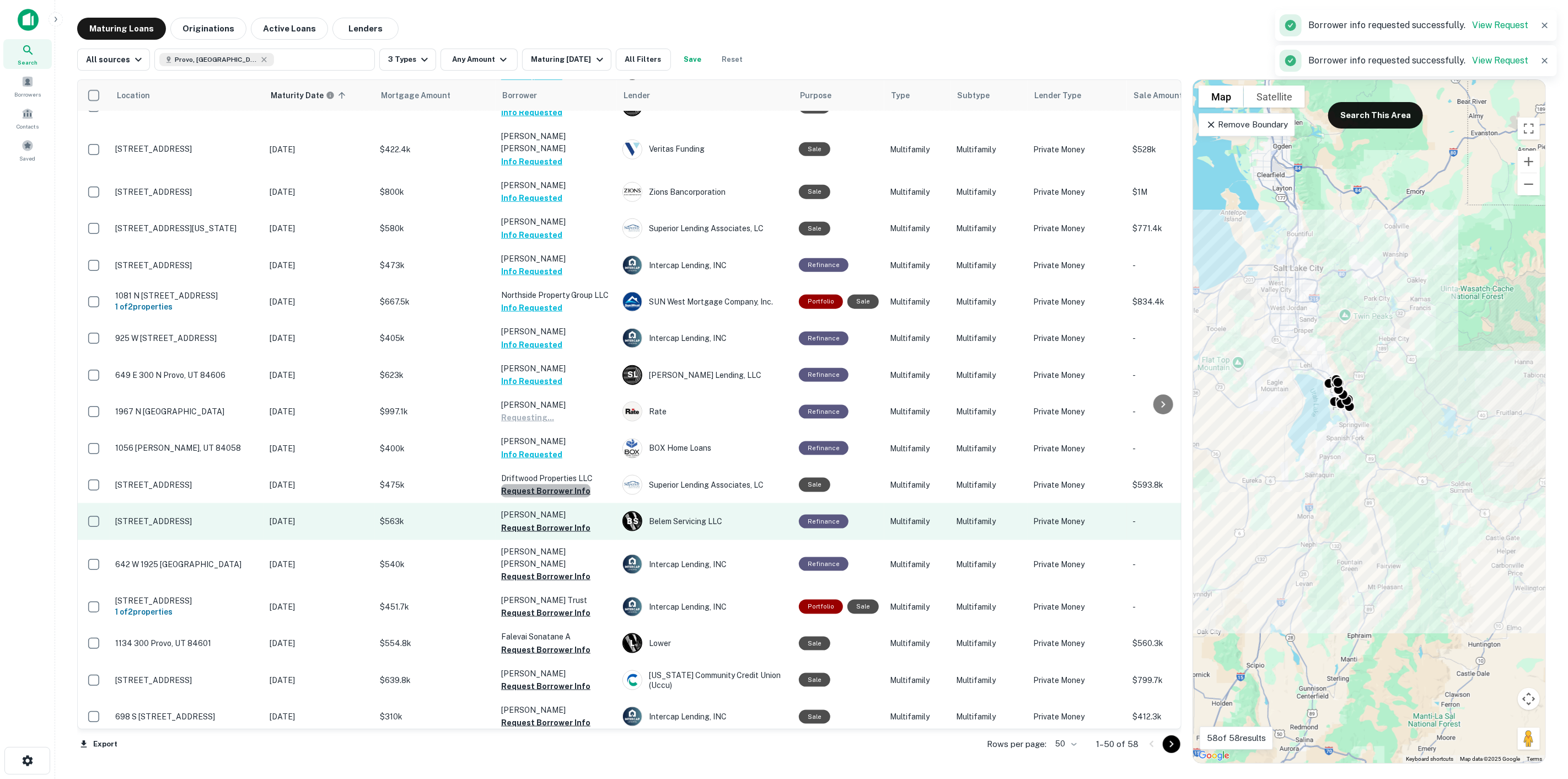
drag, startPoint x: 556, startPoint y: 462, endPoint x: 556, endPoint y: 471, distance: 9.0
click at [556, 484] on button "Request Borrower Info" at bounding box center [546, 491] width 90 height 13
click at [557, 521] on button "Request Borrower Info" at bounding box center [546, 528] width 90 height 13
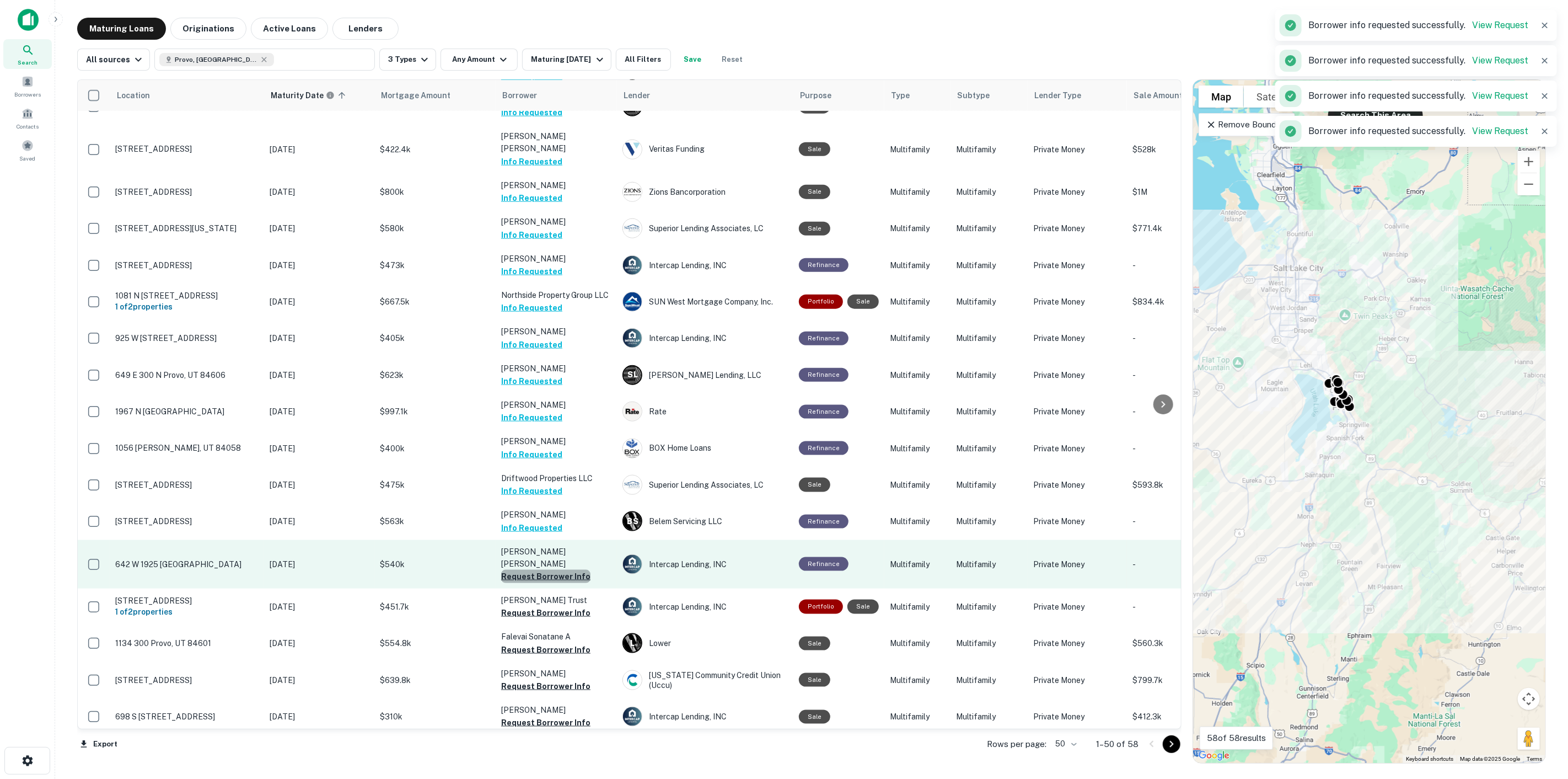
click at [559, 570] on button "Request Borrower Info" at bounding box center [546, 576] width 90 height 13
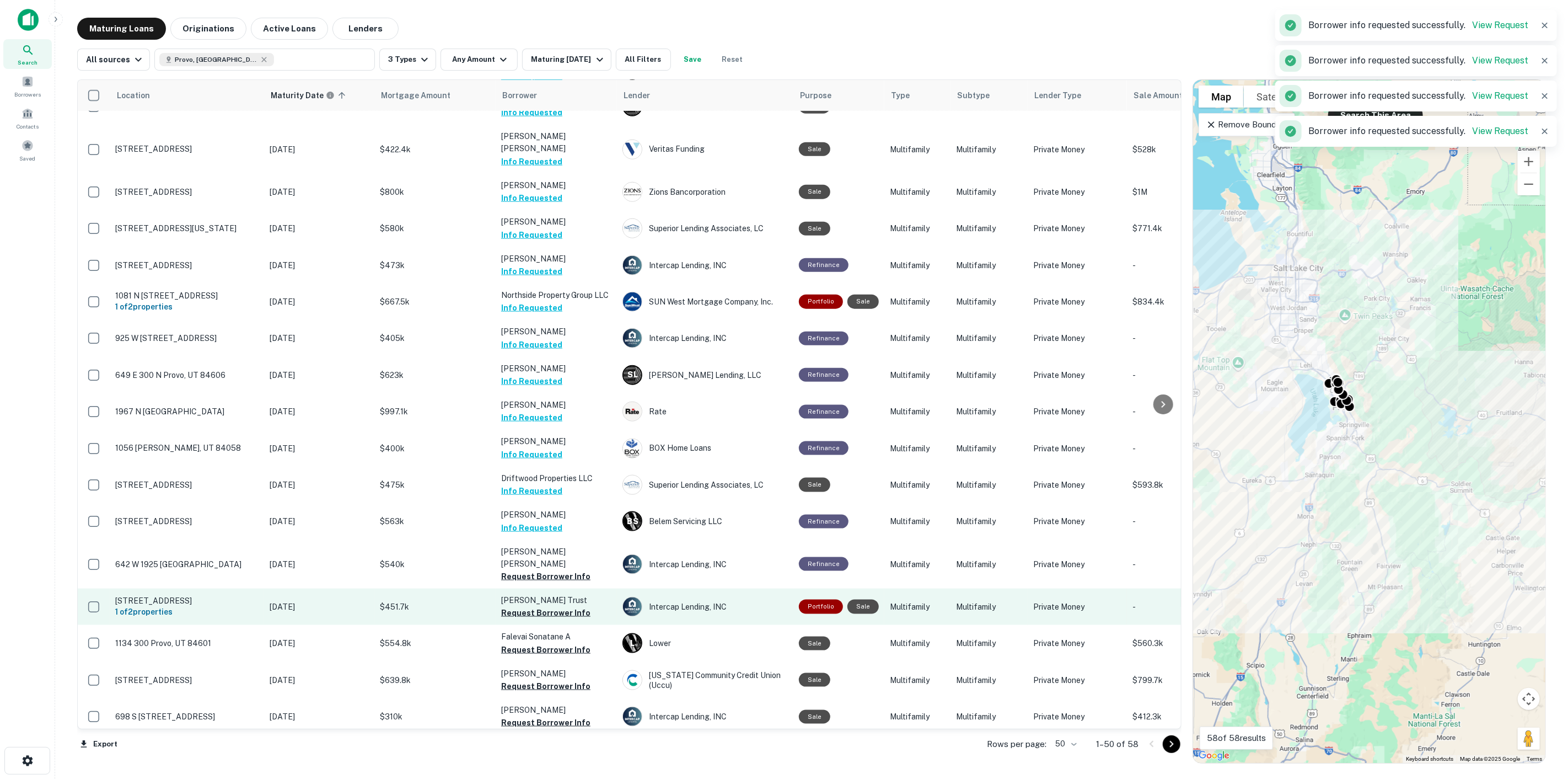
click at [561, 594] on p "[PERSON_NAME] Trust" at bounding box center [556, 600] width 111 height 12
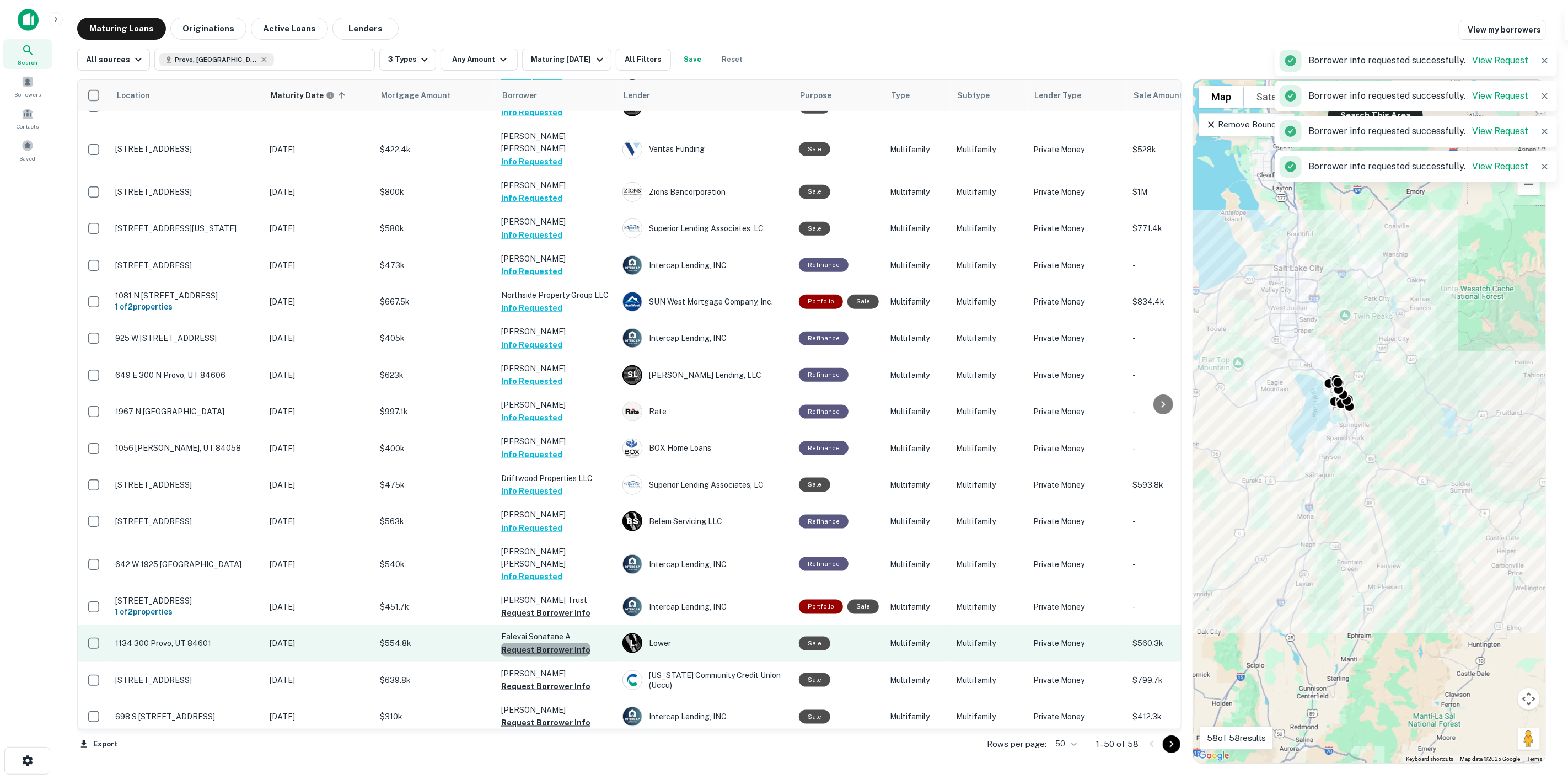
click at [557, 643] on button "Request Borrower Info" at bounding box center [546, 649] width 90 height 13
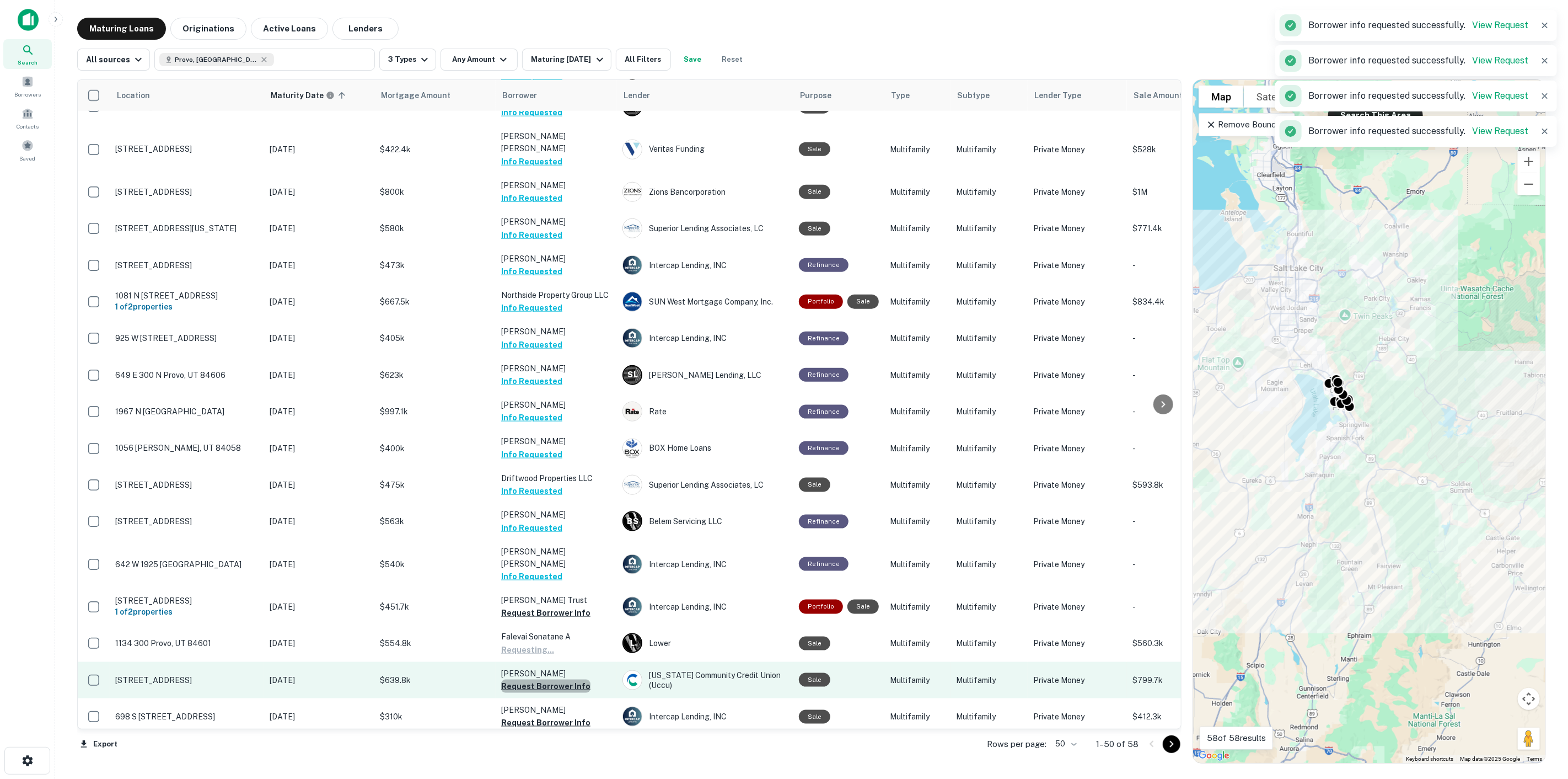
drag, startPoint x: 552, startPoint y: 636, endPoint x: 552, endPoint y: 624, distance: 12.0
click at [552, 679] on button "Request Borrower Info" at bounding box center [546, 686] width 90 height 13
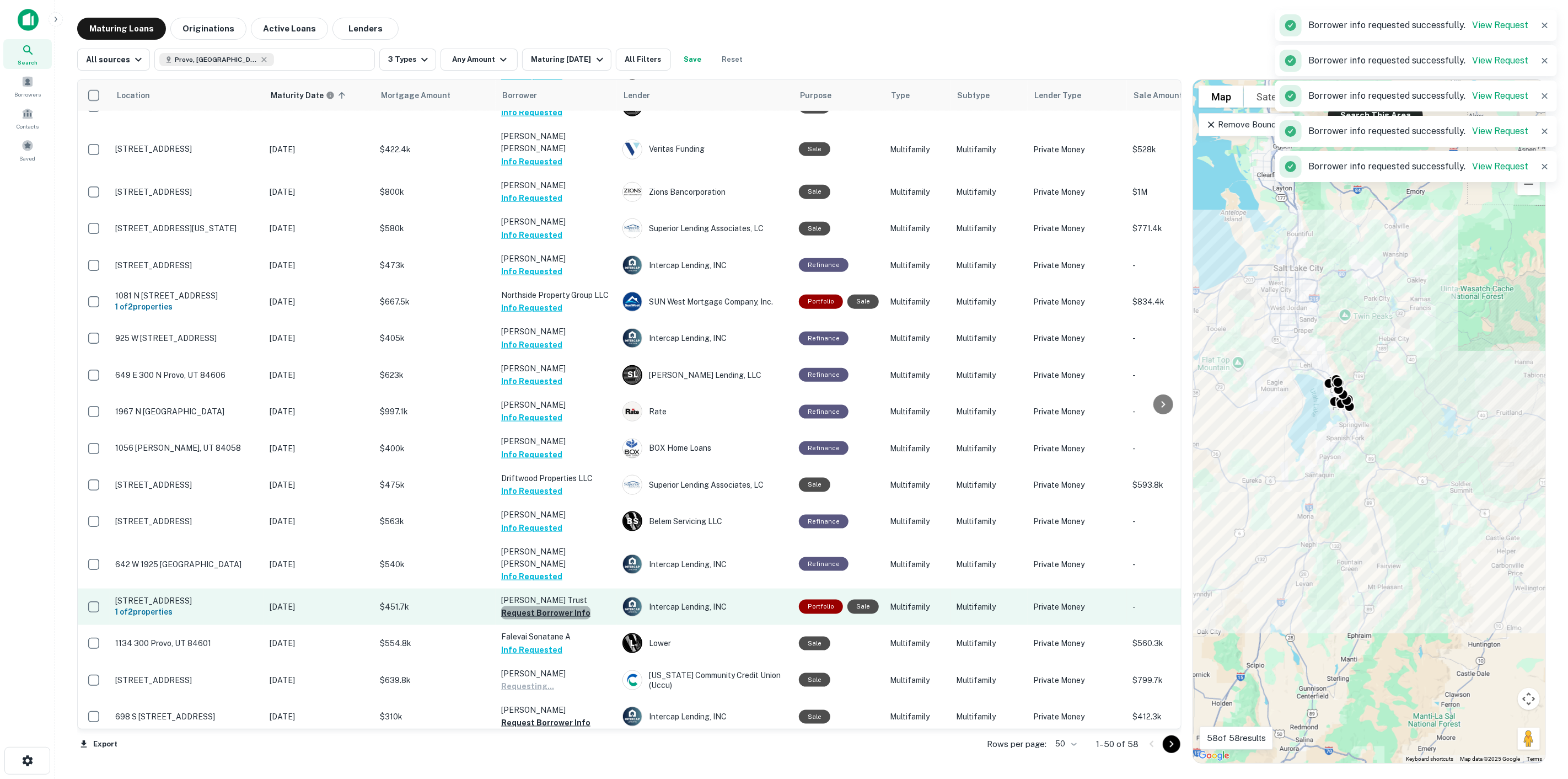
click at [550, 606] on button "Request Borrower Info" at bounding box center [546, 613] width 90 height 13
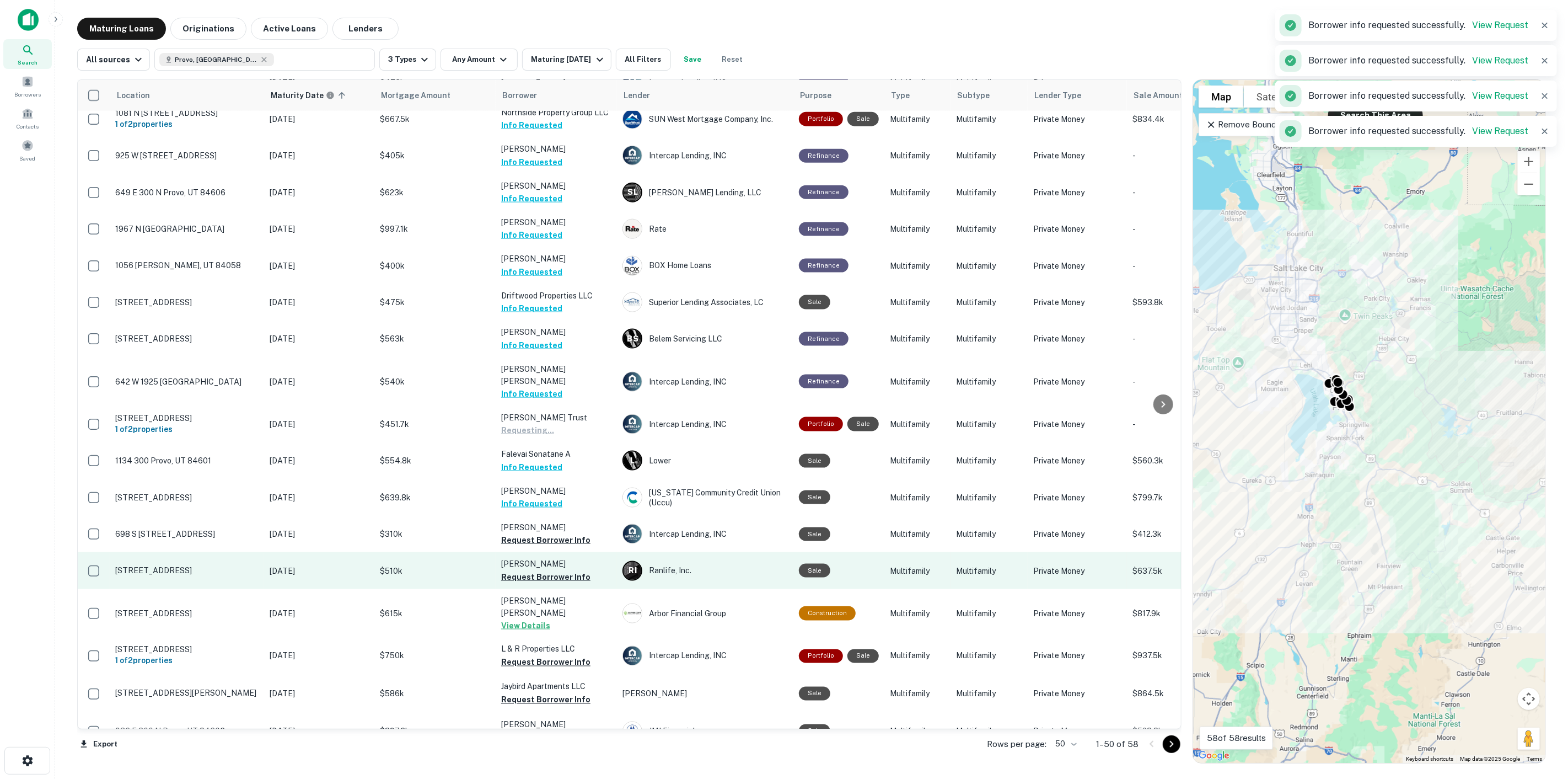
scroll to position [1199, 0]
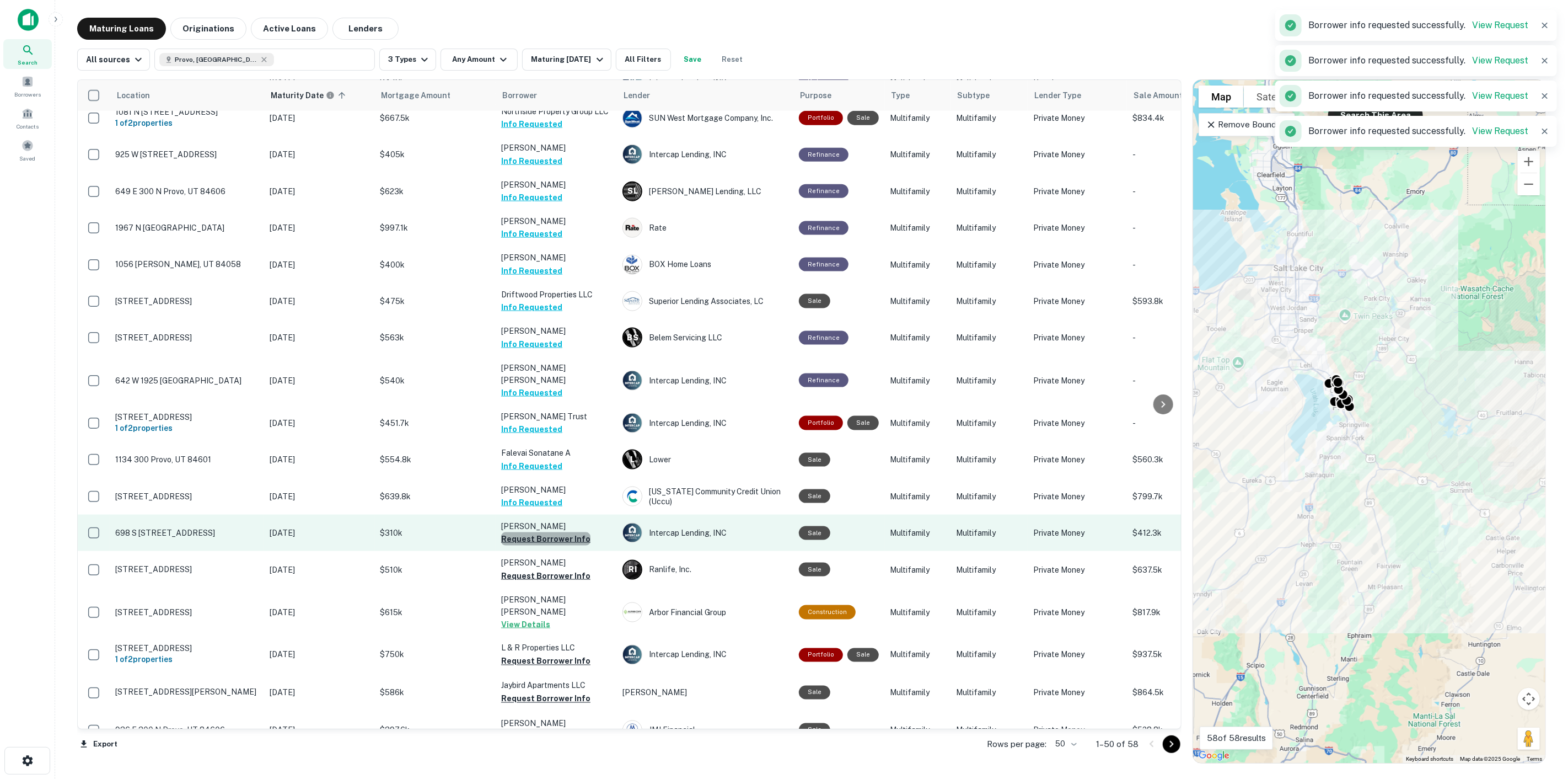
click at [548, 532] on button "Request Borrower Info" at bounding box center [546, 539] width 90 height 13
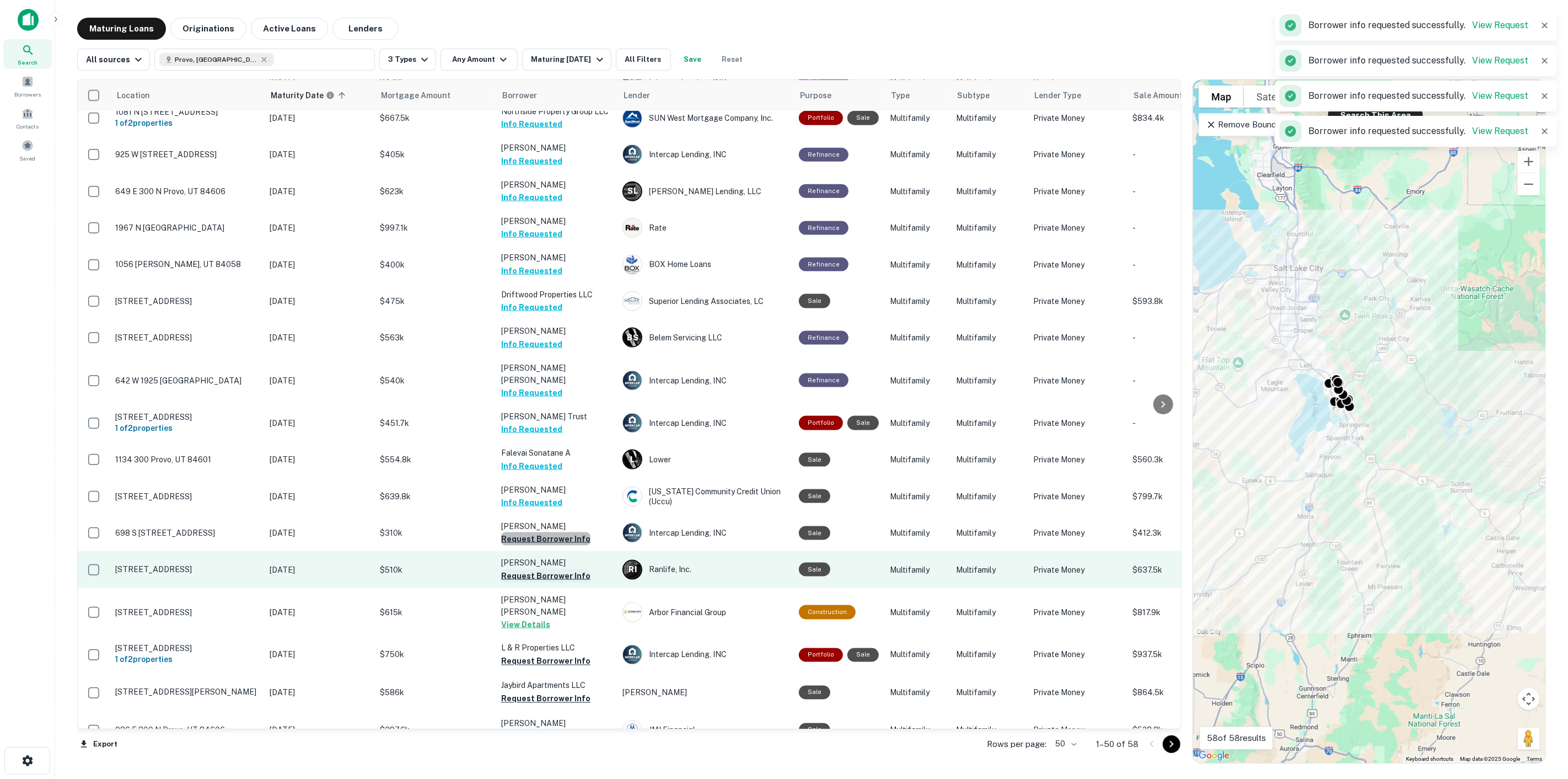
click at [550, 570] on button "Request Borrower Info" at bounding box center [546, 576] width 90 height 13
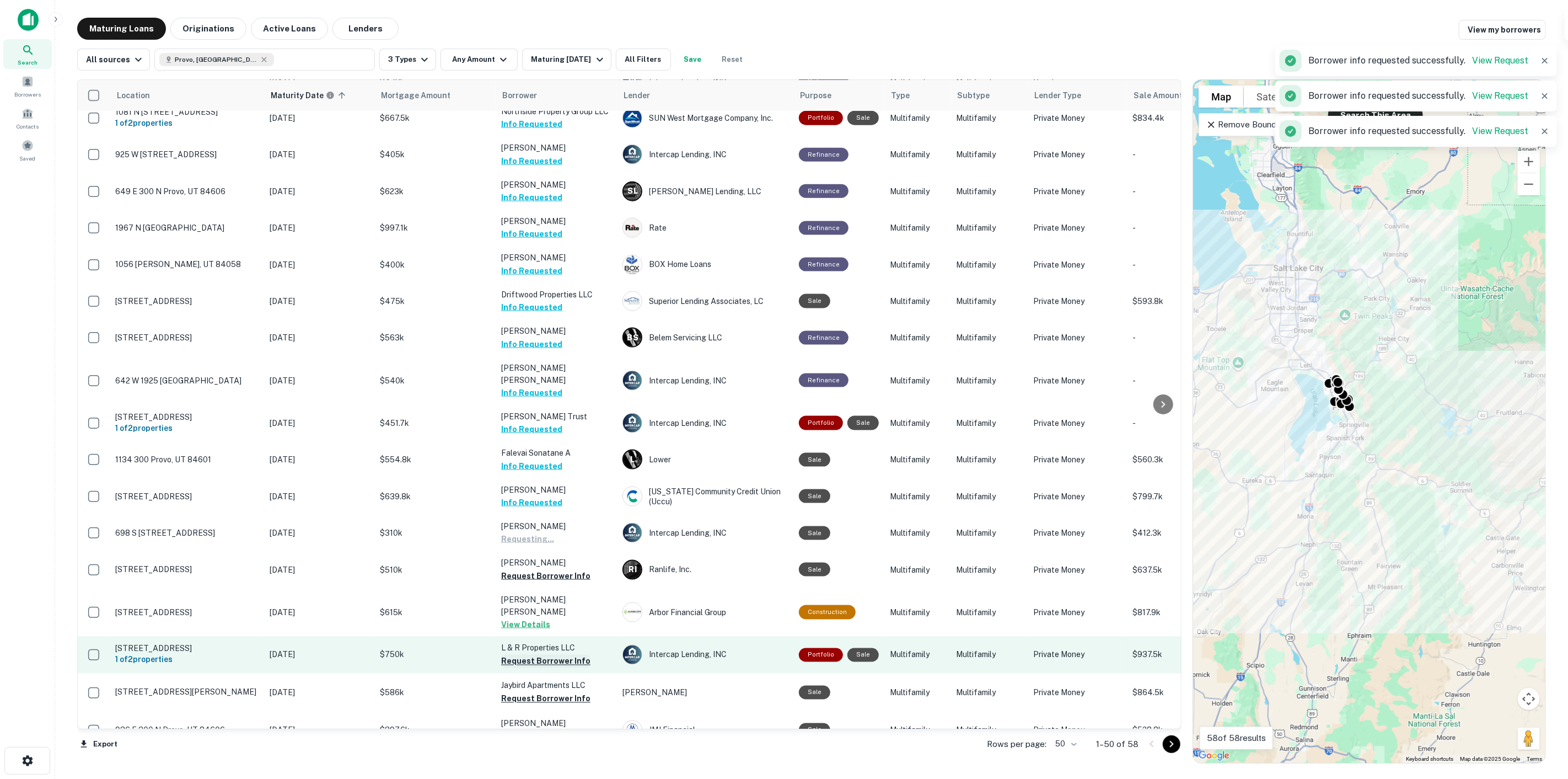
click at [563, 655] on button "Request Borrower Info" at bounding box center [546, 661] width 90 height 13
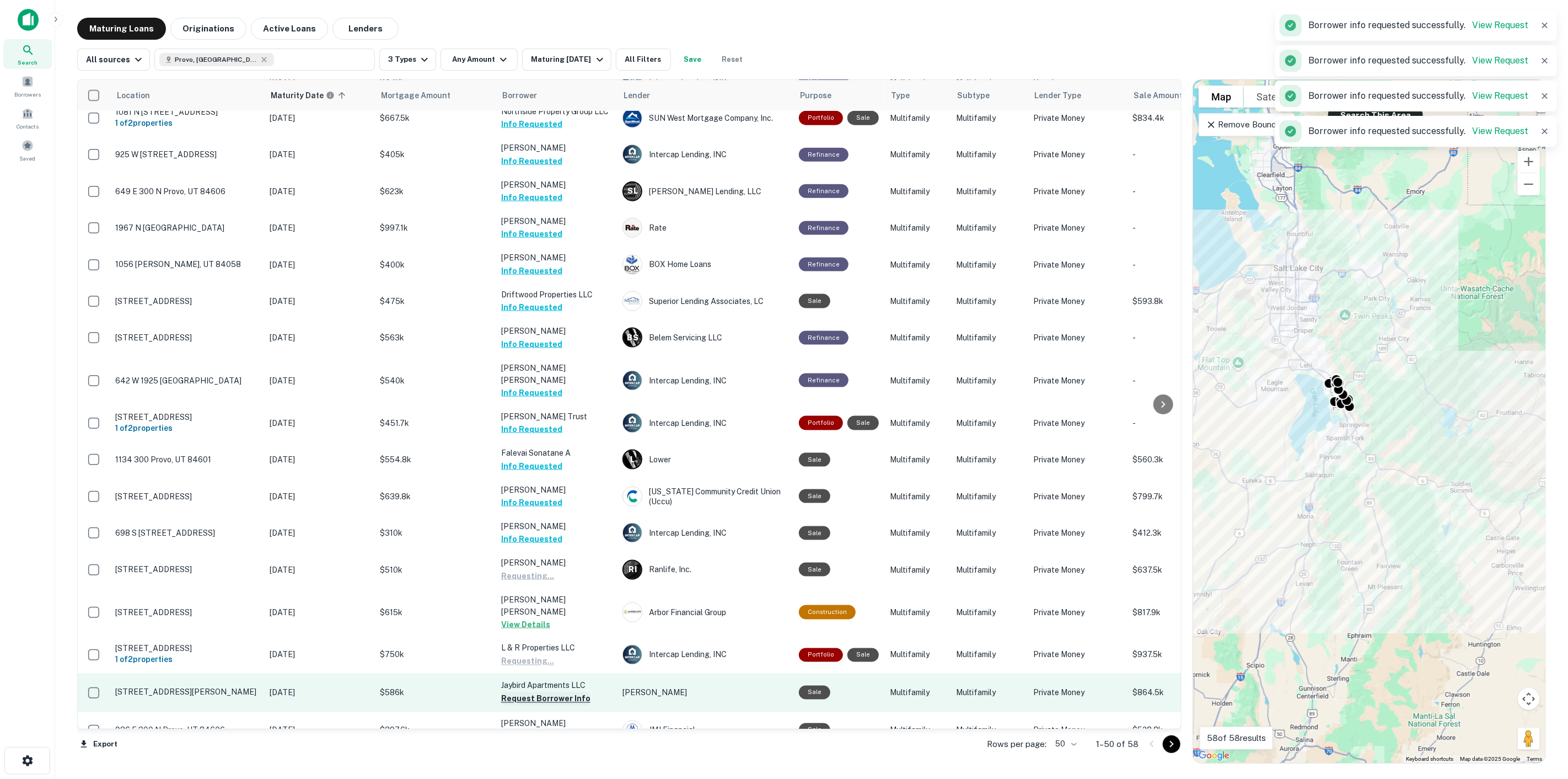
click at [561, 692] on button "Request Borrower Info" at bounding box center [546, 698] width 90 height 13
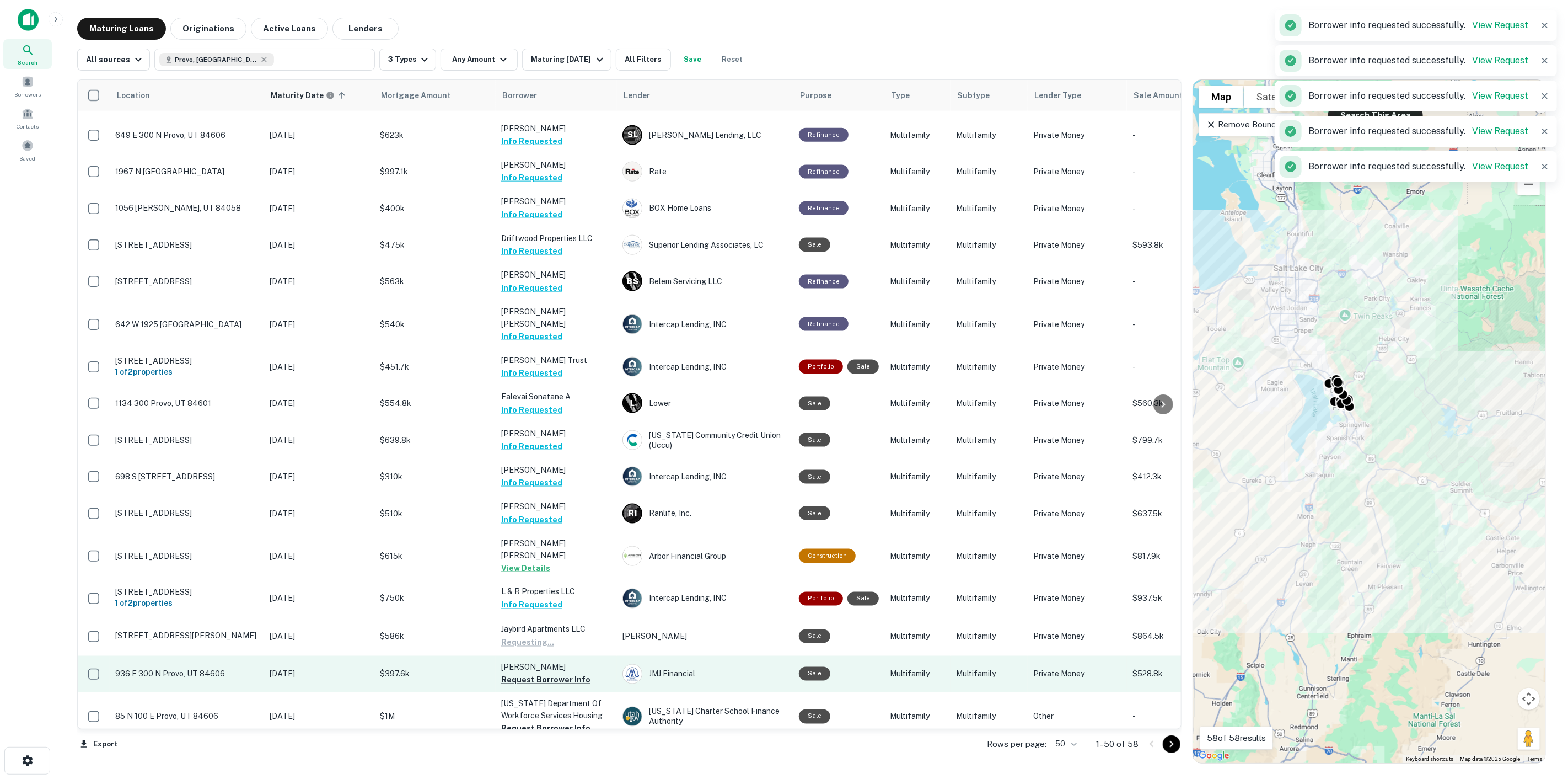
scroll to position [1256, 0]
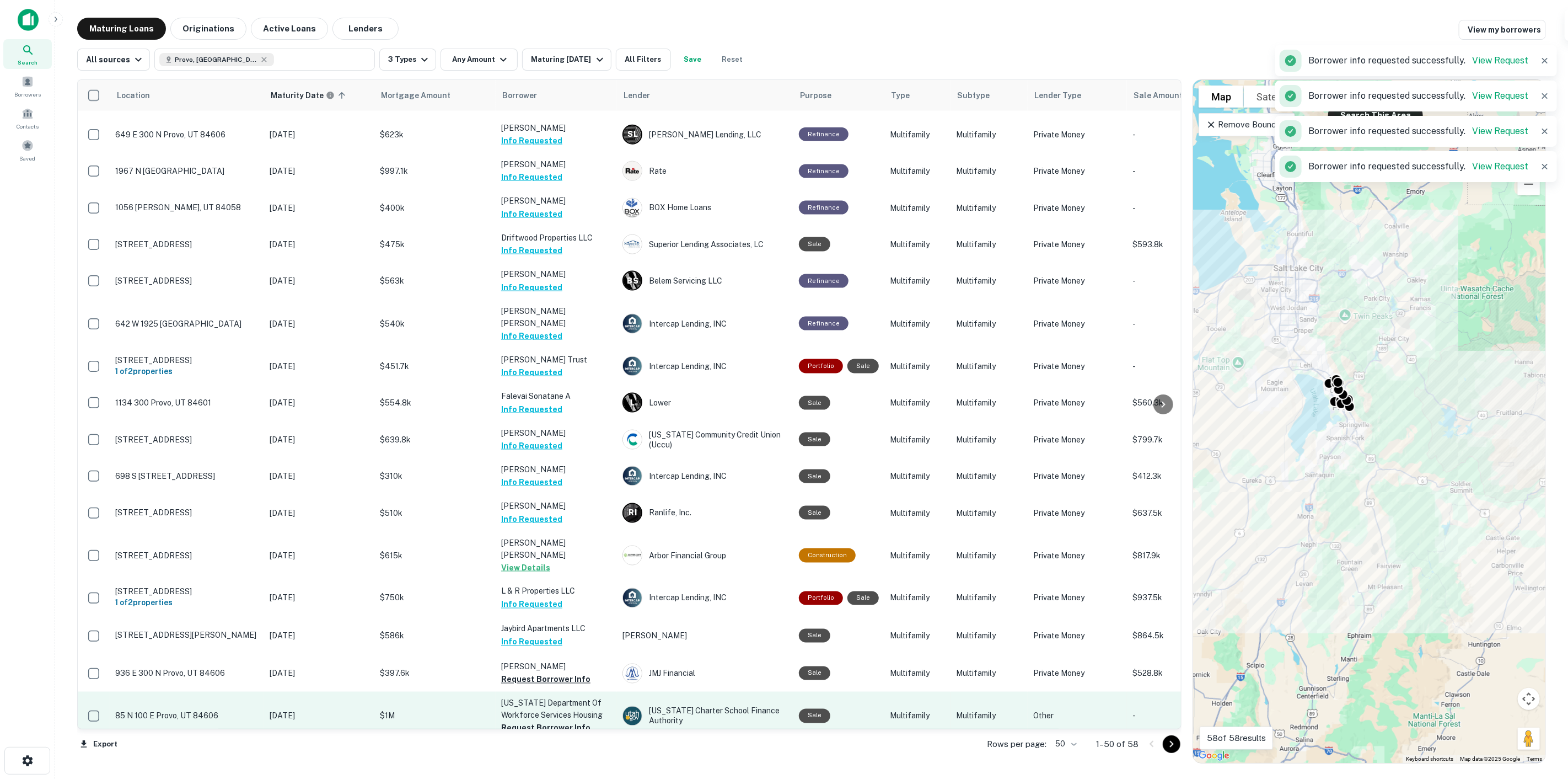
click at [559, 673] on button "Request Borrower Info" at bounding box center [546, 679] width 90 height 13
click at [555, 721] on button "Request Borrower Info" at bounding box center [546, 728] width 90 height 13
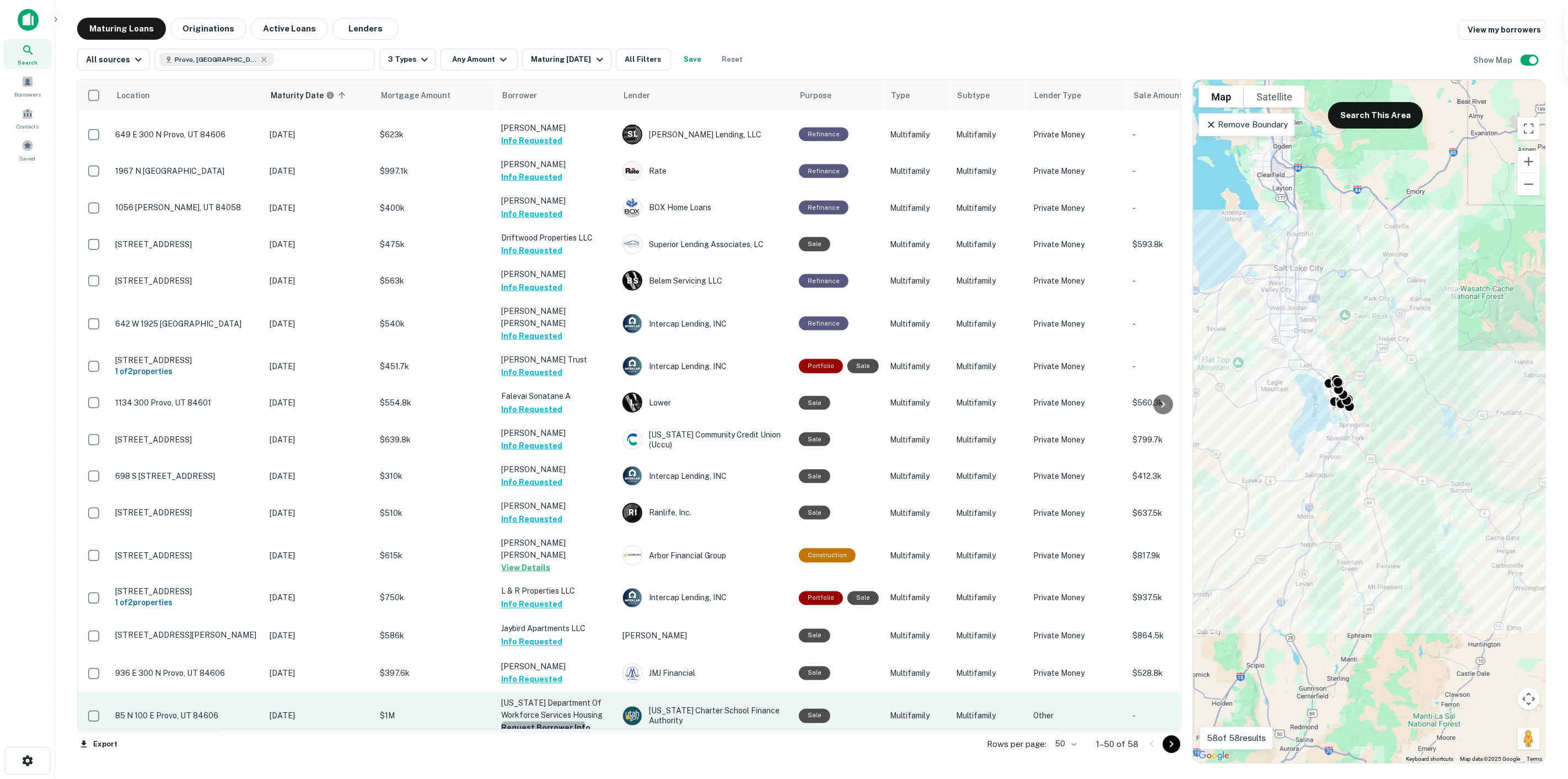
click at [542, 721] on button "Request Borrower Info" at bounding box center [546, 728] width 90 height 13
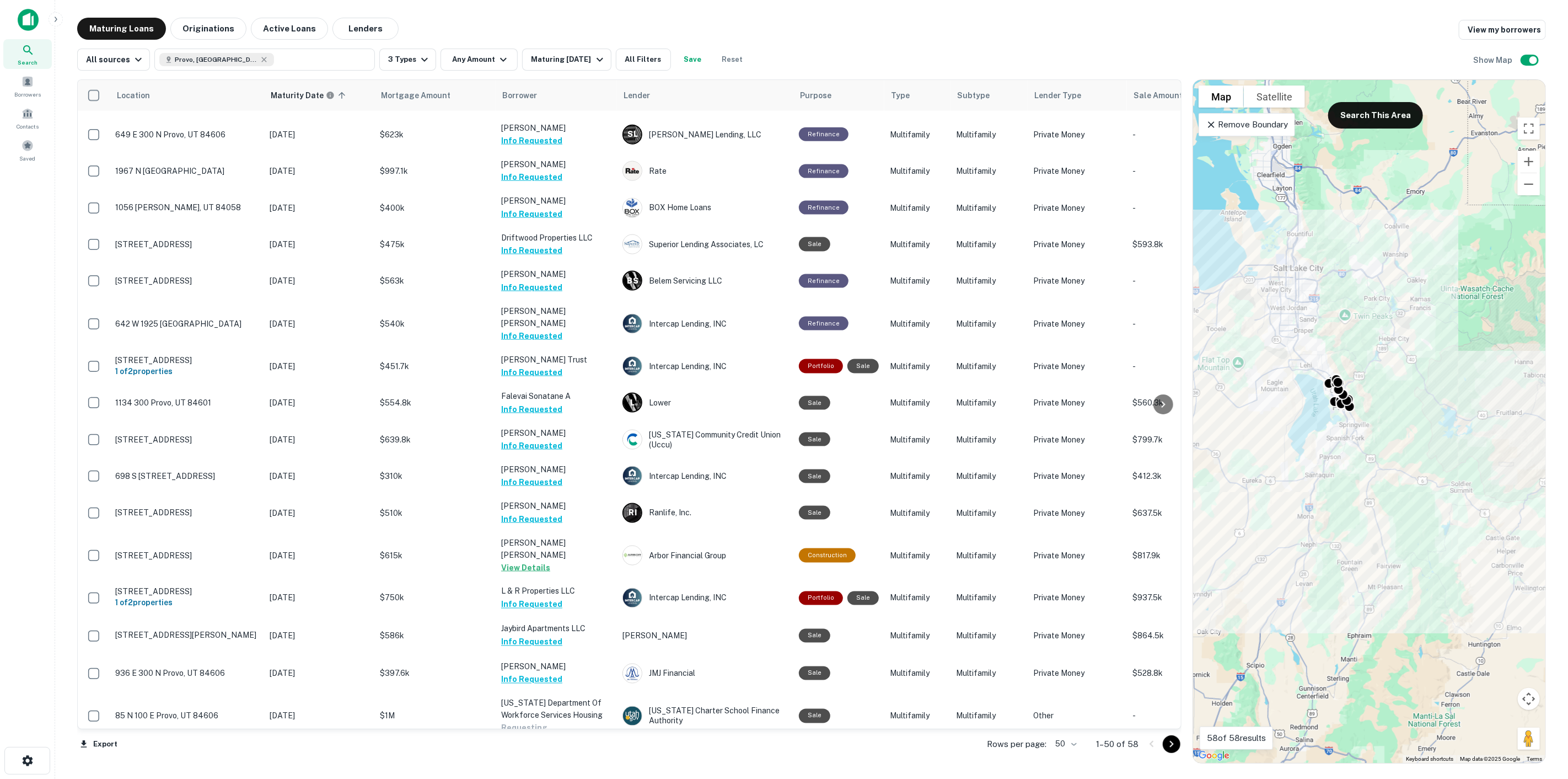
click at [535, 759] on button "Request Borrower Info" at bounding box center [546, 765] width 90 height 13
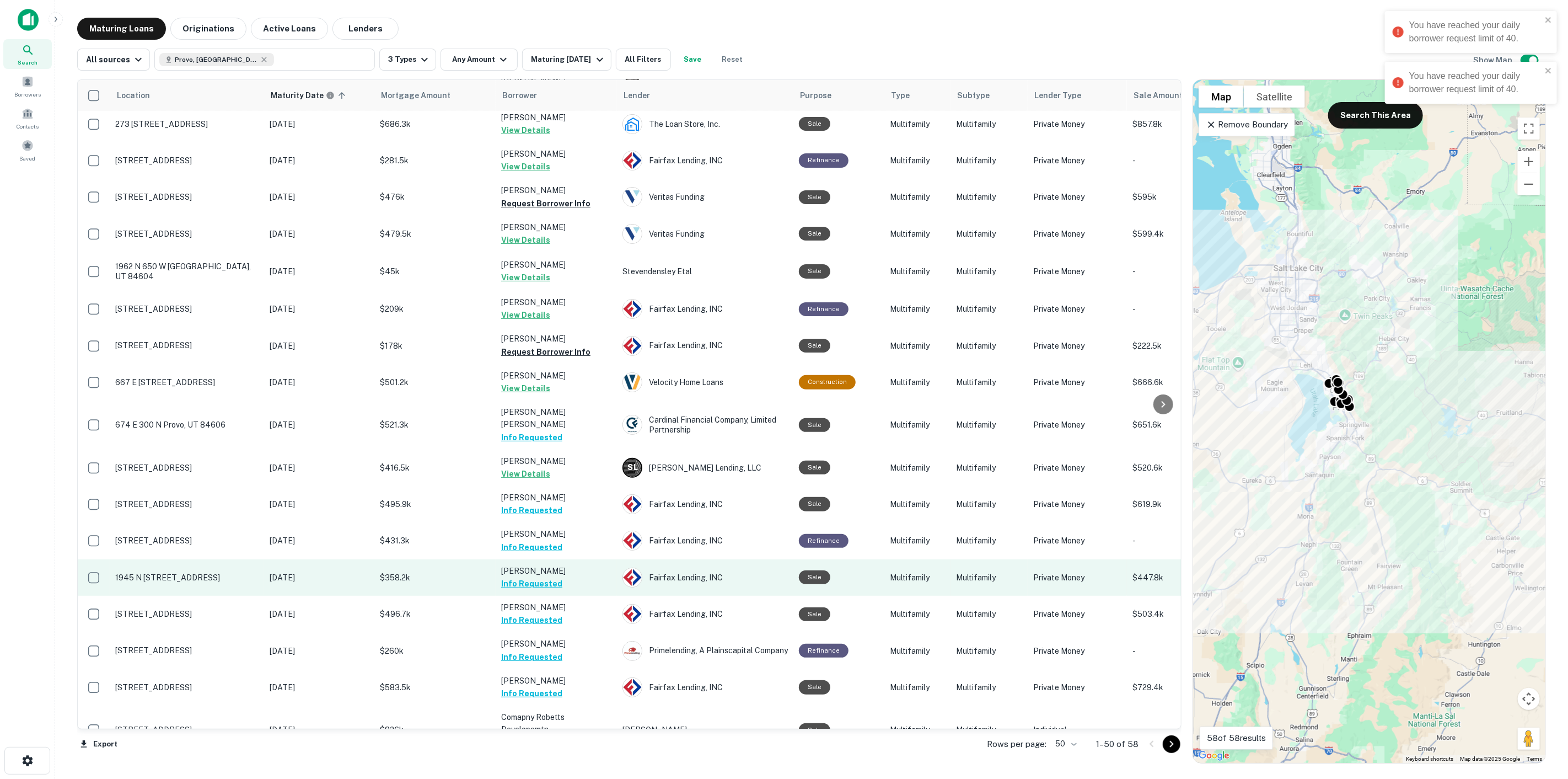
scroll to position [0, 0]
